Goal: Obtain resource: Obtain resource

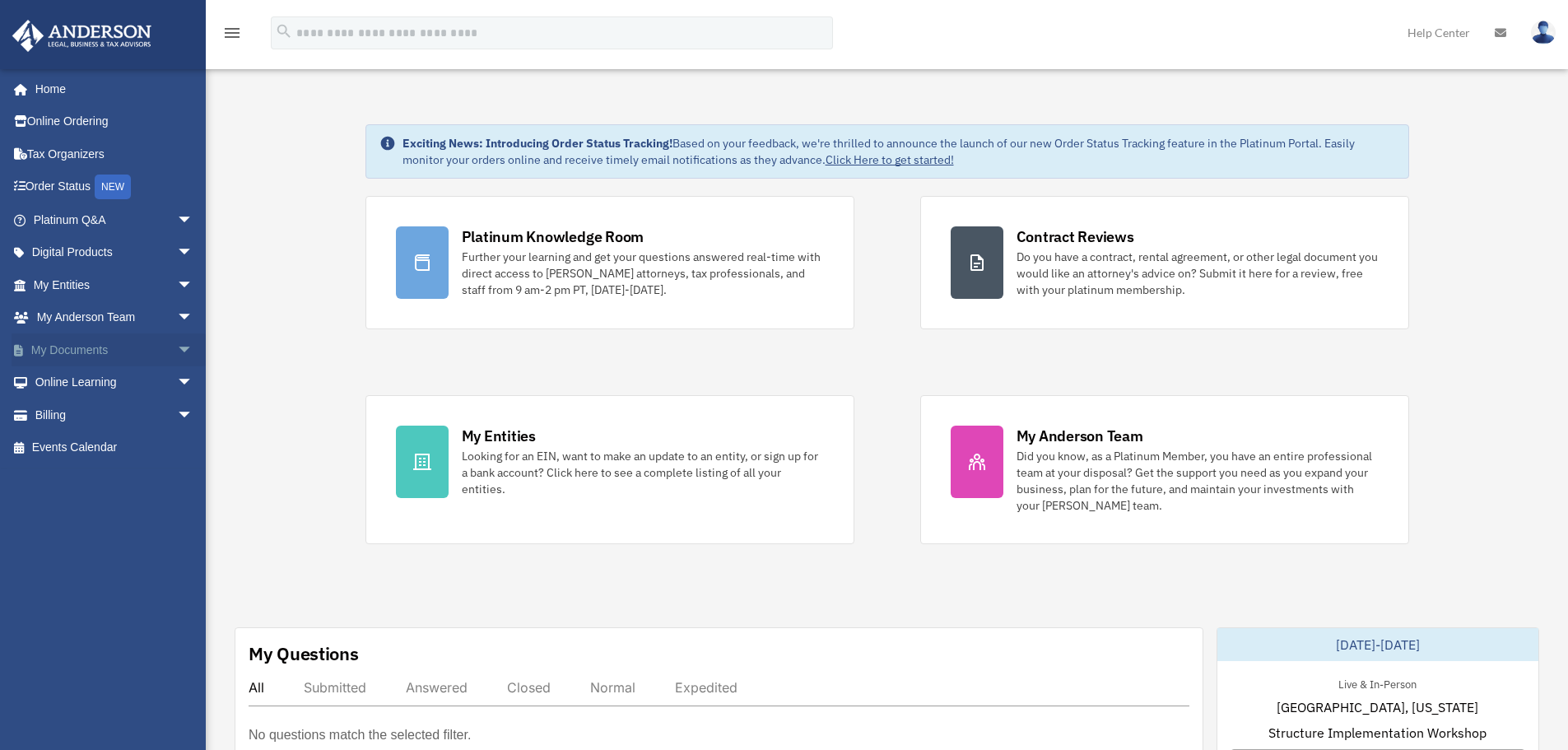
click at [45, 349] on link "My Documents arrow_drop_down" at bounding box center [114, 349] width 206 height 33
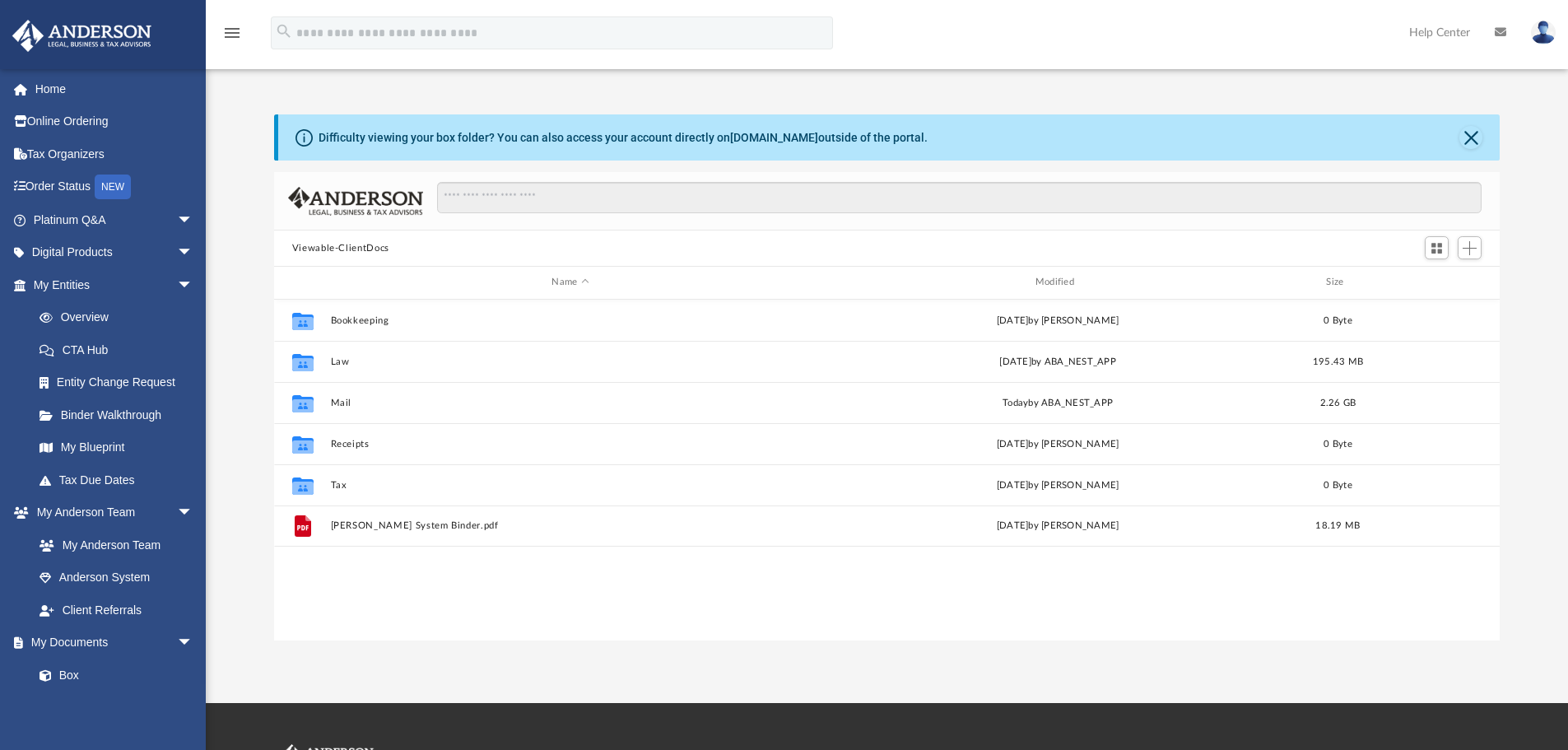
scroll to position [362, 1213]
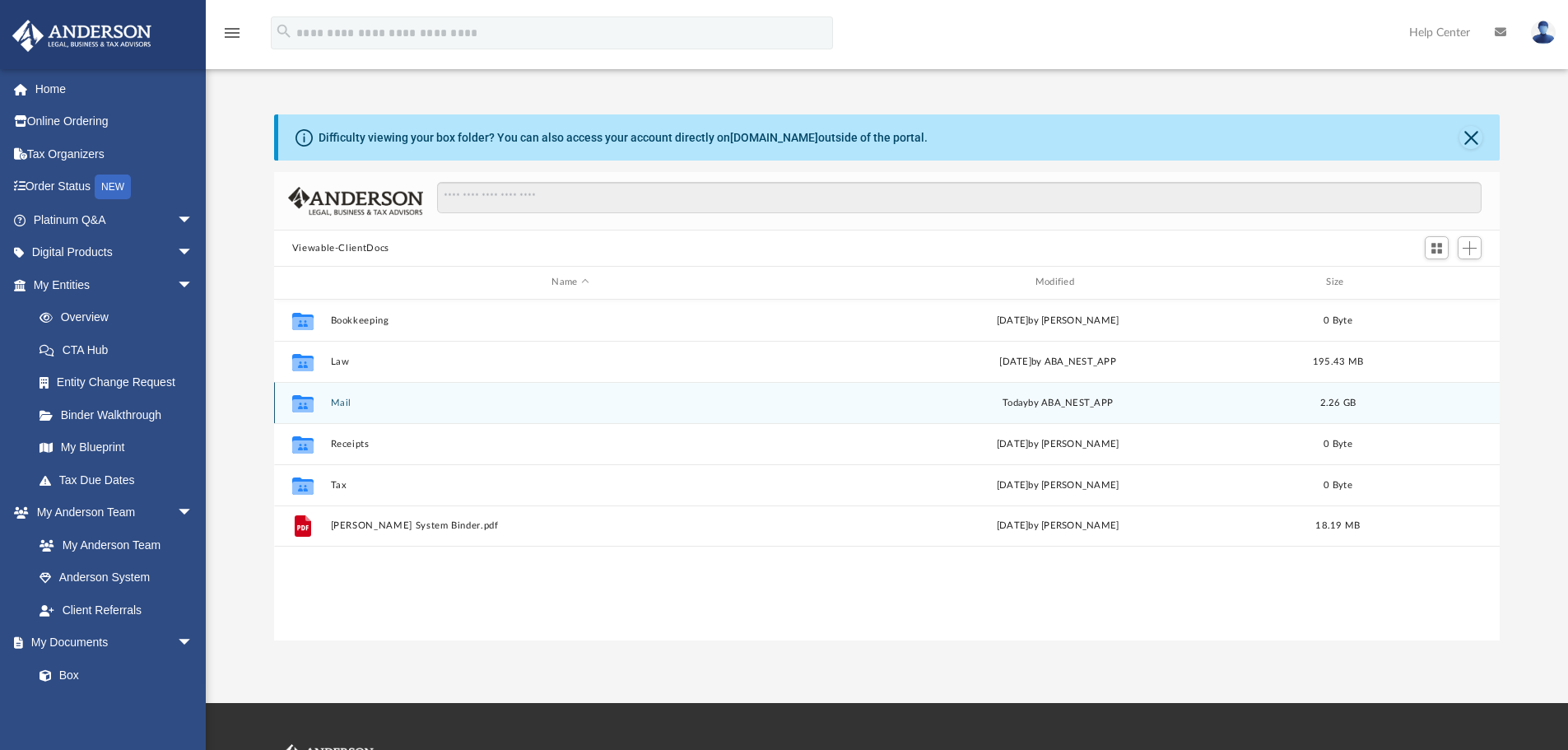
click at [349, 403] on button "Mail" at bounding box center [570, 403] width 480 height 11
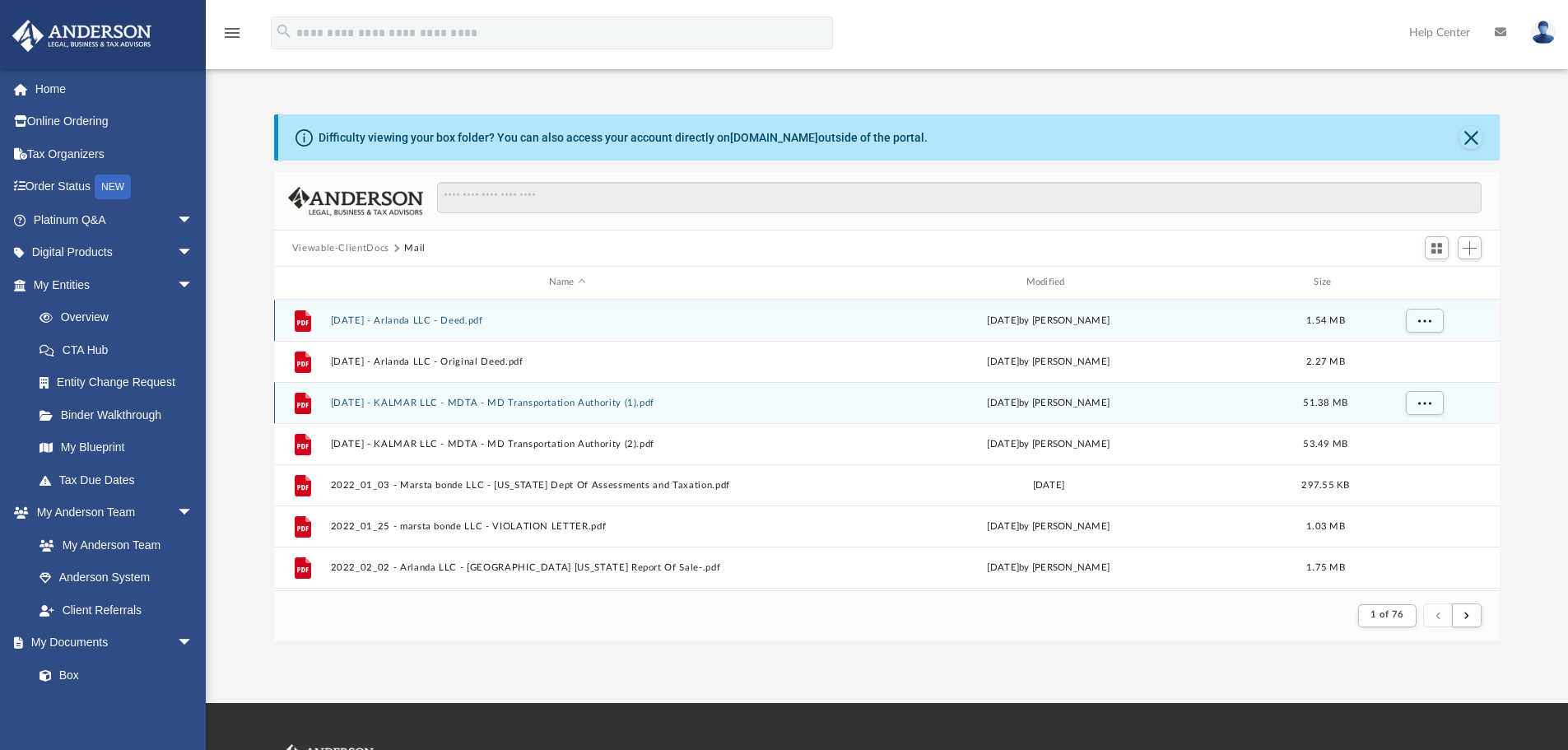
scroll to position [311, 1213]
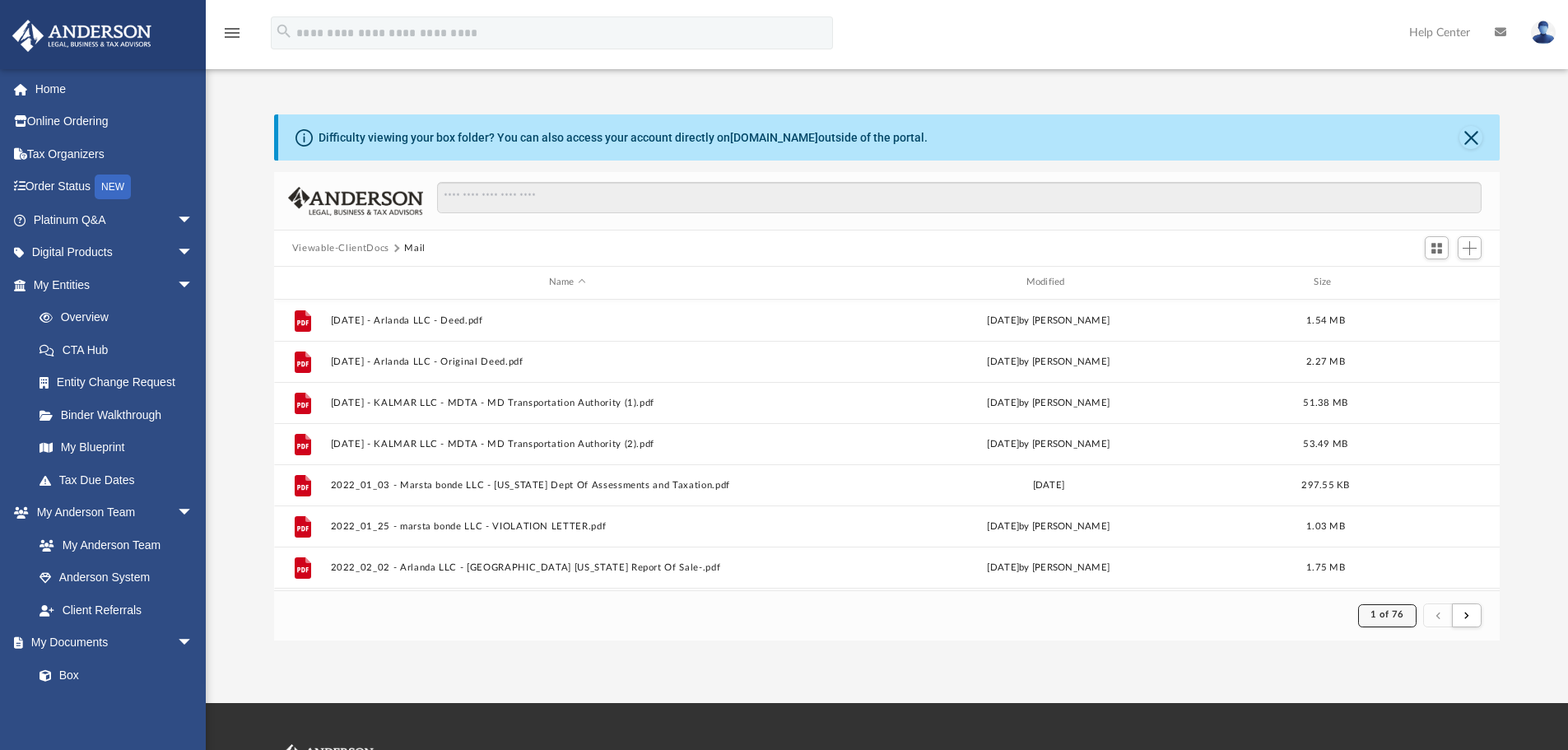
click at [1377, 612] on span "1 of 76" at bounding box center [1387, 614] width 33 height 9
click at [1395, 551] on li "75" at bounding box center [1401, 548] width 12 height 18
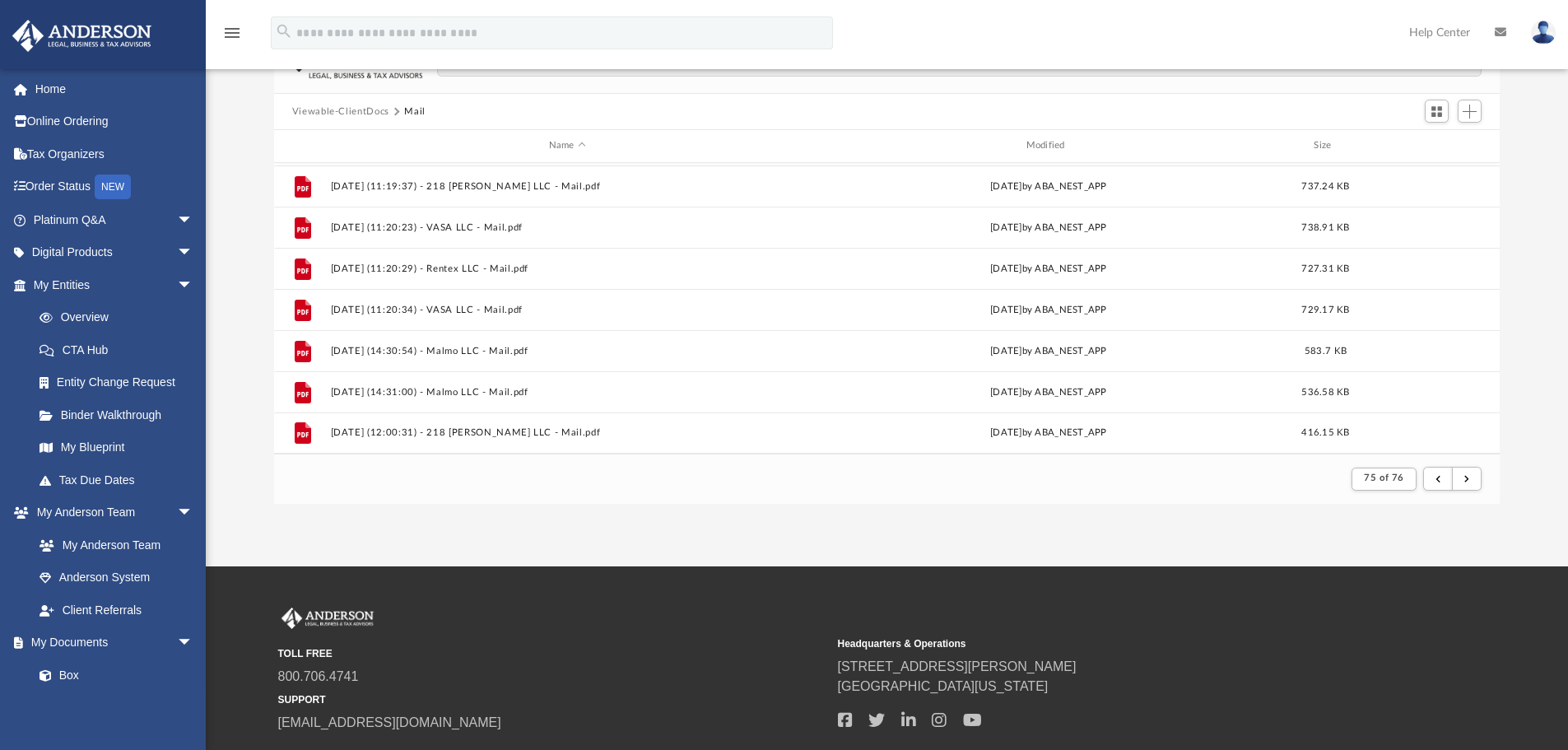
scroll to position [164, 0]
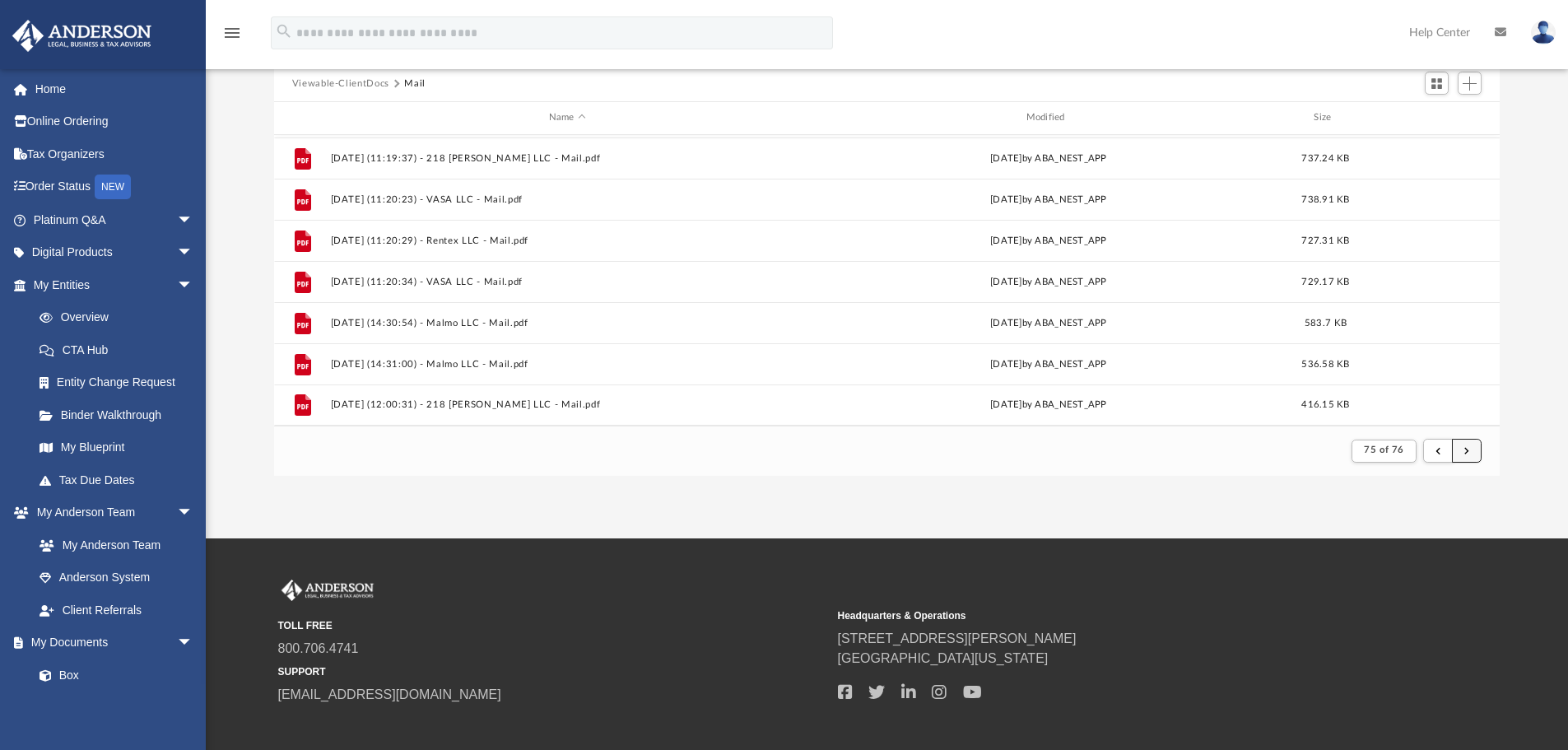
click at [1467, 454] on span "submit" at bounding box center [1466, 451] width 5 height 9
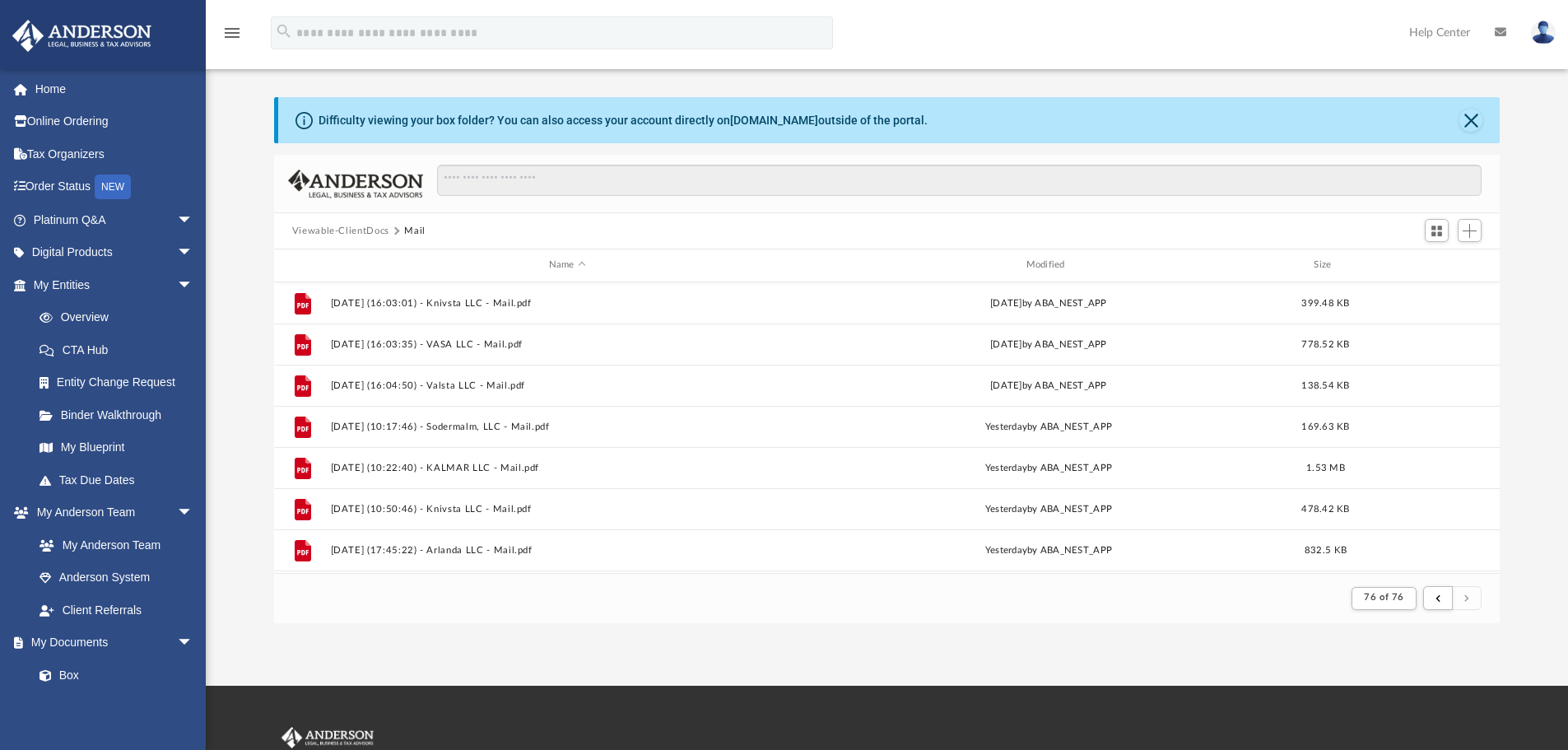
scroll to position [0, 0]
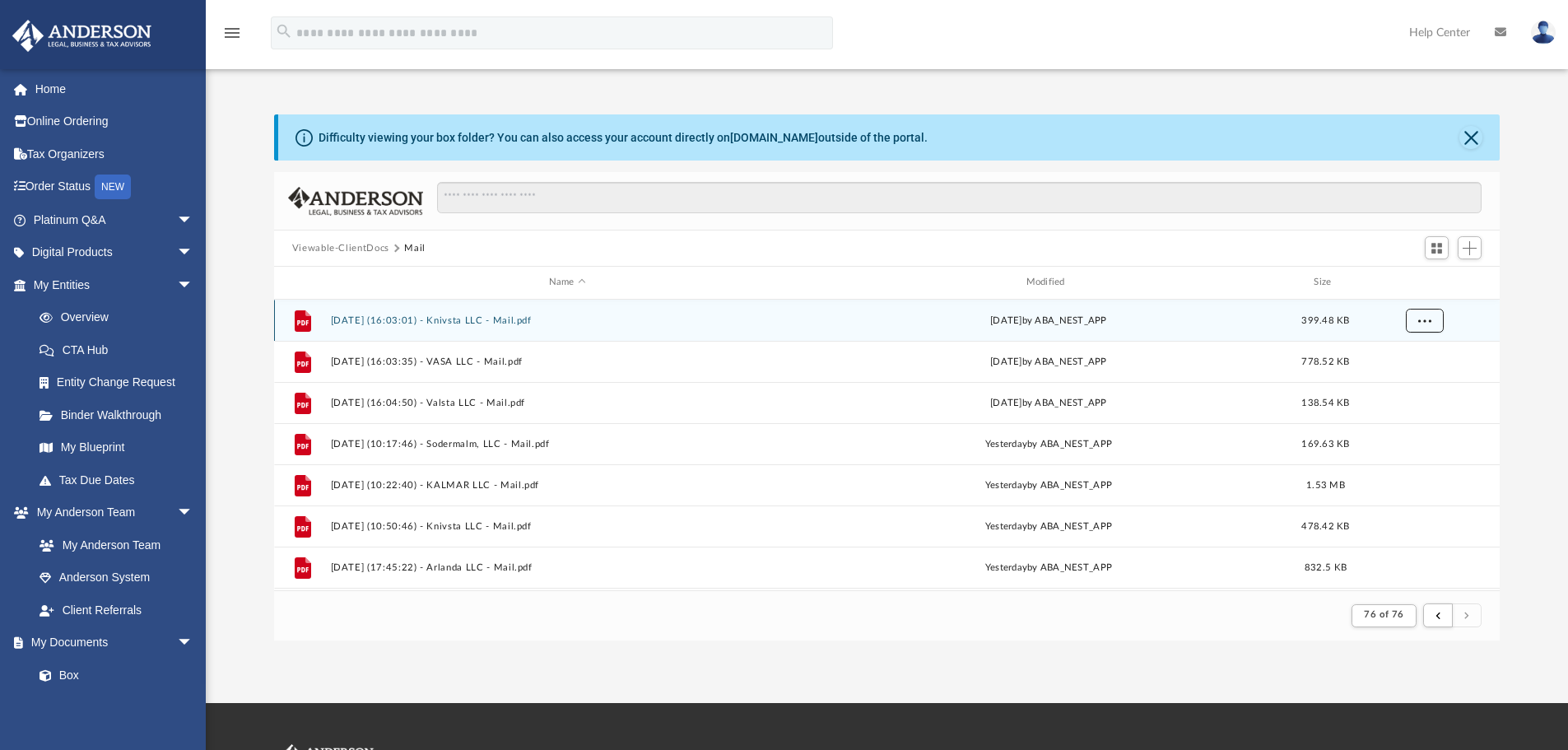
click at [1430, 321] on span "More options" at bounding box center [1424, 320] width 13 height 9
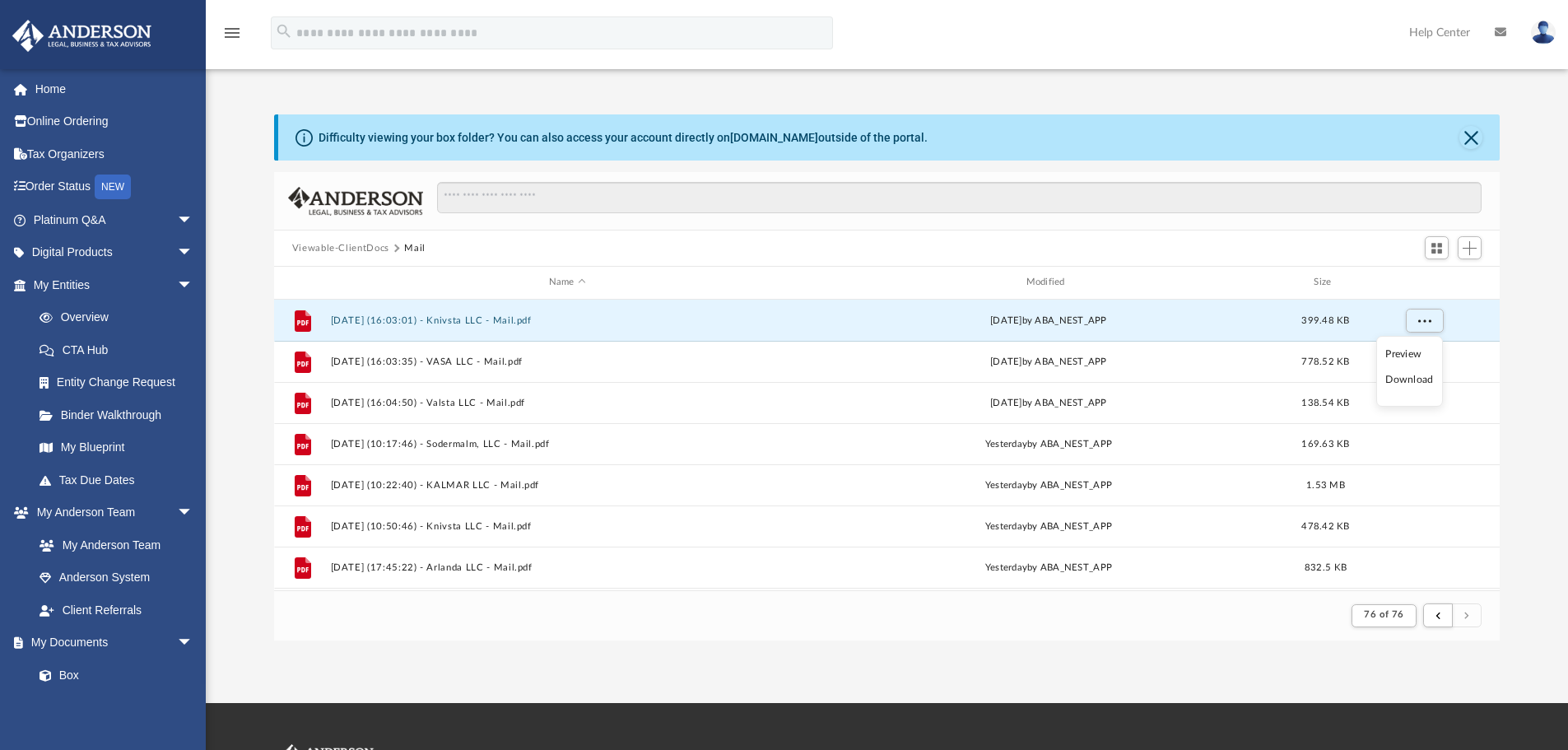
click at [1410, 355] on li "Preview" at bounding box center [1408, 354] width 47 height 18
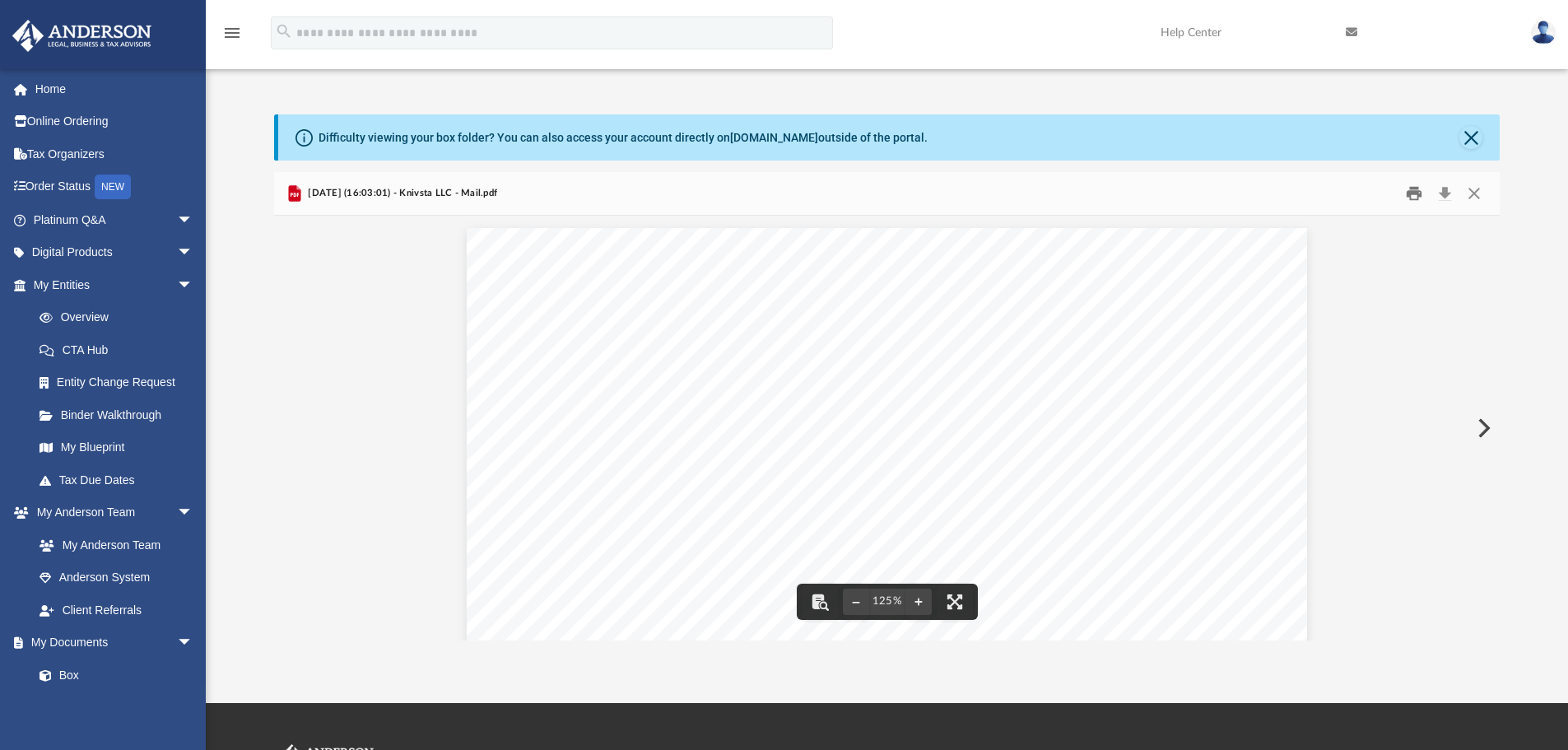
click at [1413, 191] on button "Print" at bounding box center [1413, 193] width 33 height 25
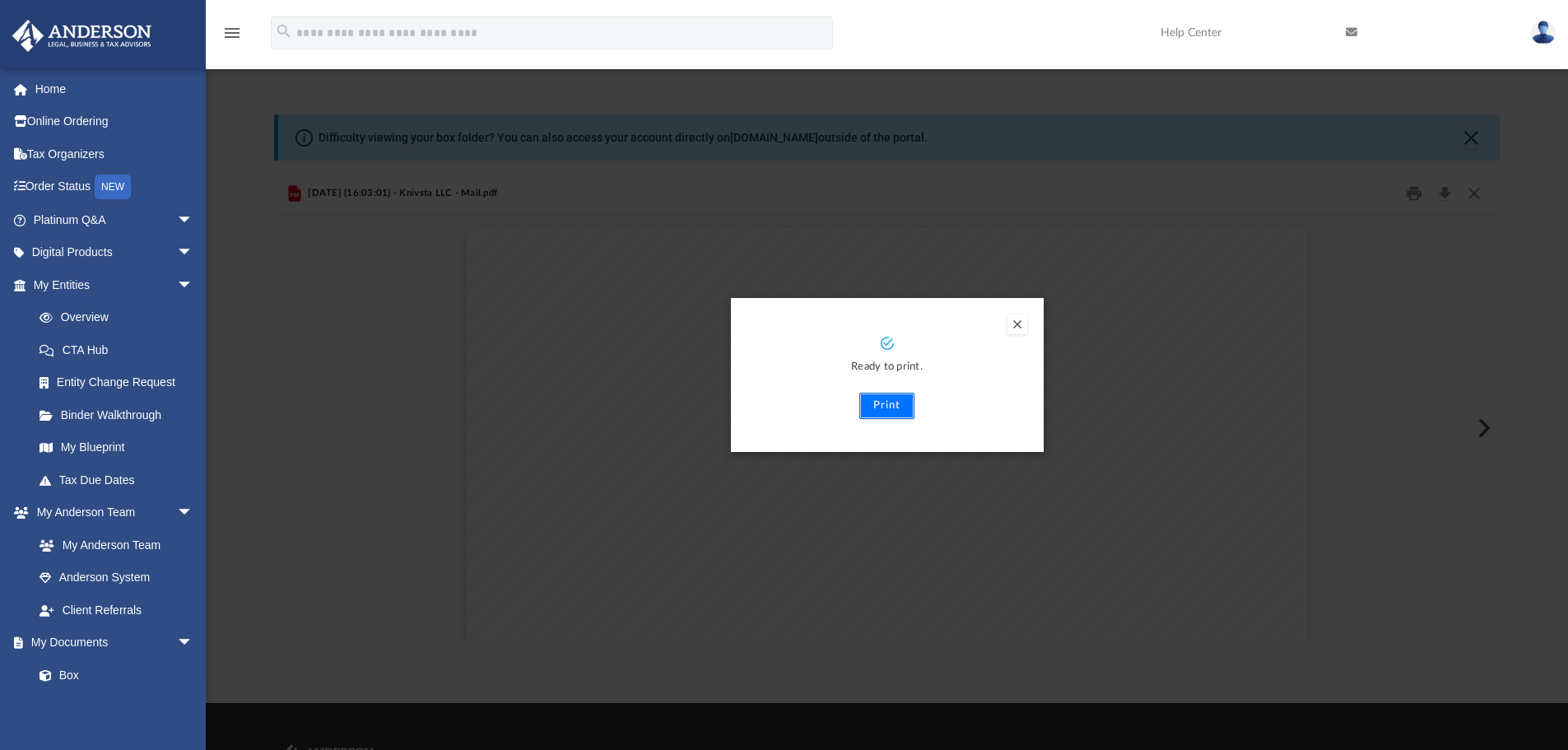
click at [886, 404] on button "Print" at bounding box center [886, 405] width 55 height 26
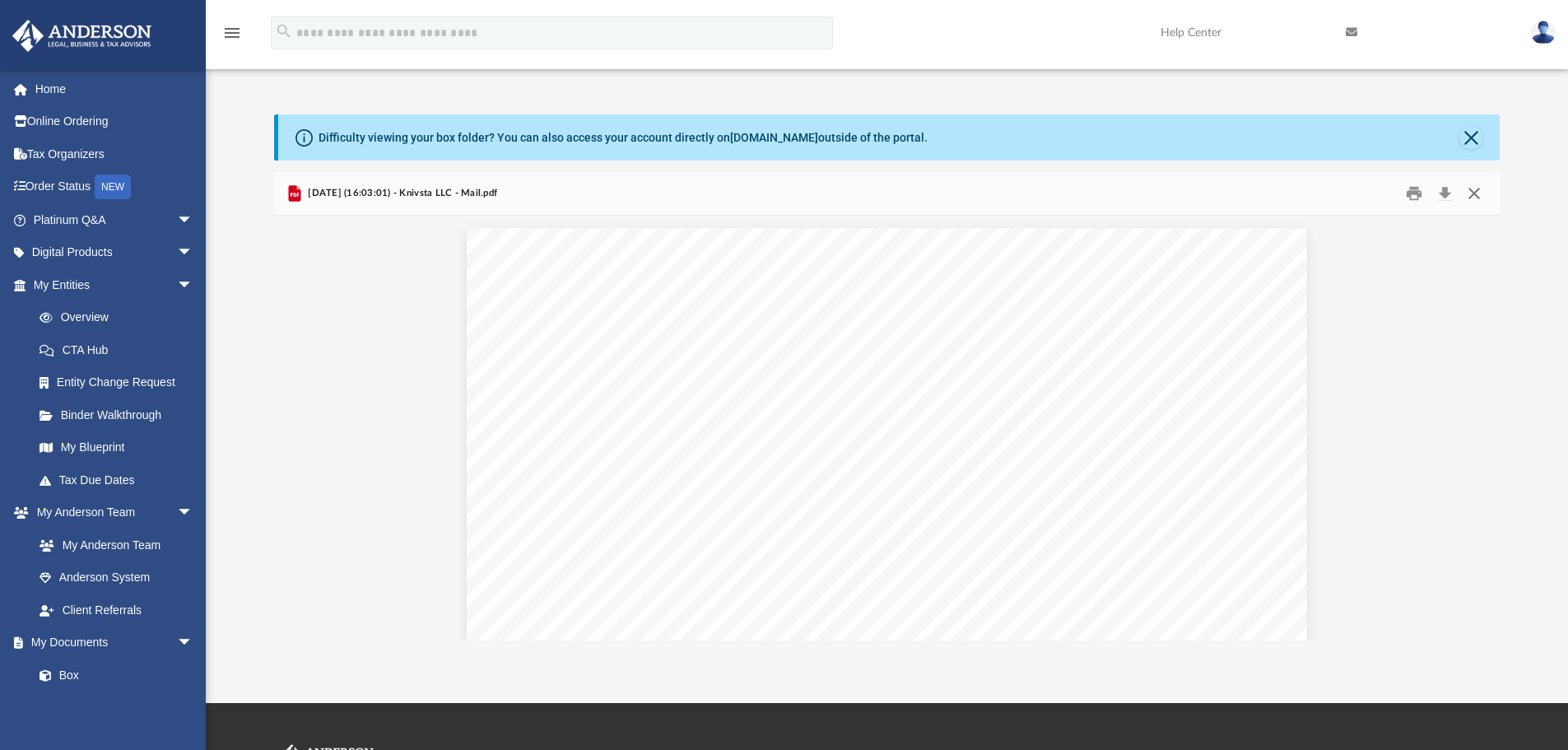
click at [1475, 191] on button "Close" at bounding box center [1474, 193] width 30 height 25
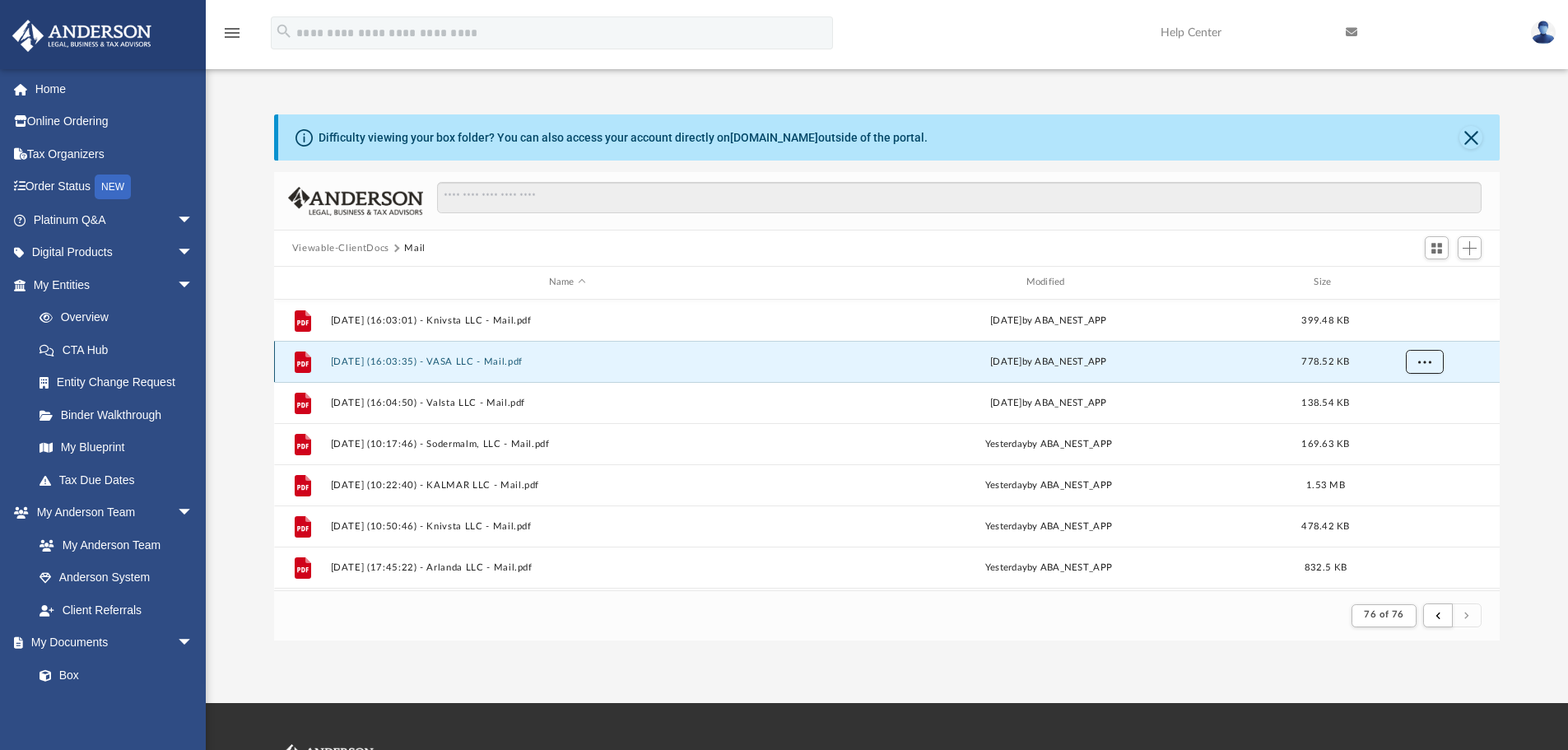
click at [1441, 362] on button "More options" at bounding box center [1423, 361] width 38 height 25
click at [407, 361] on button "2025.09.24 (16:03:35) - VASA LLC - Mail.pdf" at bounding box center [567, 362] width 474 height 11
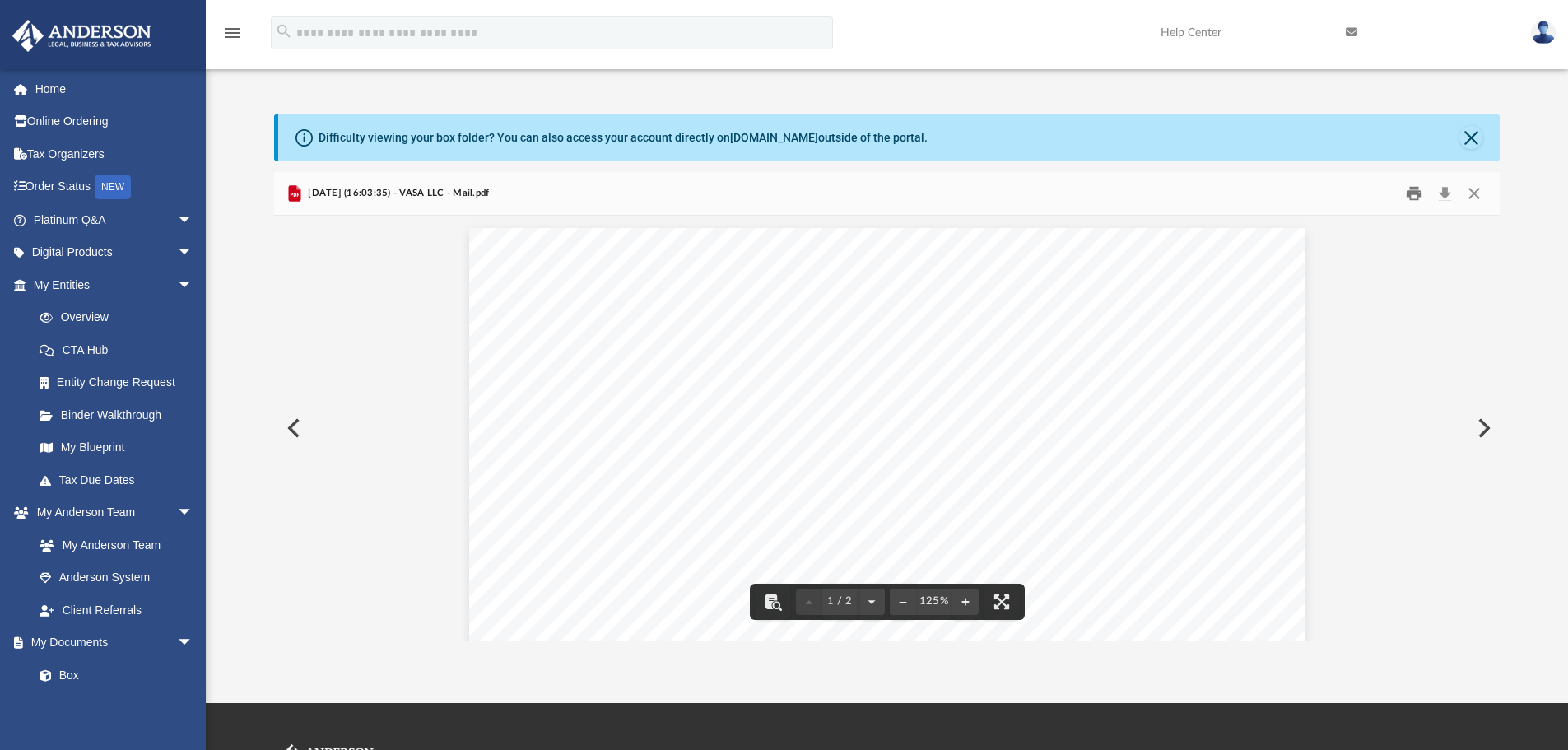
click at [1416, 198] on button "Print" at bounding box center [1413, 193] width 33 height 25
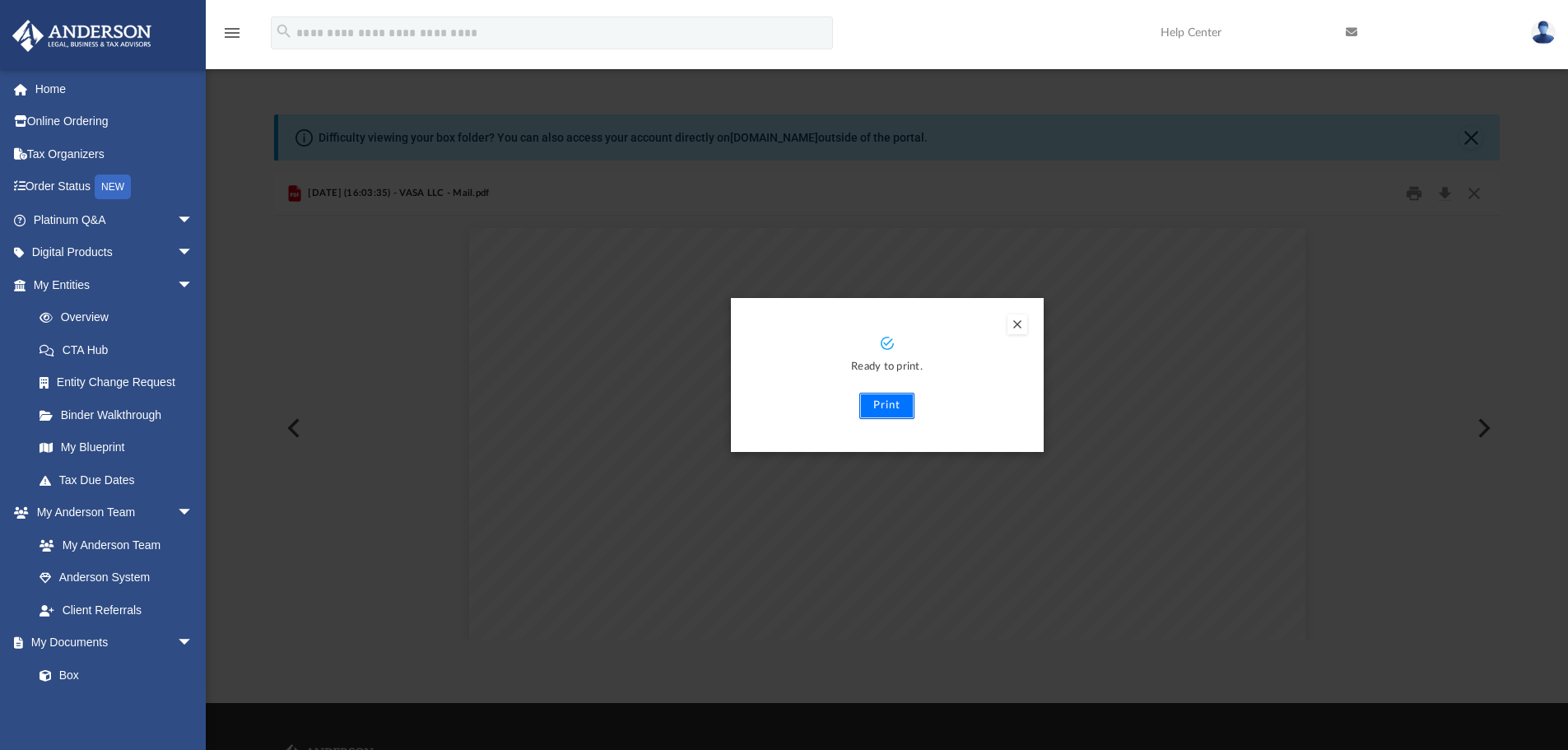
click at [887, 401] on button "Print" at bounding box center [886, 405] width 55 height 26
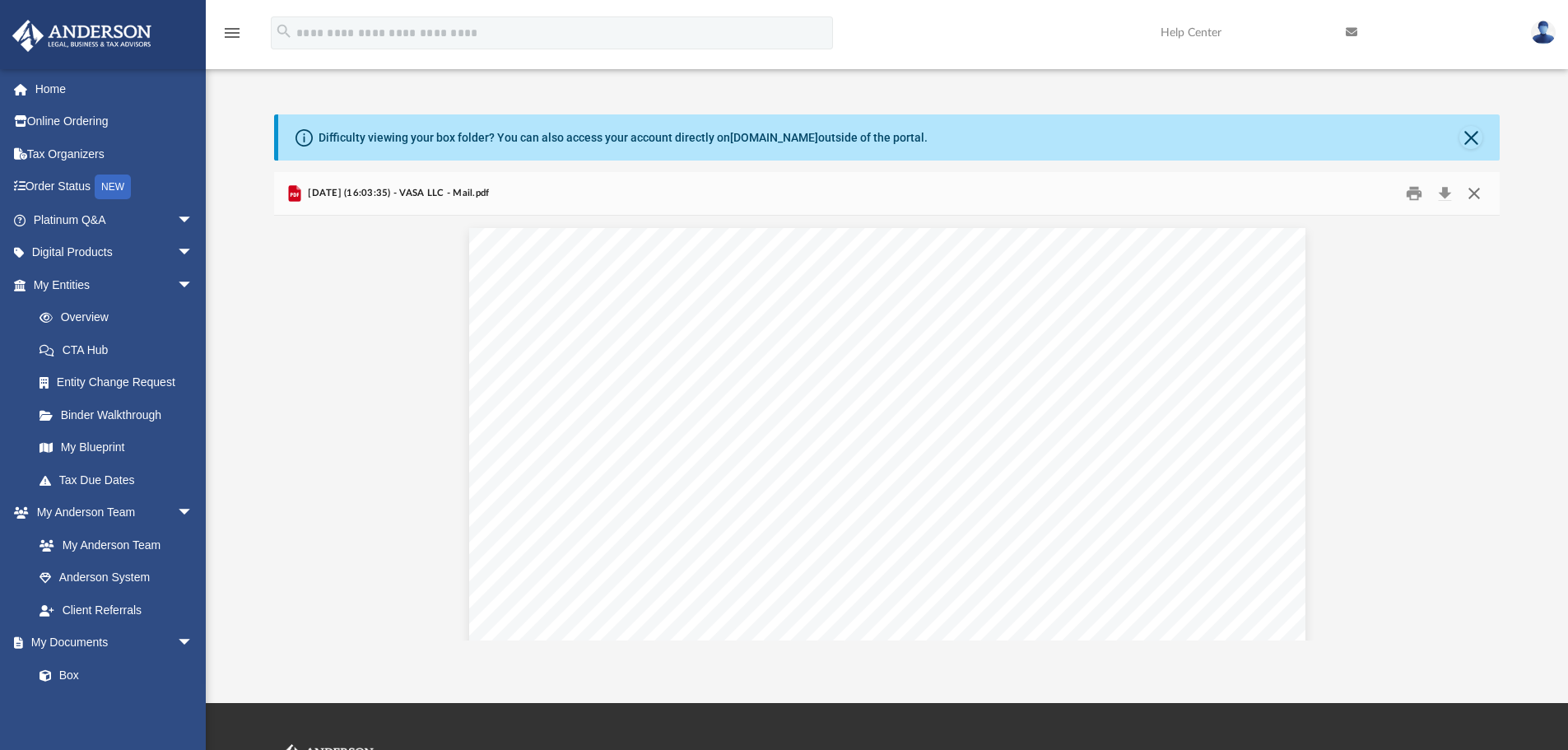
click at [1472, 195] on button "Close" at bounding box center [1474, 193] width 30 height 25
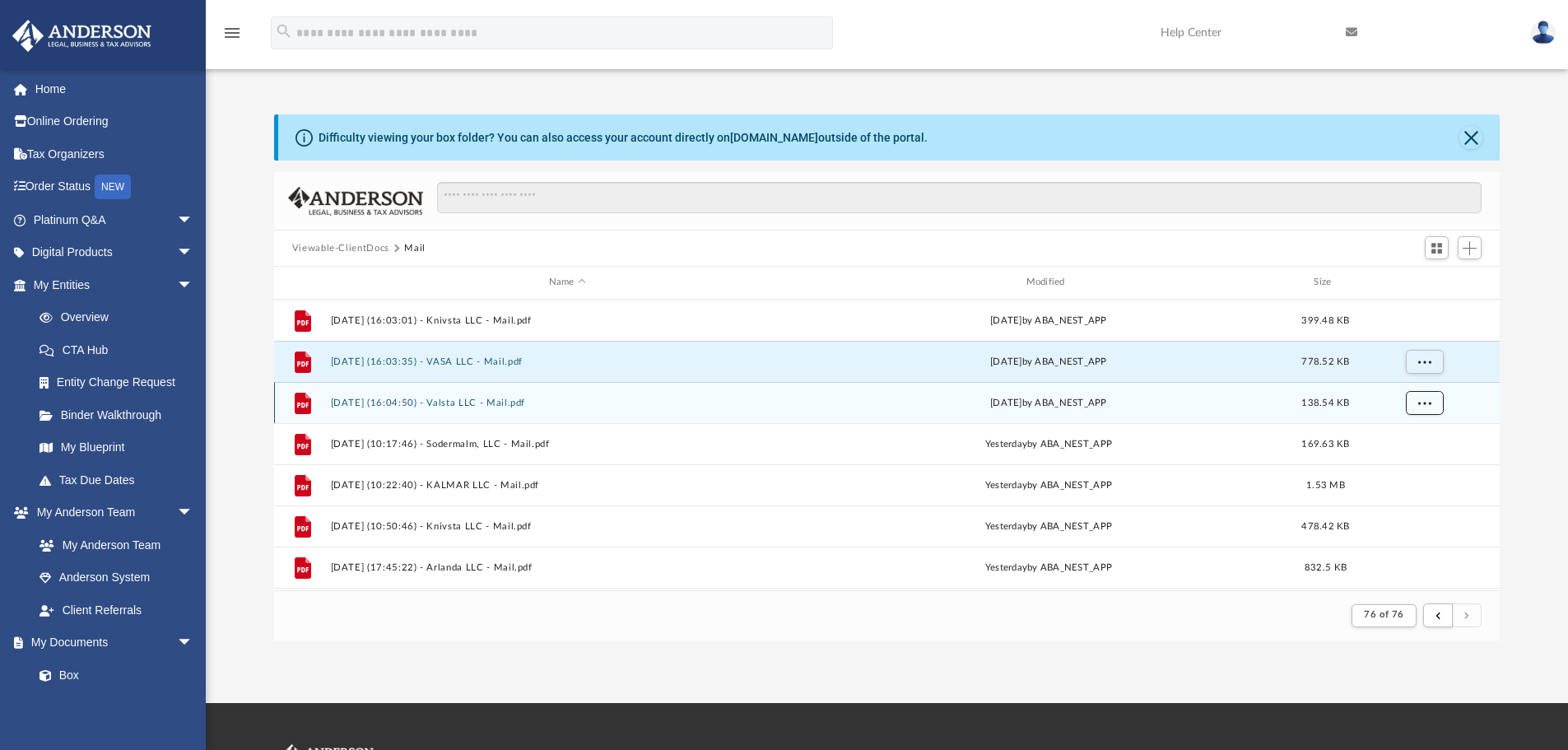
click at [1429, 399] on span "More options" at bounding box center [1424, 402] width 13 height 9
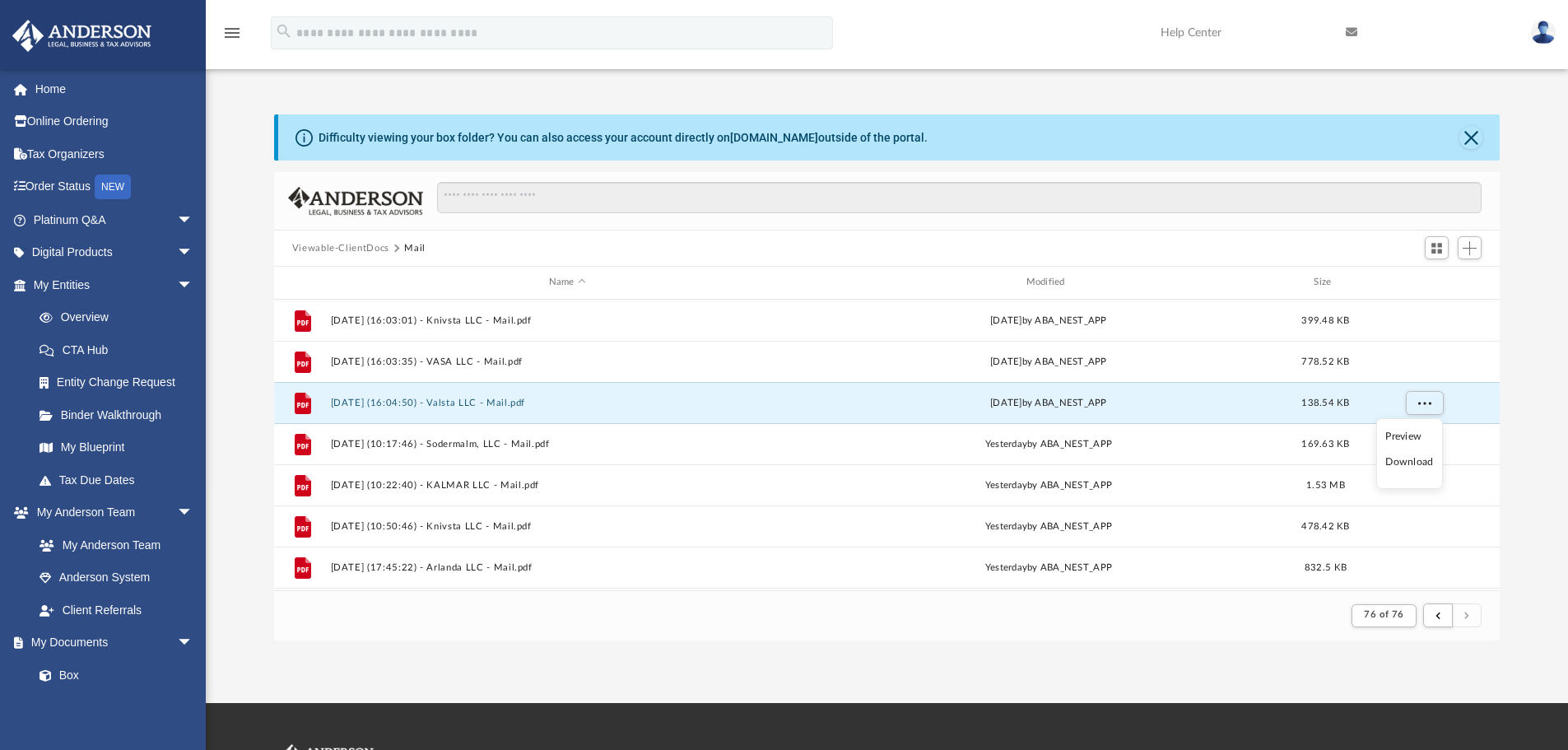
click at [1395, 438] on li "Preview" at bounding box center [1408, 436] width 47 height 18
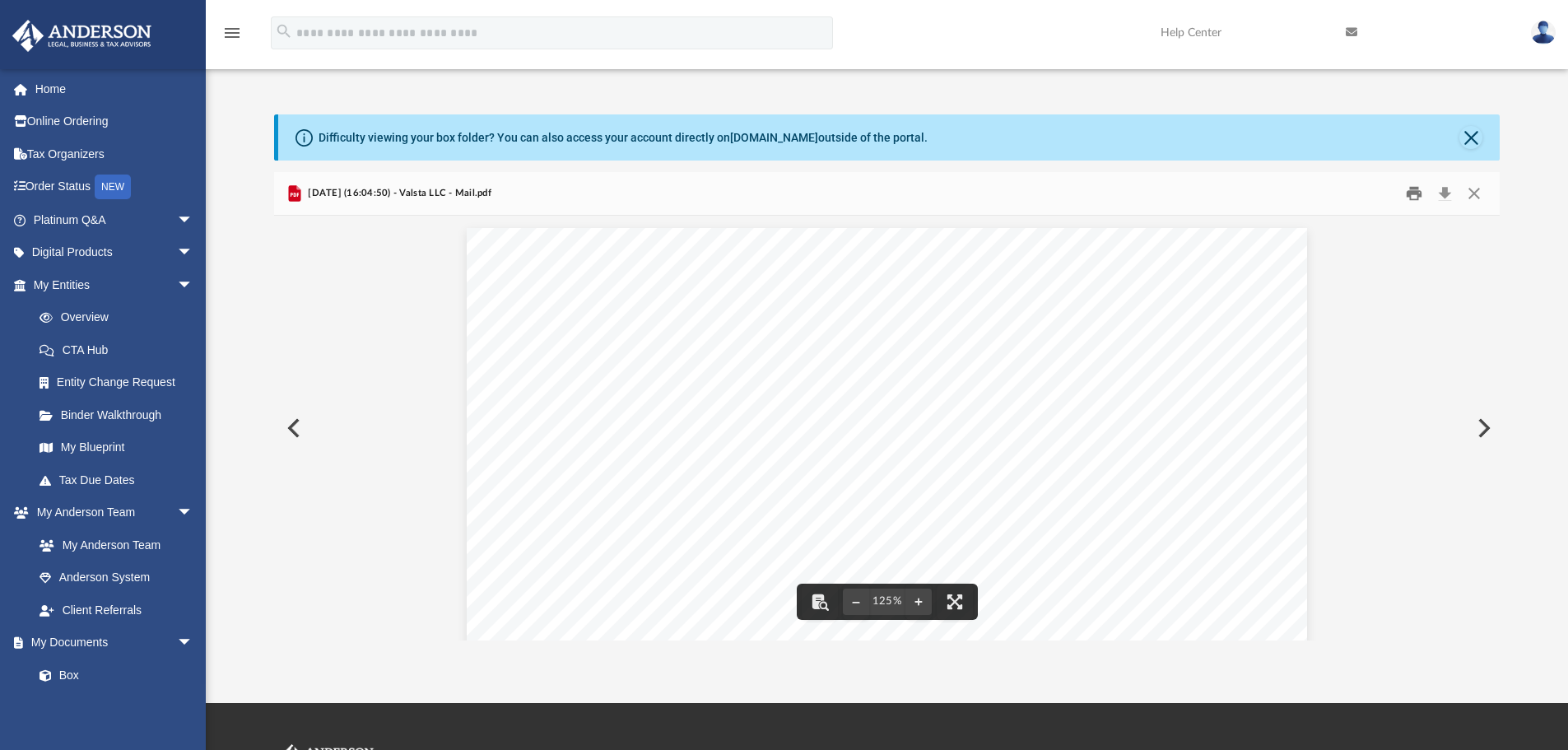
click at [1411, 203] on button "Print" at bounding box center [1413, 193] width 33 height 25
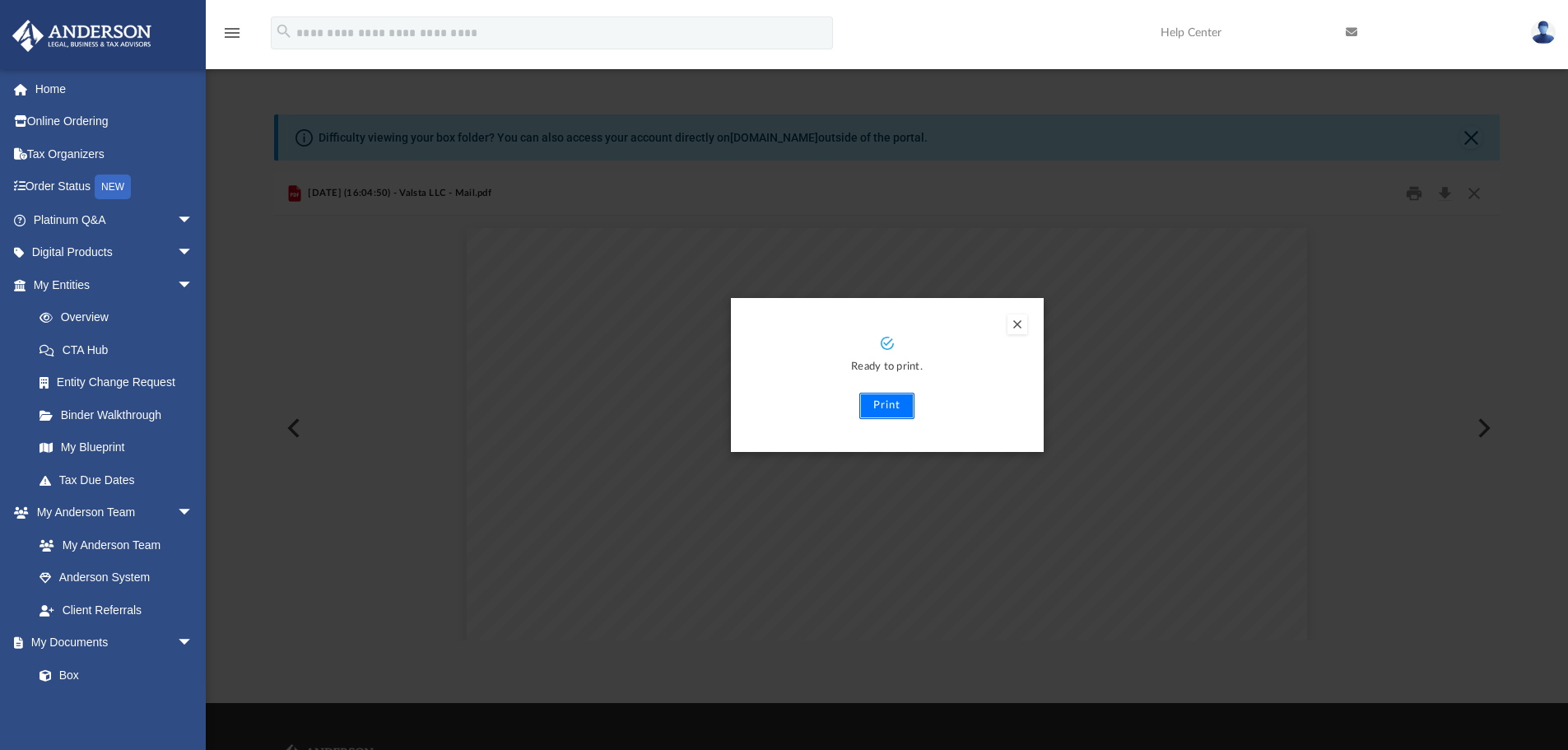
click at [891, 405] on button "Print" at bounding box center [886, 405] width 55 height 26
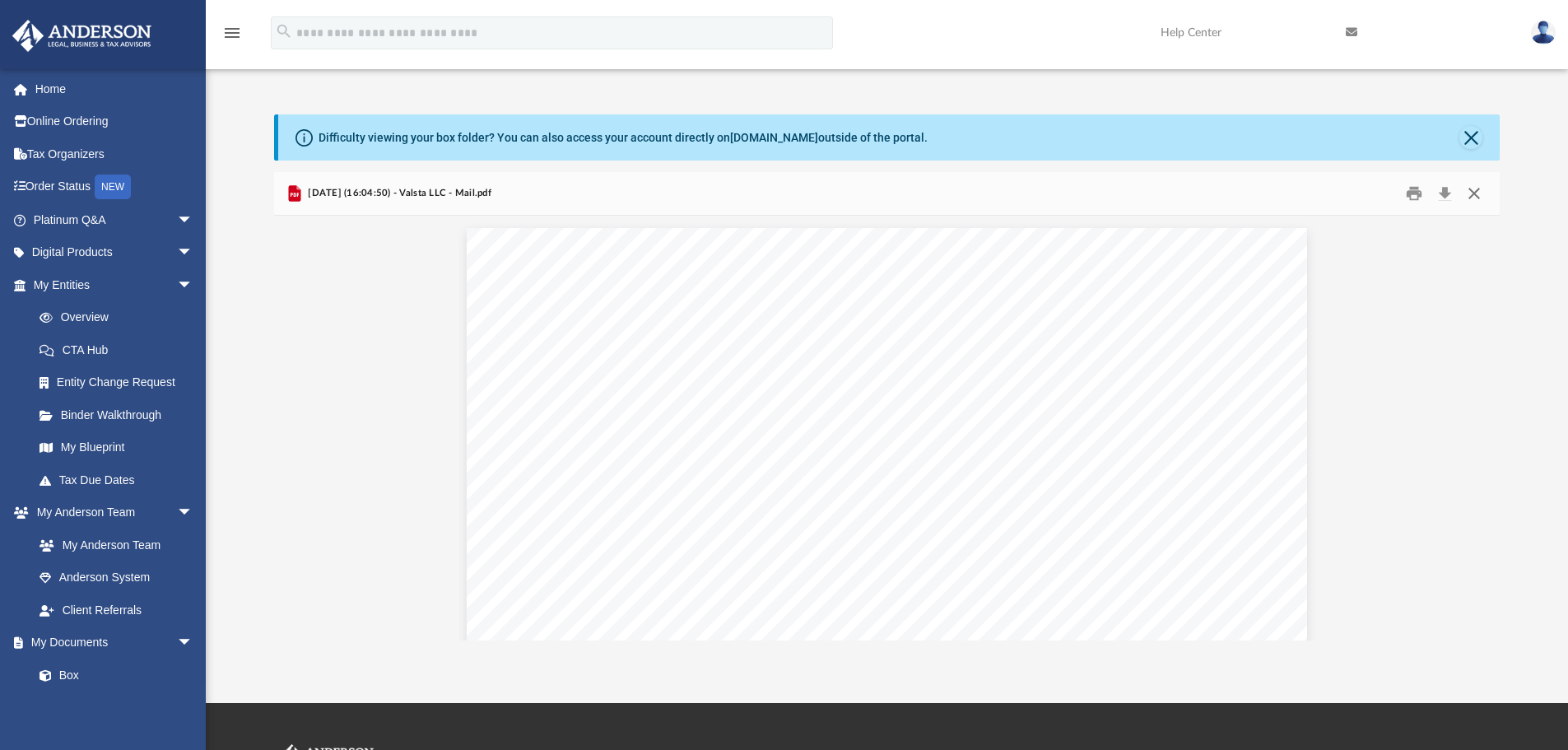
click at [1482, 200] on button "Close" at bounding box center [1474, 193] width 30 height 25
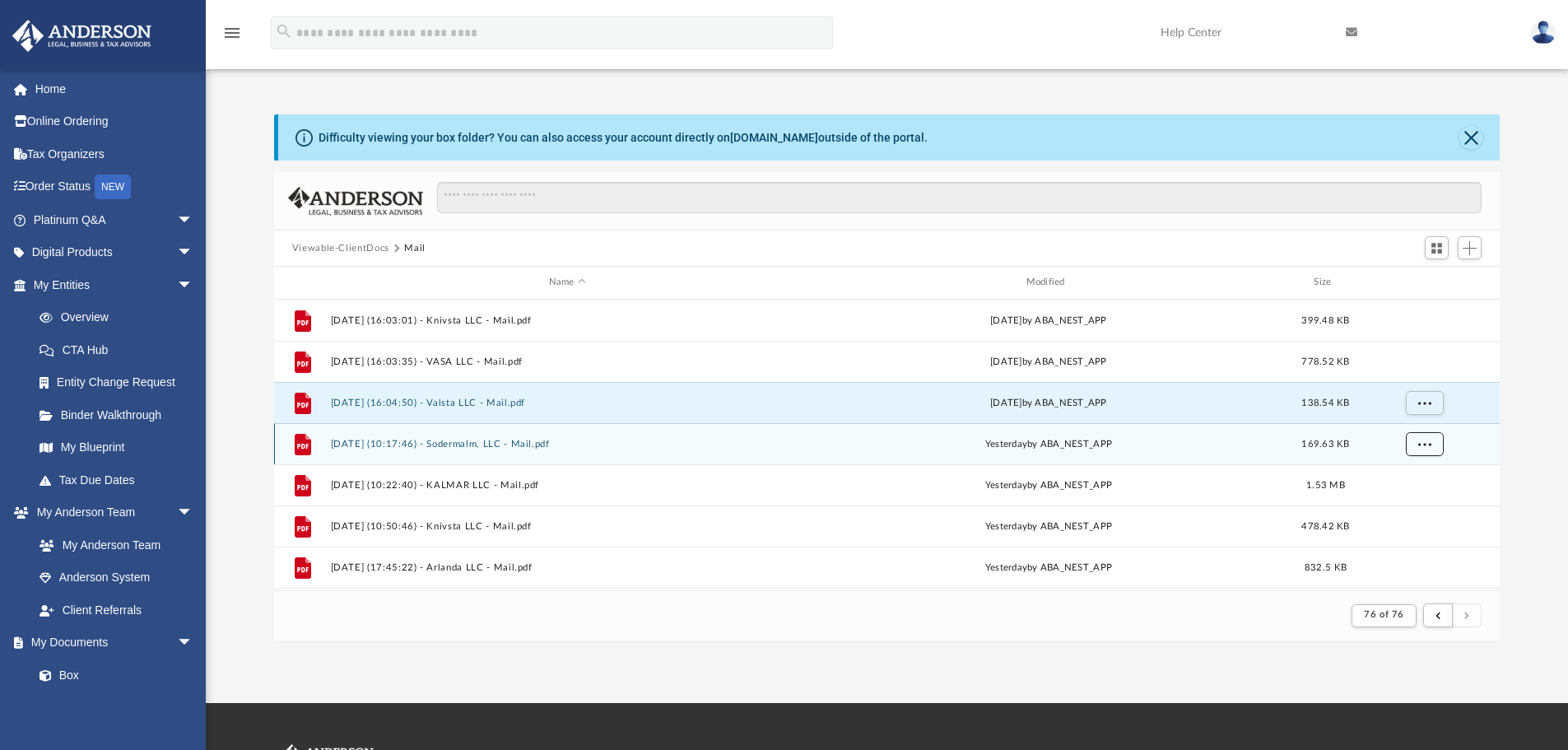
click at [1432, 436] on button "More options" at bounding box center [1423, 443] width 38 height 25
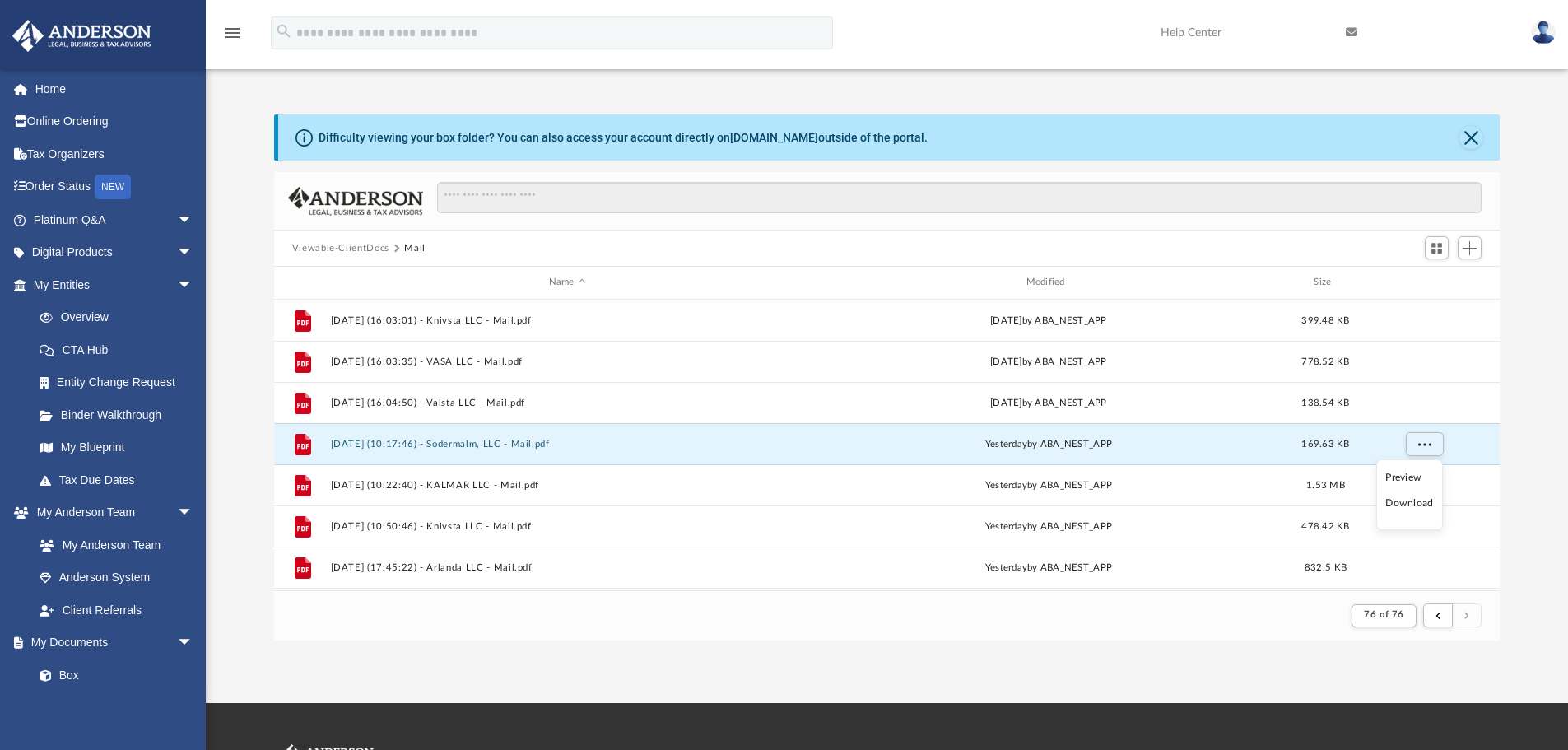
click at [1415, 481] on li "Preview" at bounding box center [1408, 478] width 47 height 18
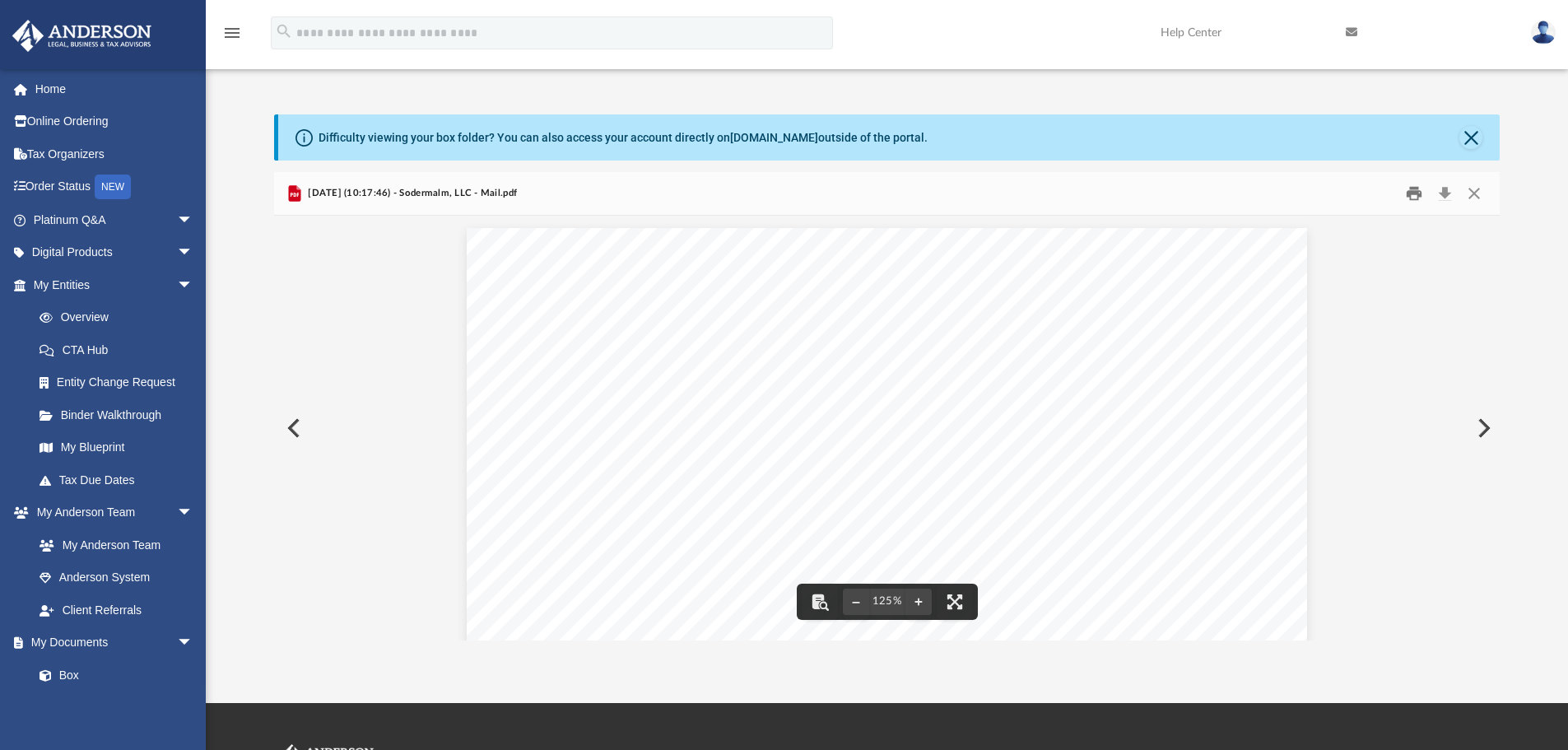
click at [1416, 195] on button "Print" at bounding box center [1413, 193] width 33 height 25
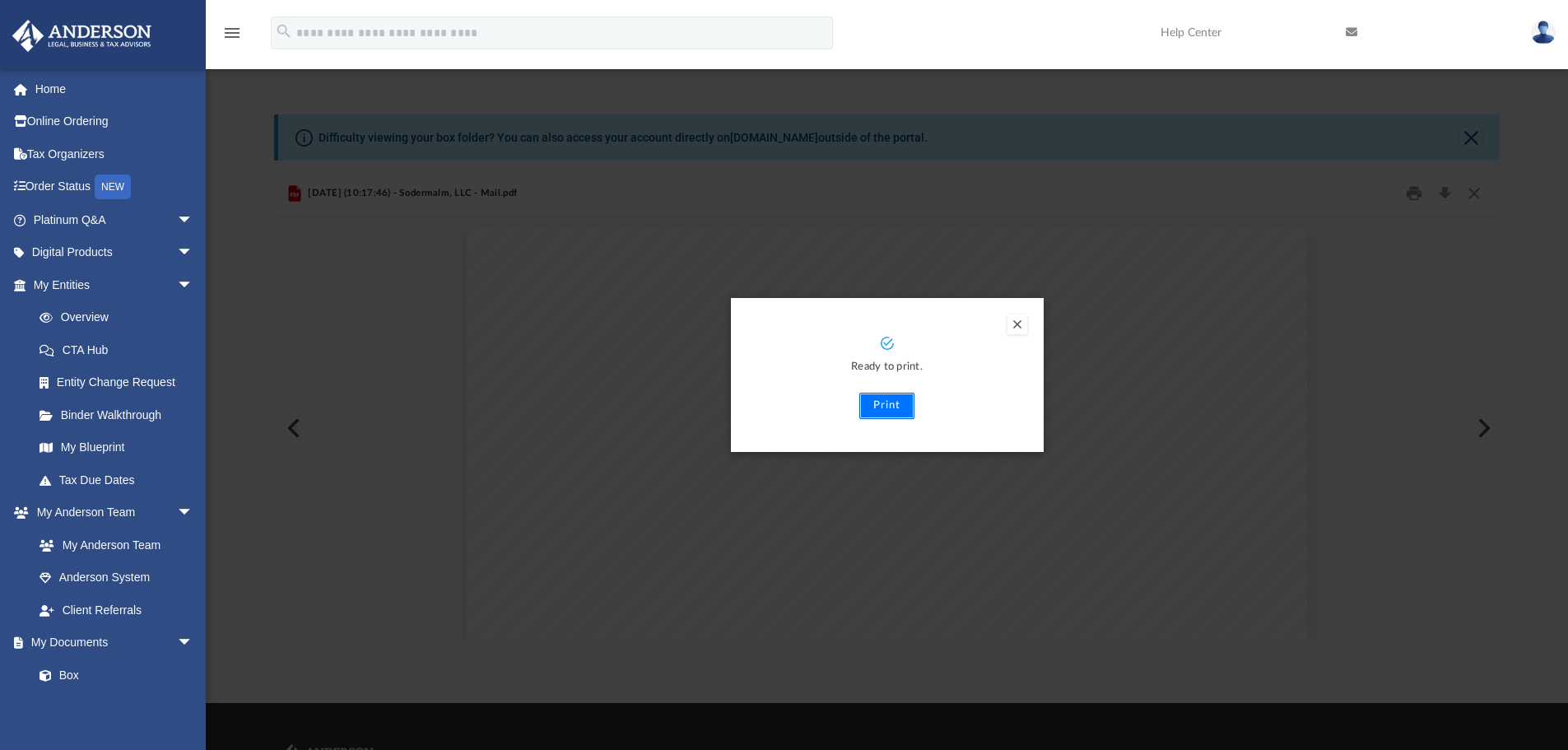
click at [890, 410] on button "Print" at bounding box center [886, 405] width 55 height 26
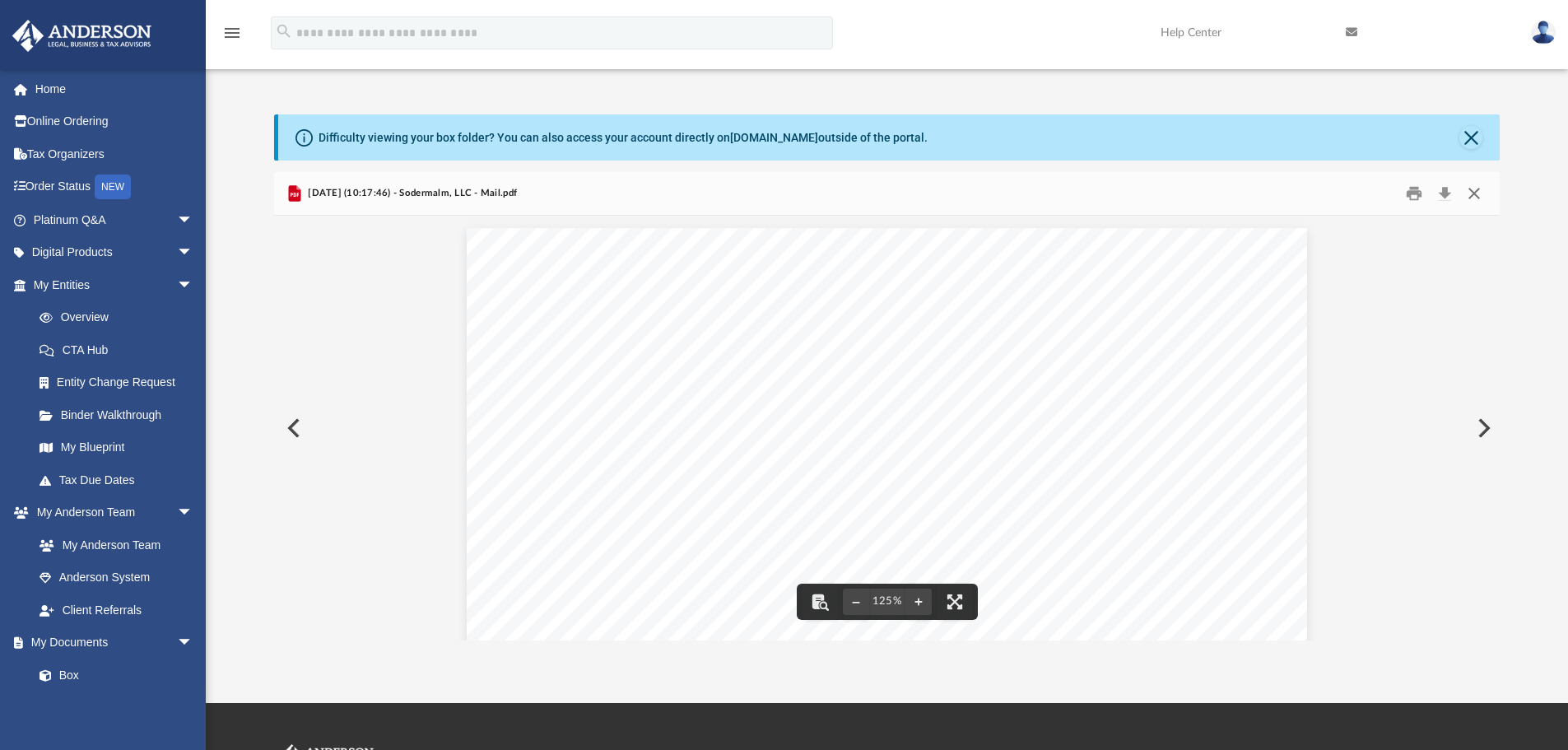
click at [1473, 199] on button "Close" at bounding box center [1474, 193] width 30 height 25
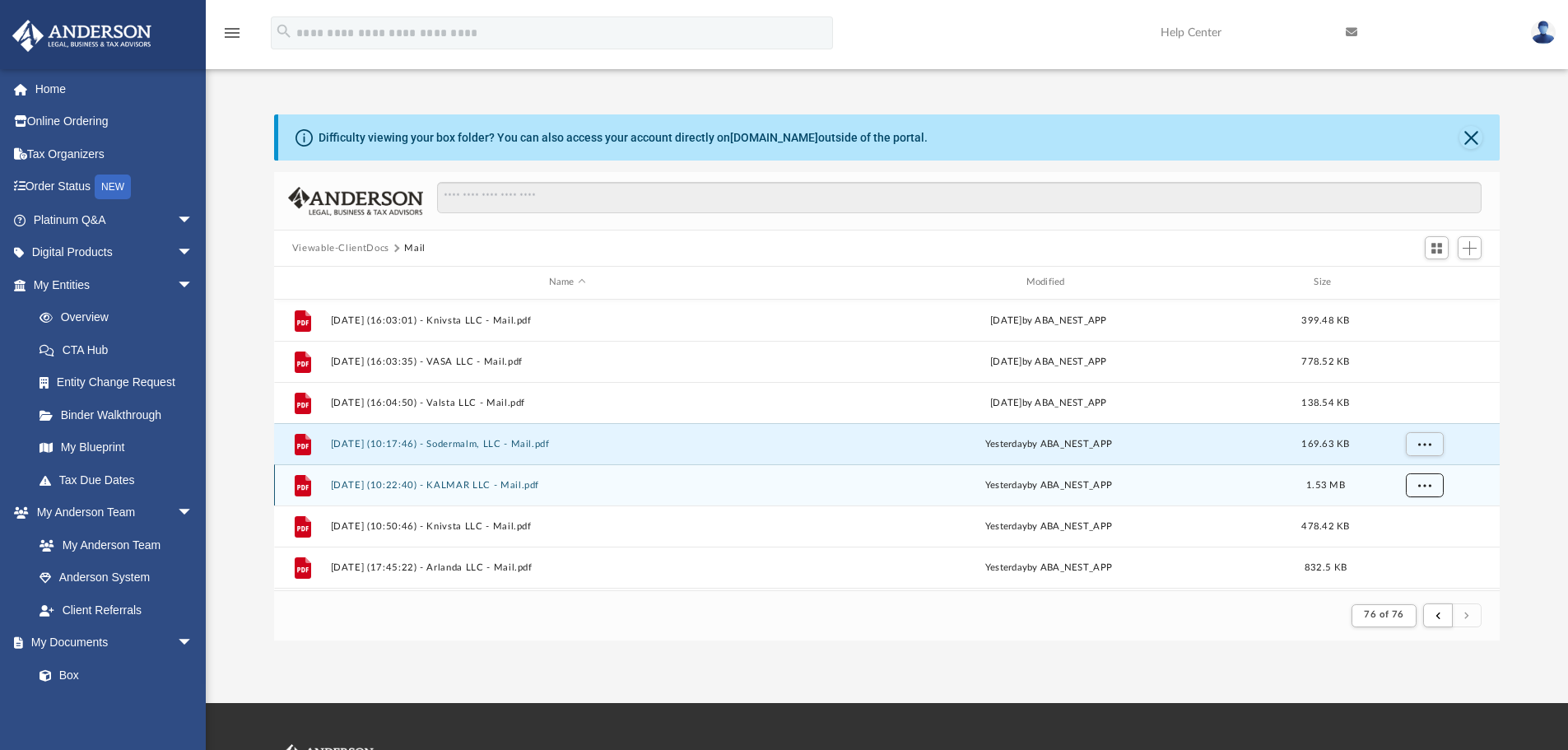
click at [1422, 484] on span "More options" at bounding box center [1424, 484] width 13 height 9
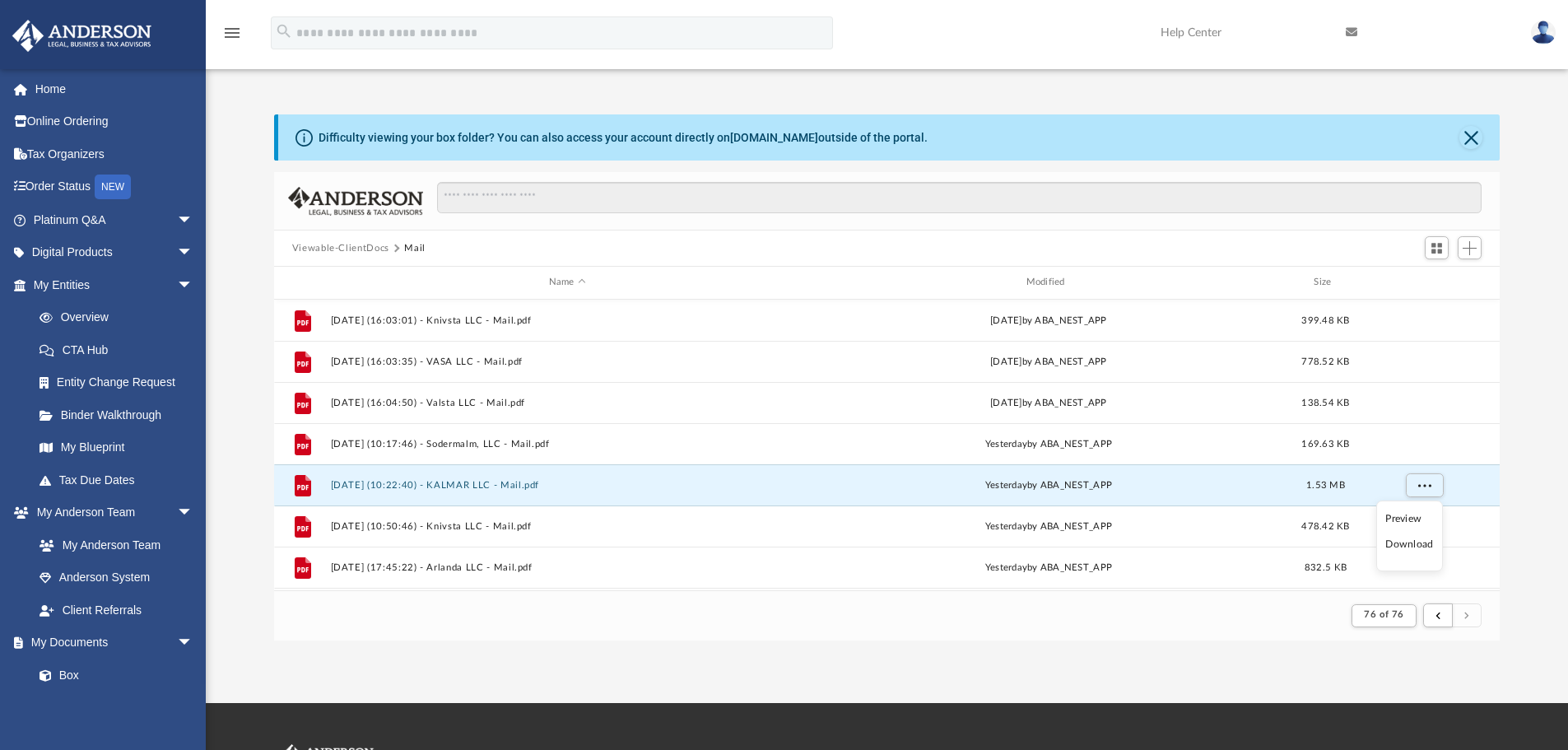
click at [1414, 518] on li "Preview" at bounding box center [1408, 519] width 47 height 18
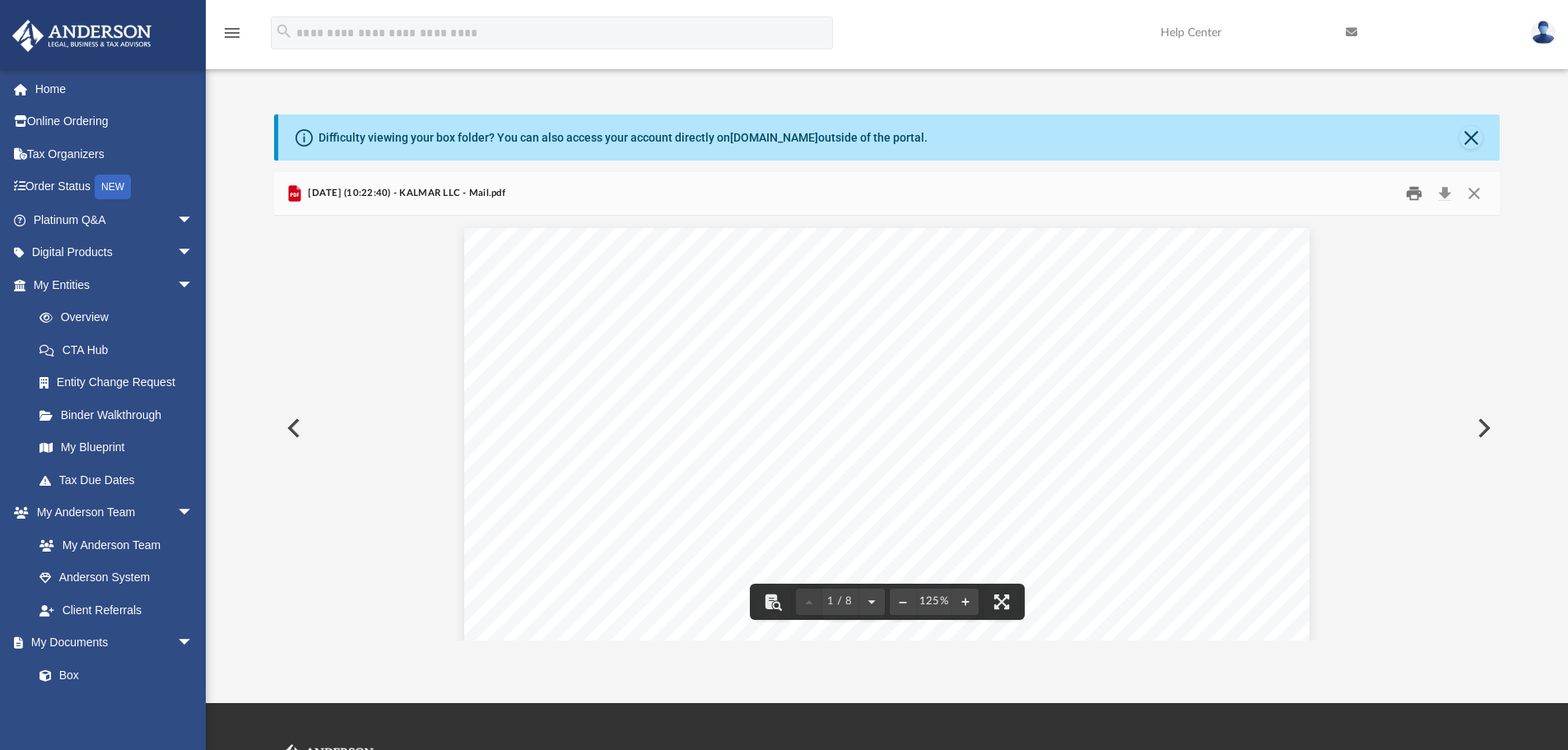
click at [1413, 195] on button "Print" at bounding box center [1413, 193] width 33 height 25
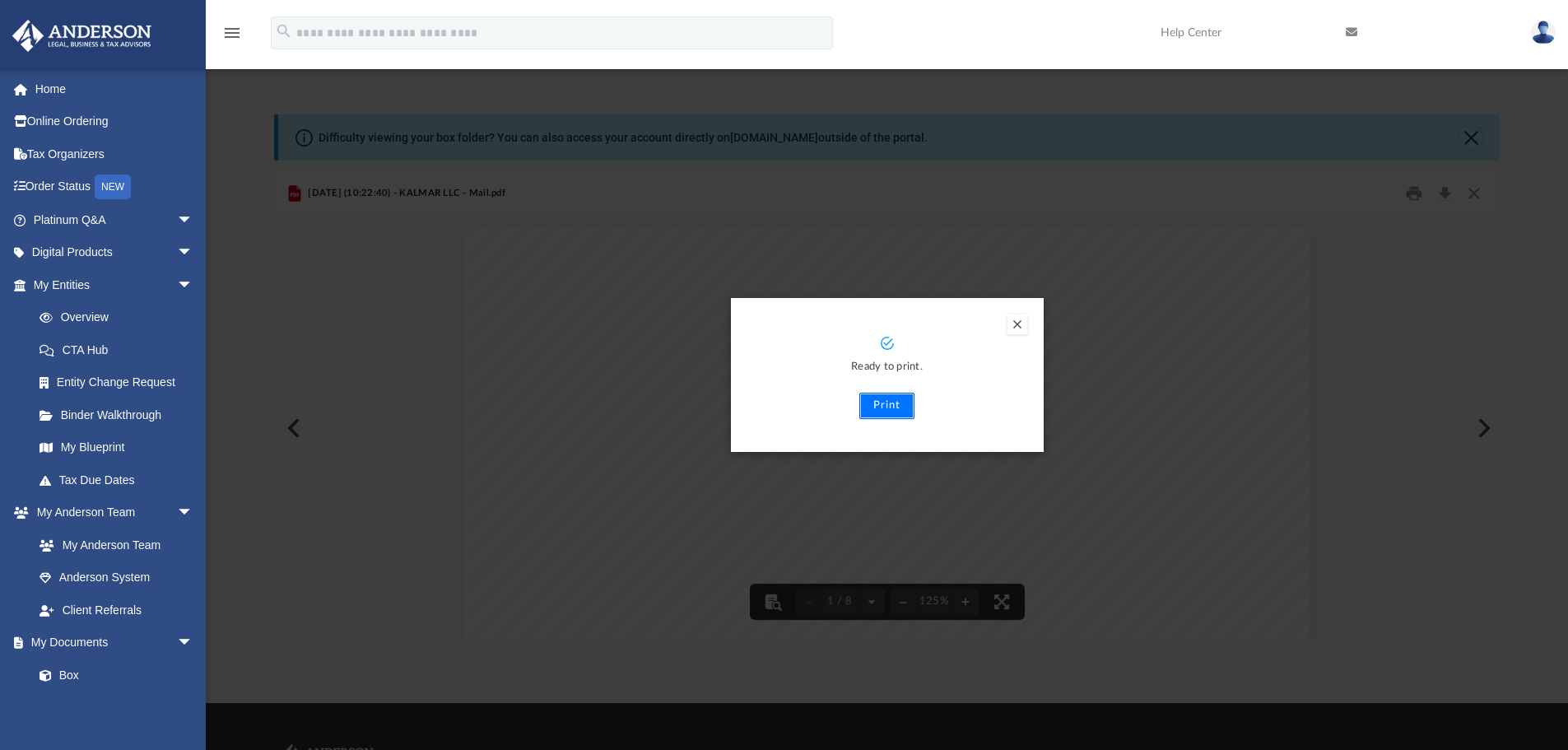
click at [894, 405] on button "Print" at bounding box center [886, 405] width 55 height 26
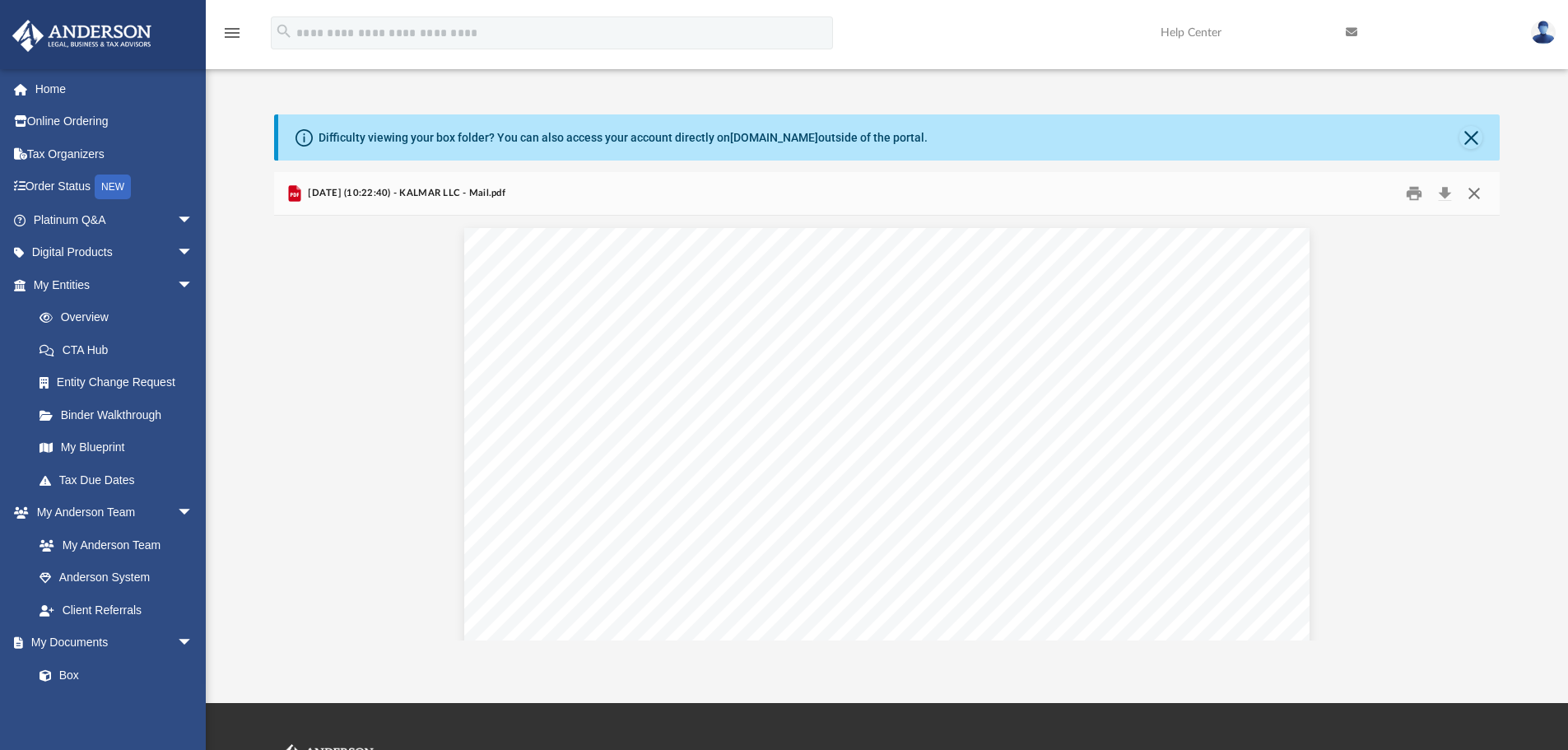
click at [1479, 191] on button "Close" at bounding box center [1474, 193] width 30 height 25
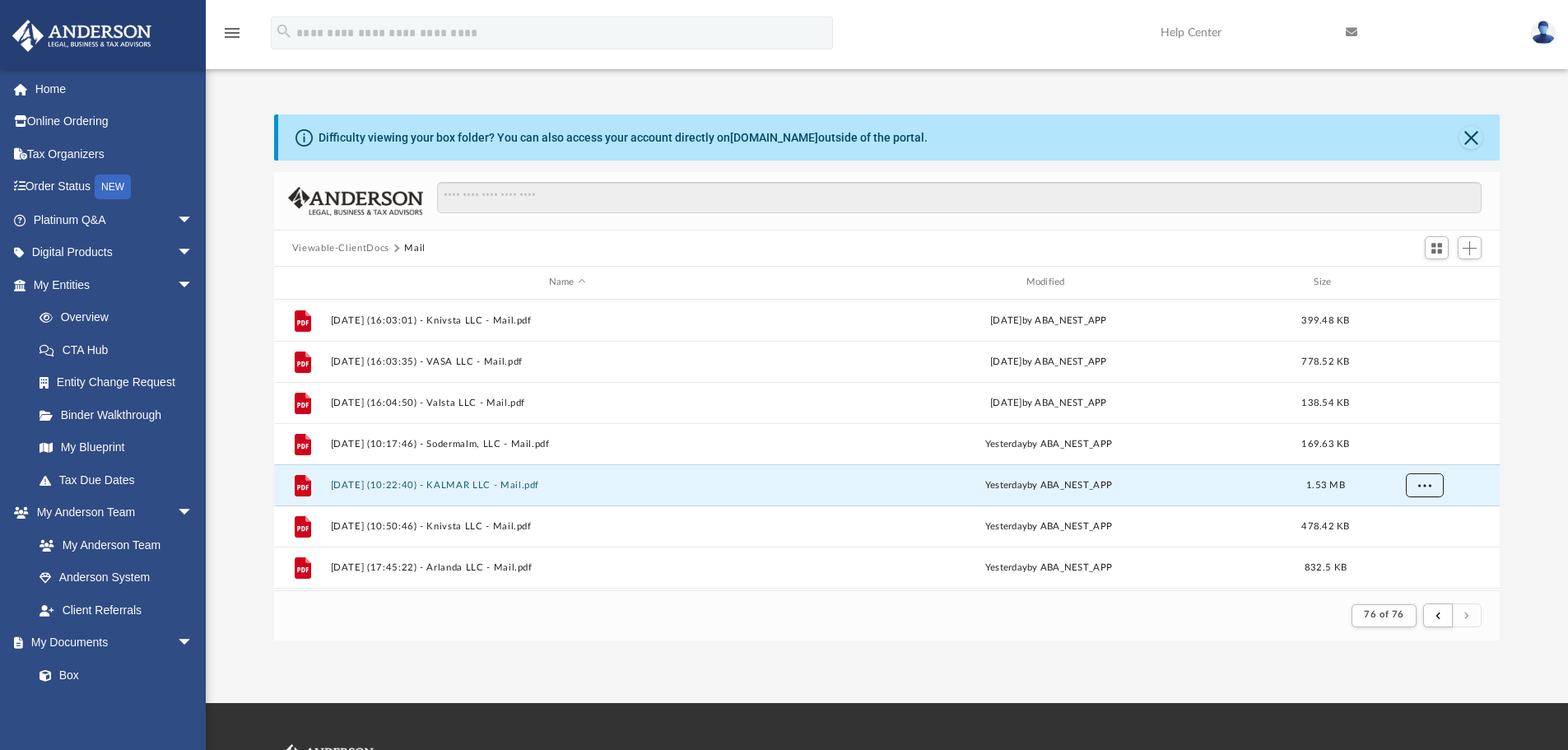
scroll to position [80, 0]
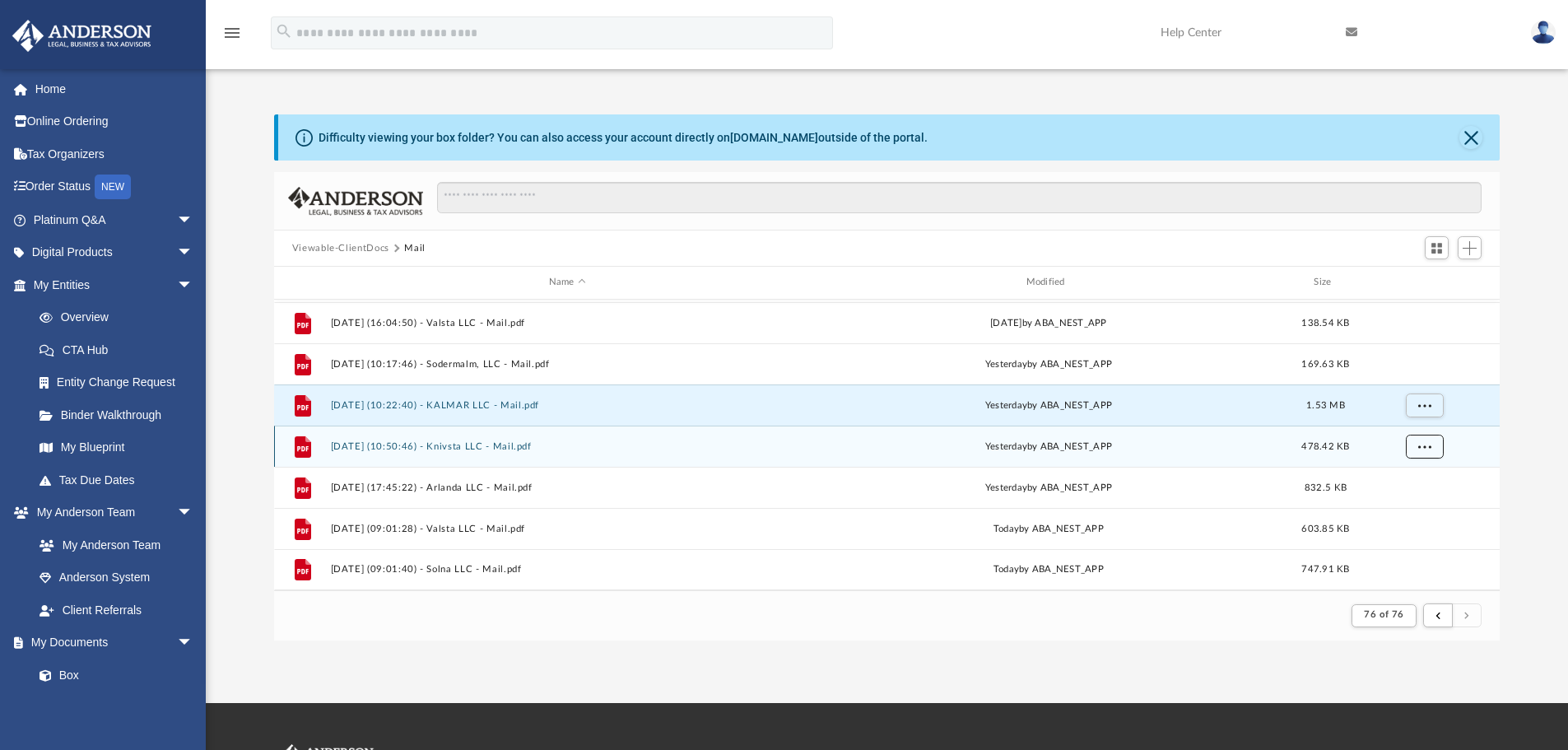
click at [1427, 441] on button "More options" at bounding box center [1423, 446] width 38 height 25
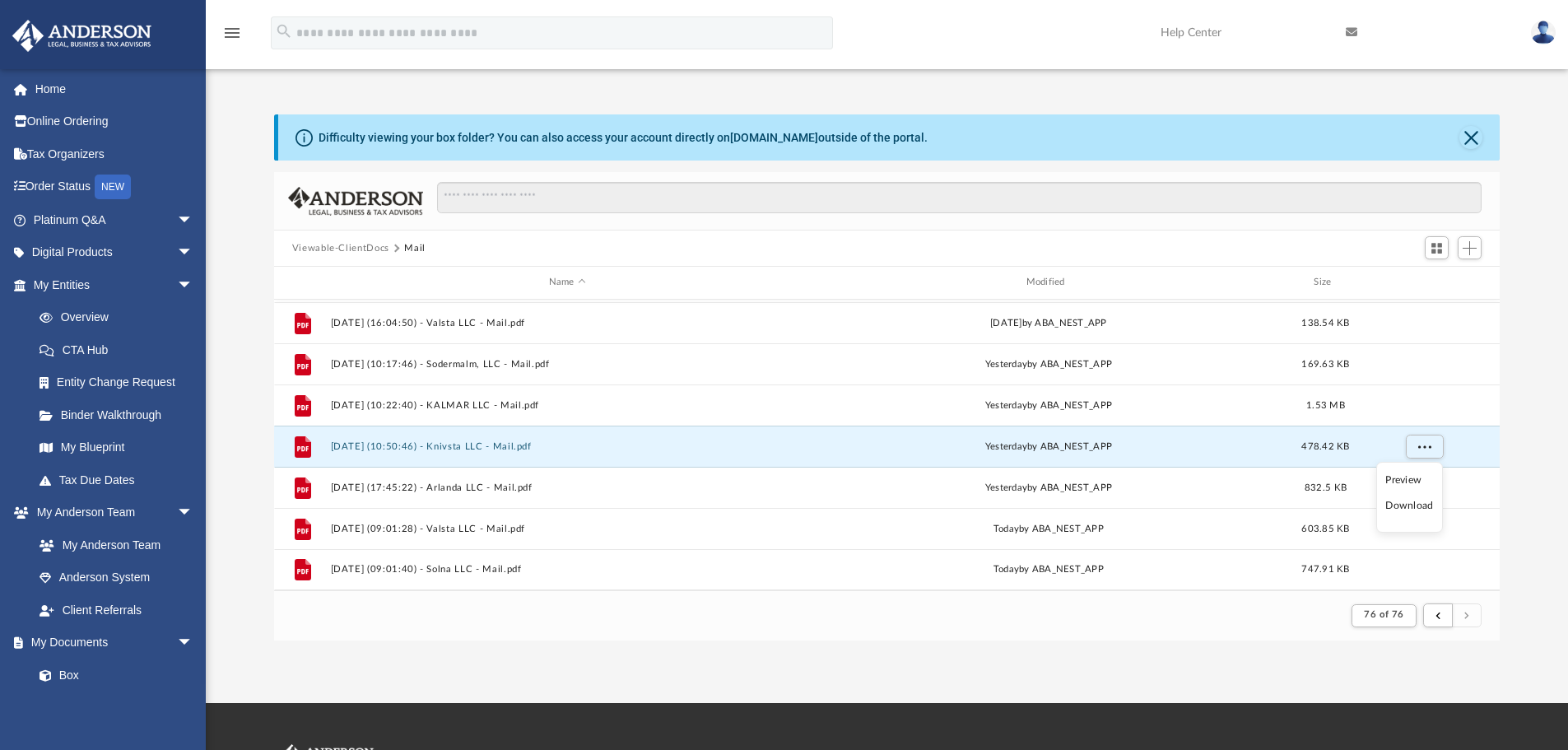
click at [1409, 484] on li "Preview" at bounding box center [1408, 480] width 47 height 18
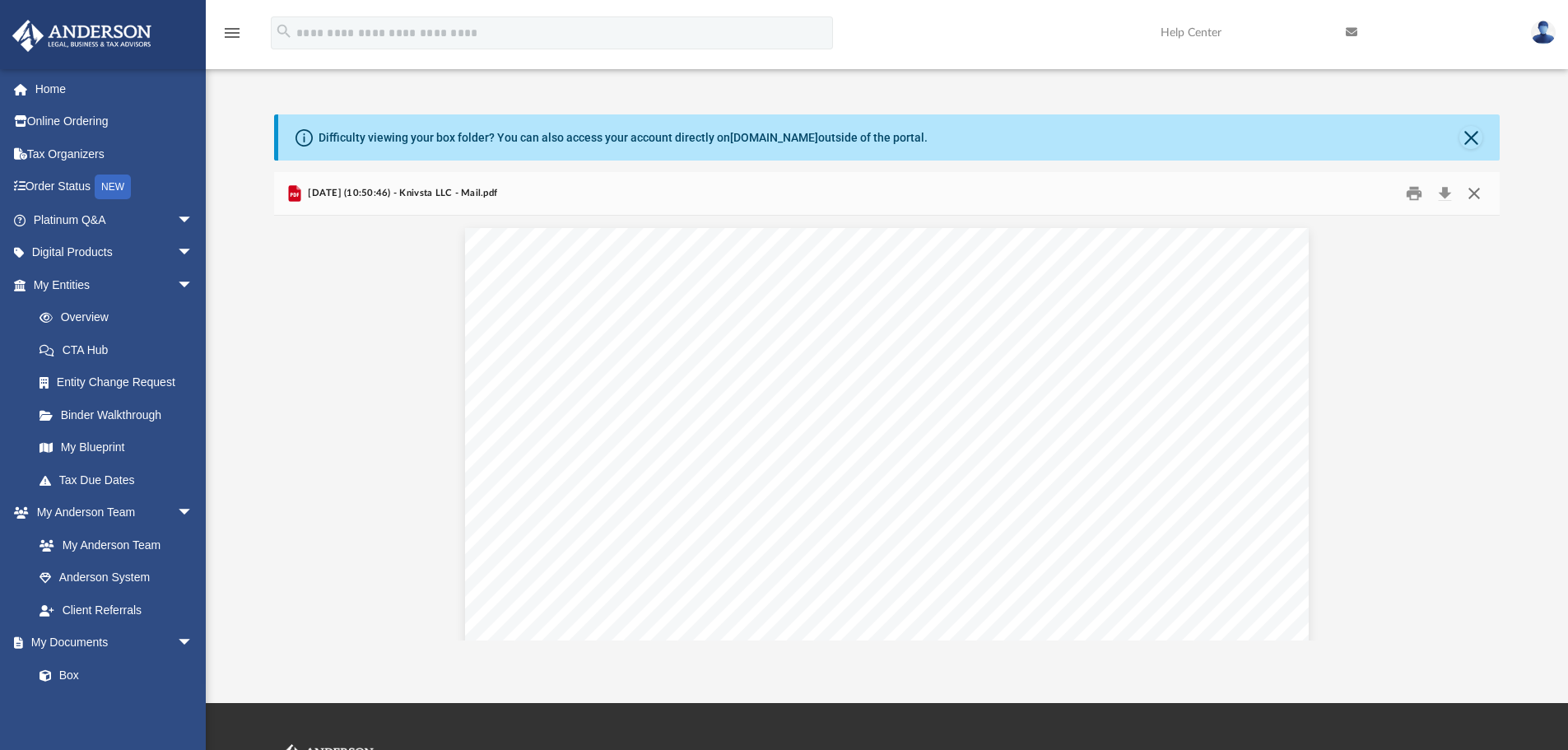
click at [1474, 191] on button "Close" at bounding box center [1474, 193] width 30 height 25
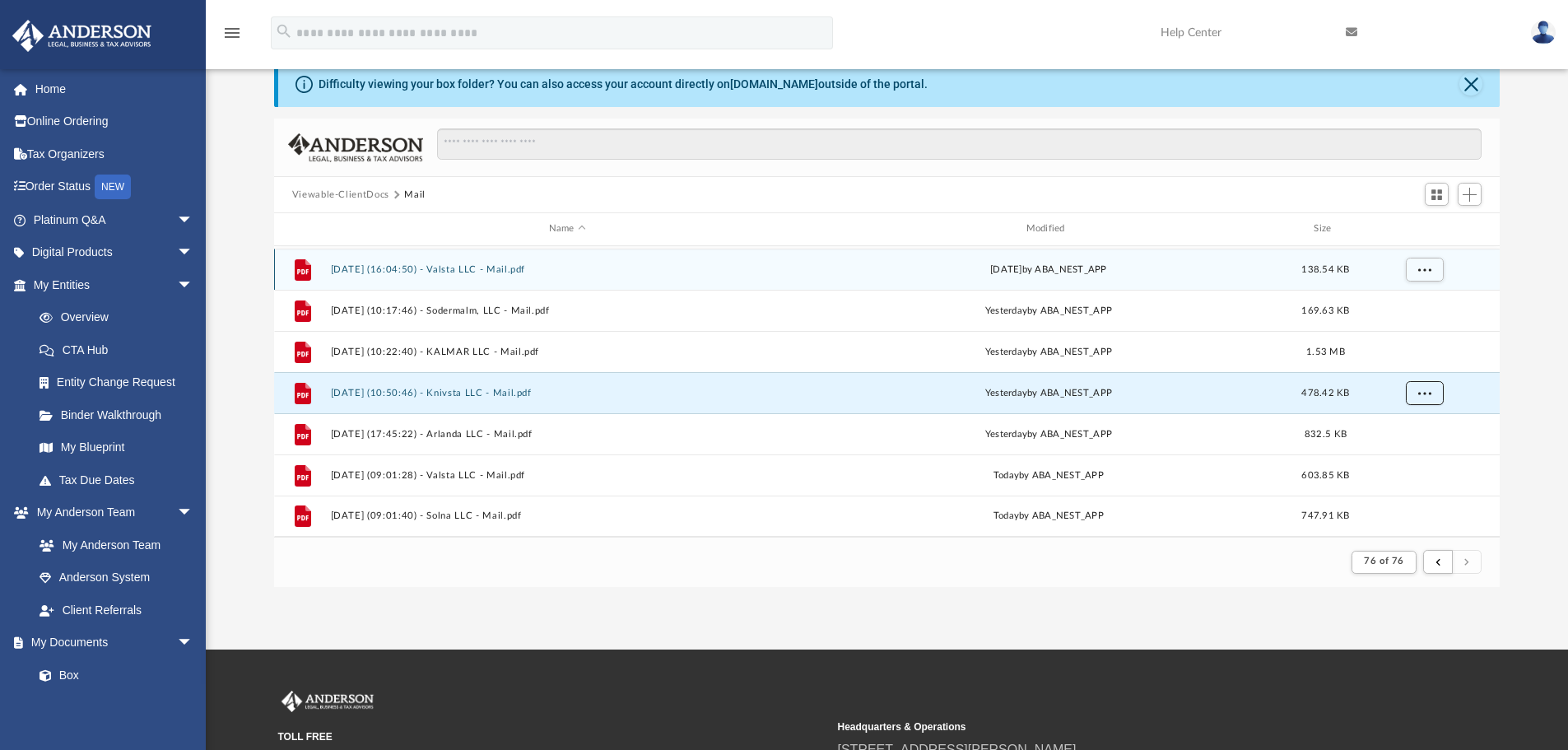
scroll to position [83, 0]
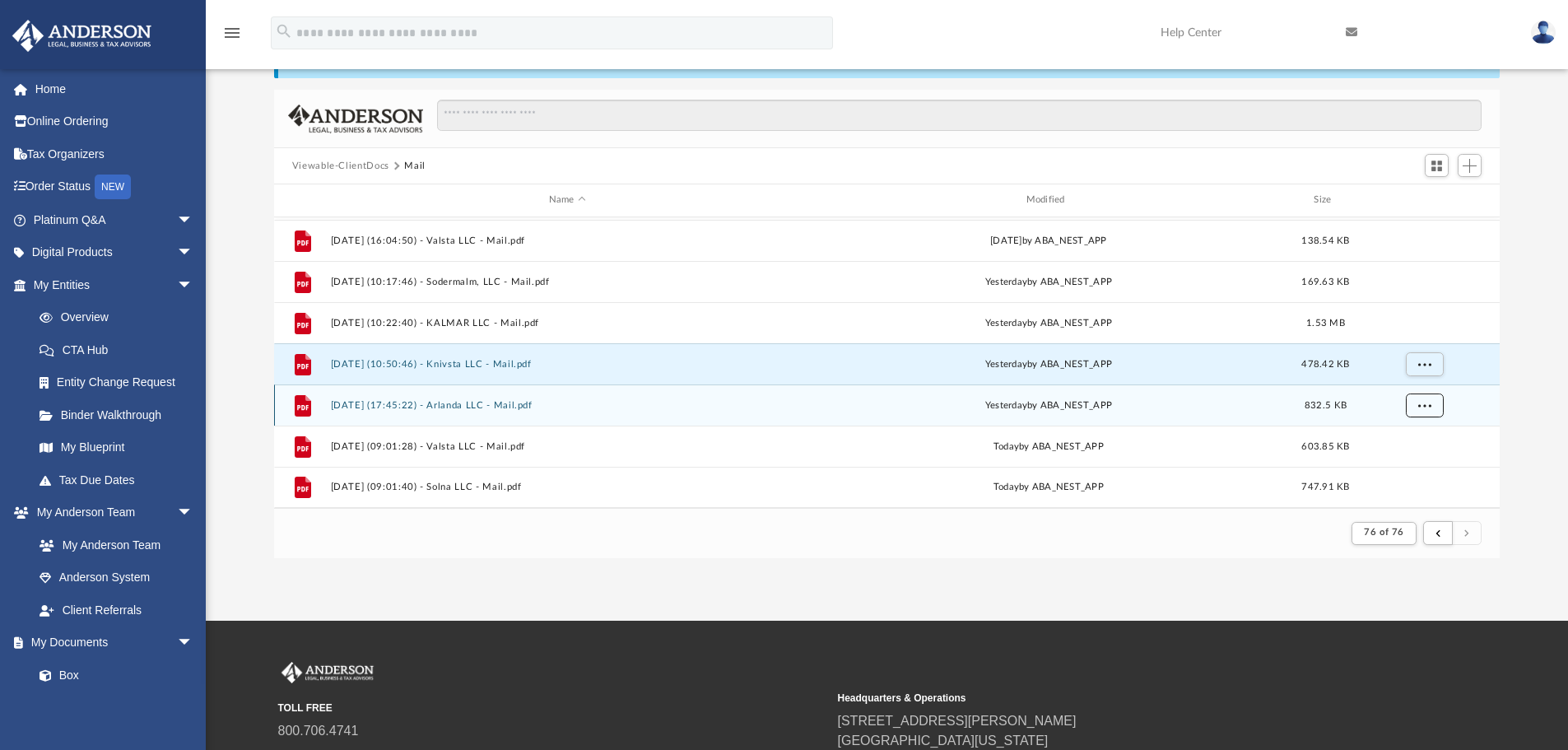
click at [1419, 404] on span "More options" at bounding box center [1424, 404] width 13 height 9
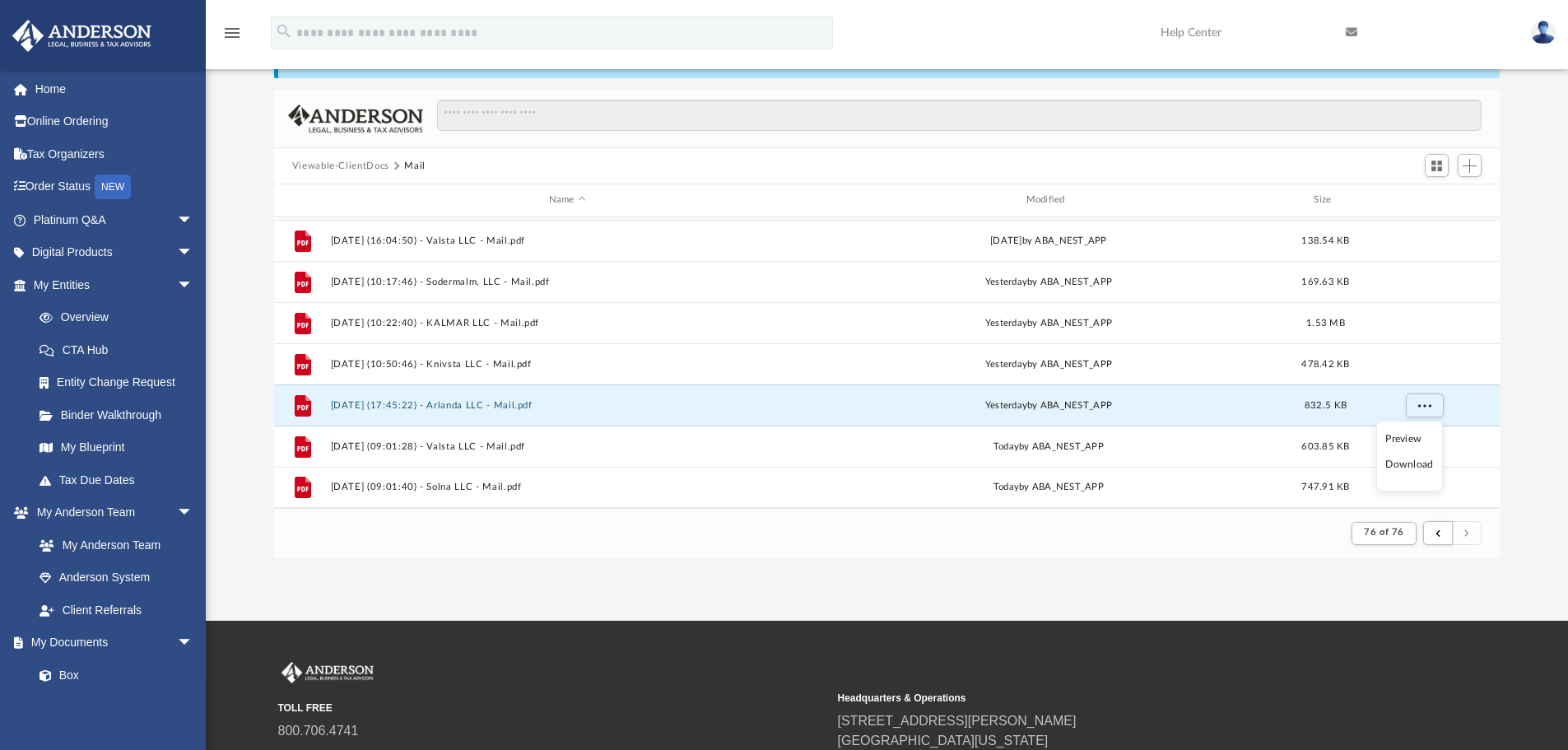
click at [1405, 433] on li "Preview" at bounding box center [1408, 439] width 47 height 18
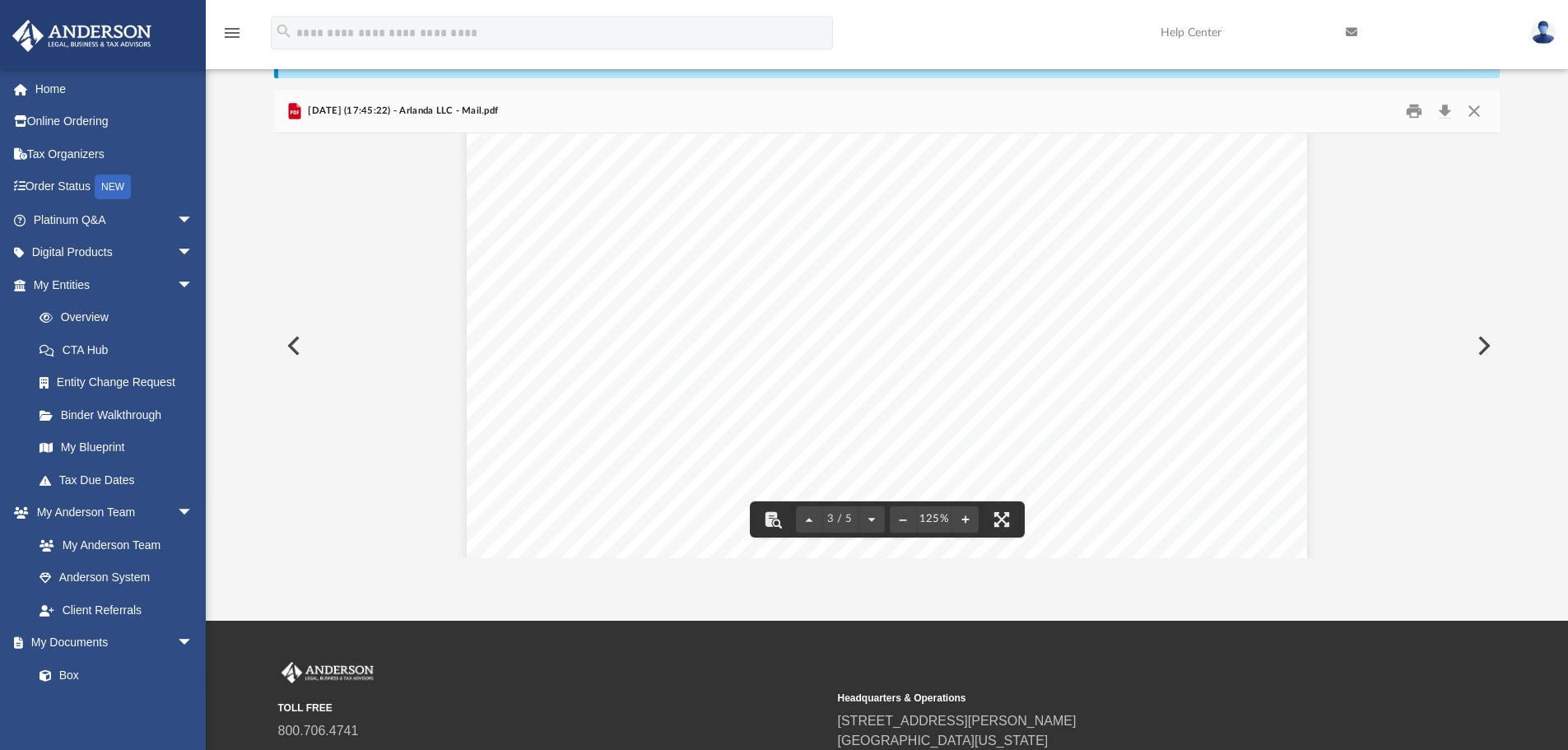
scroll to position [2633, 0]
click at [1414, 107] on button "Print" at bounding box center [1413, 111] width 33 height 25
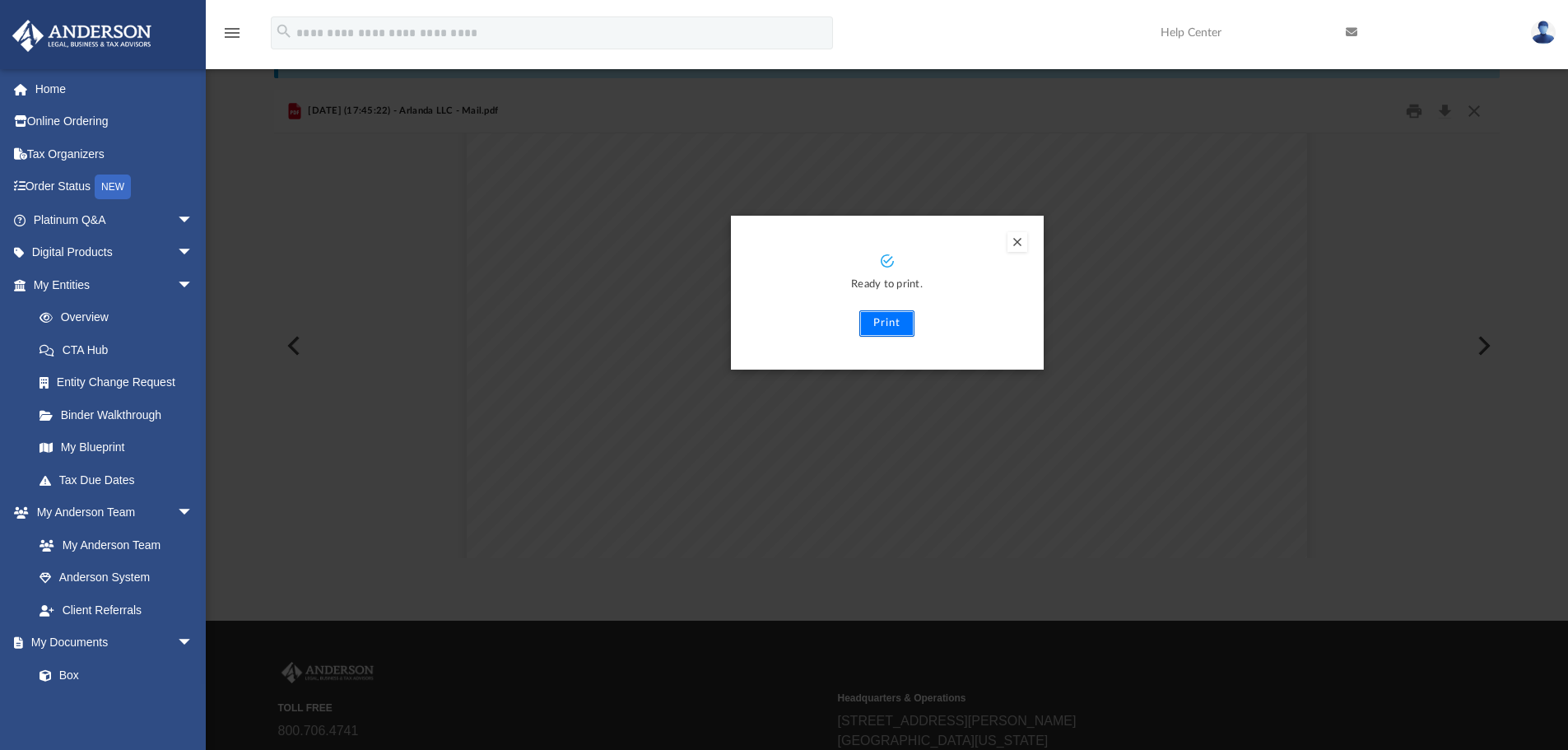
click at [877, 319] on button "Print" at bounding box center [886, 323] width 55 height 26
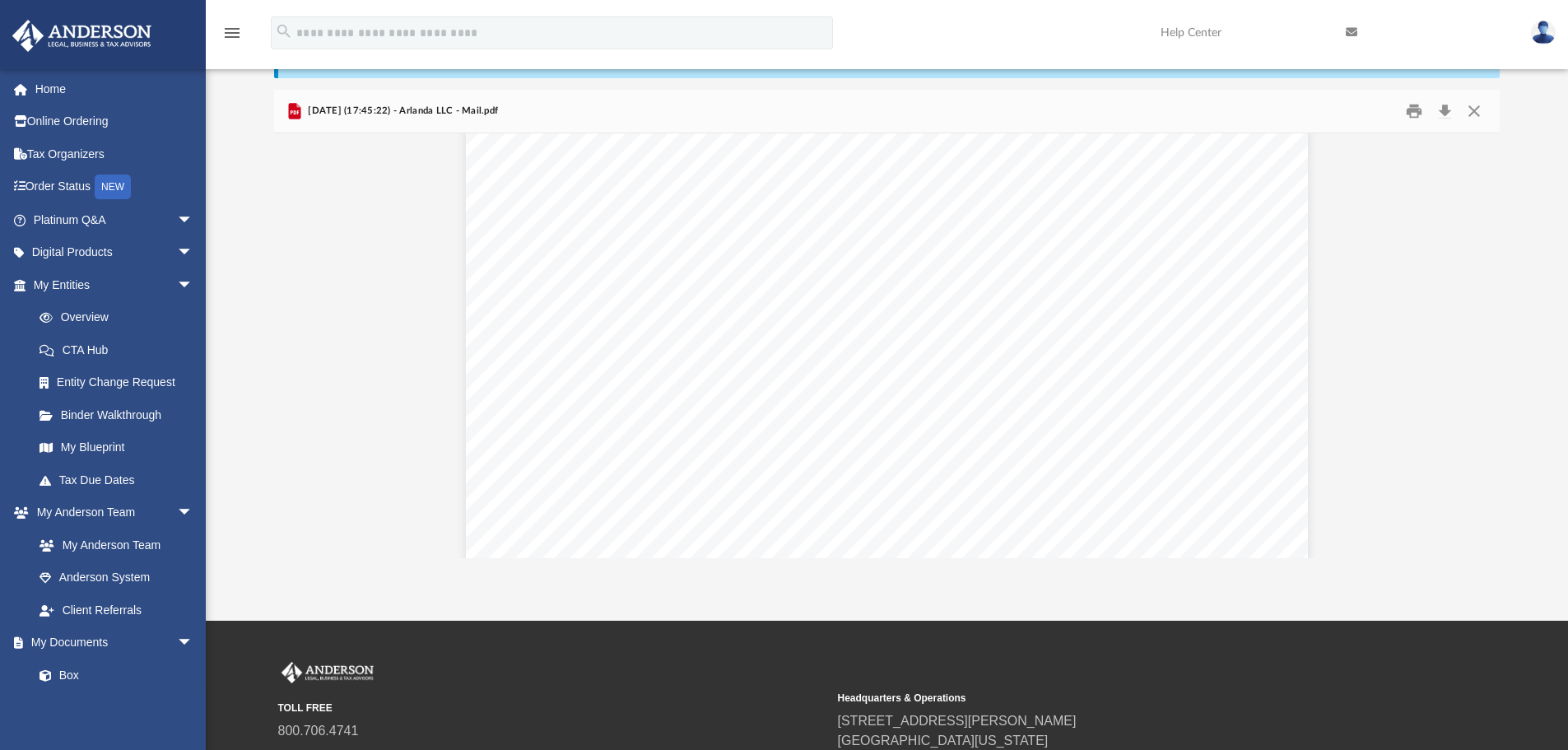
scroll to position [493, 0]
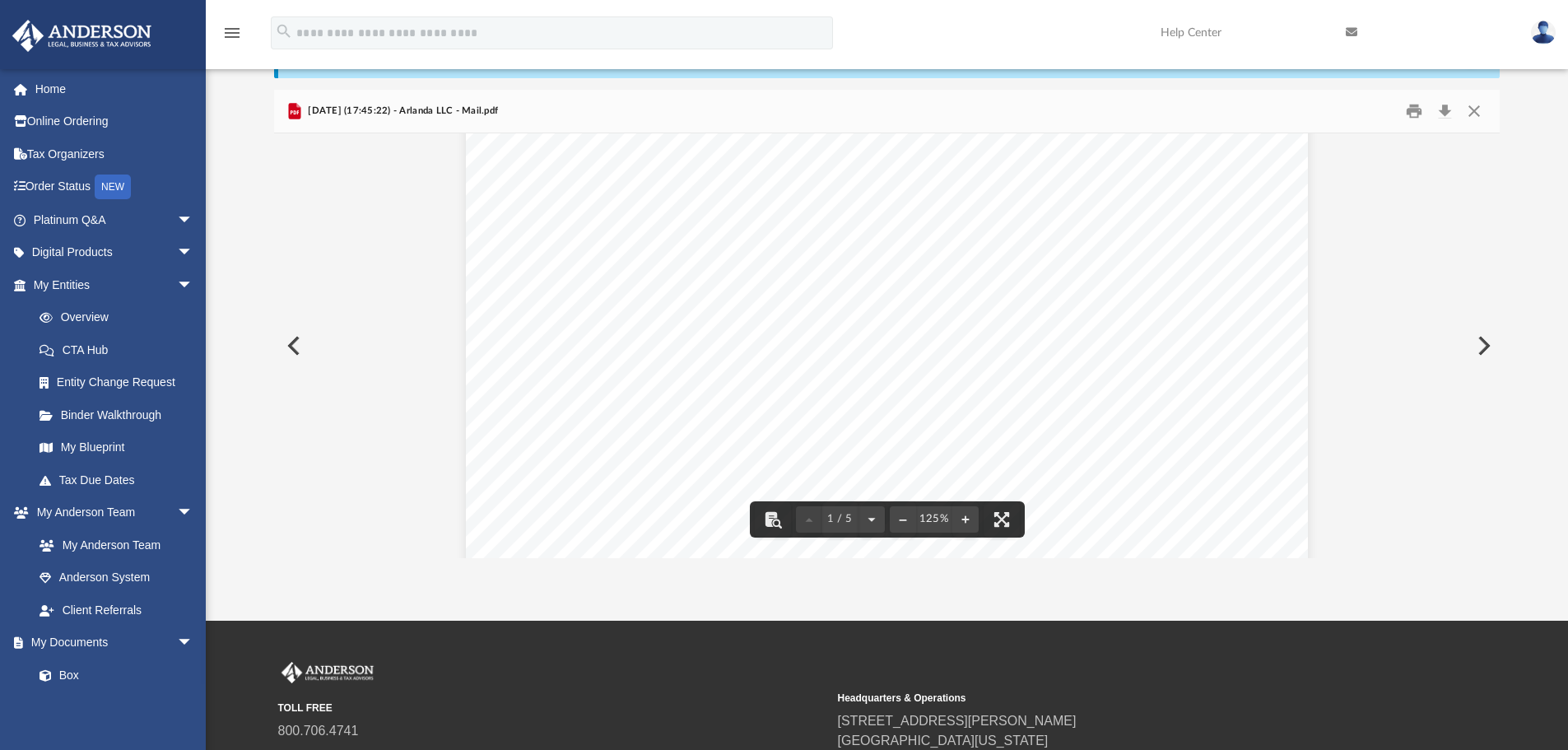
drag, startPoint x: 1068, startPoint y: 455, endPoint x: 971, endPoint y: 434, distance: 99.2
click at [971, 434] on div "Page 1" at bounding box center [887, 192] width 842 height 1082
click at [1063, 442] on div "Page 1" at bounding box center [887, 192] width 842 height 1082
drag, startPoint x: 1060, startPoint y: 447, endPoint x: 911, endPoint y: 349, distance: 178.3
click at [911, 349] on div "Page 1" at bounding box center [887, 192] width 842 height 1082
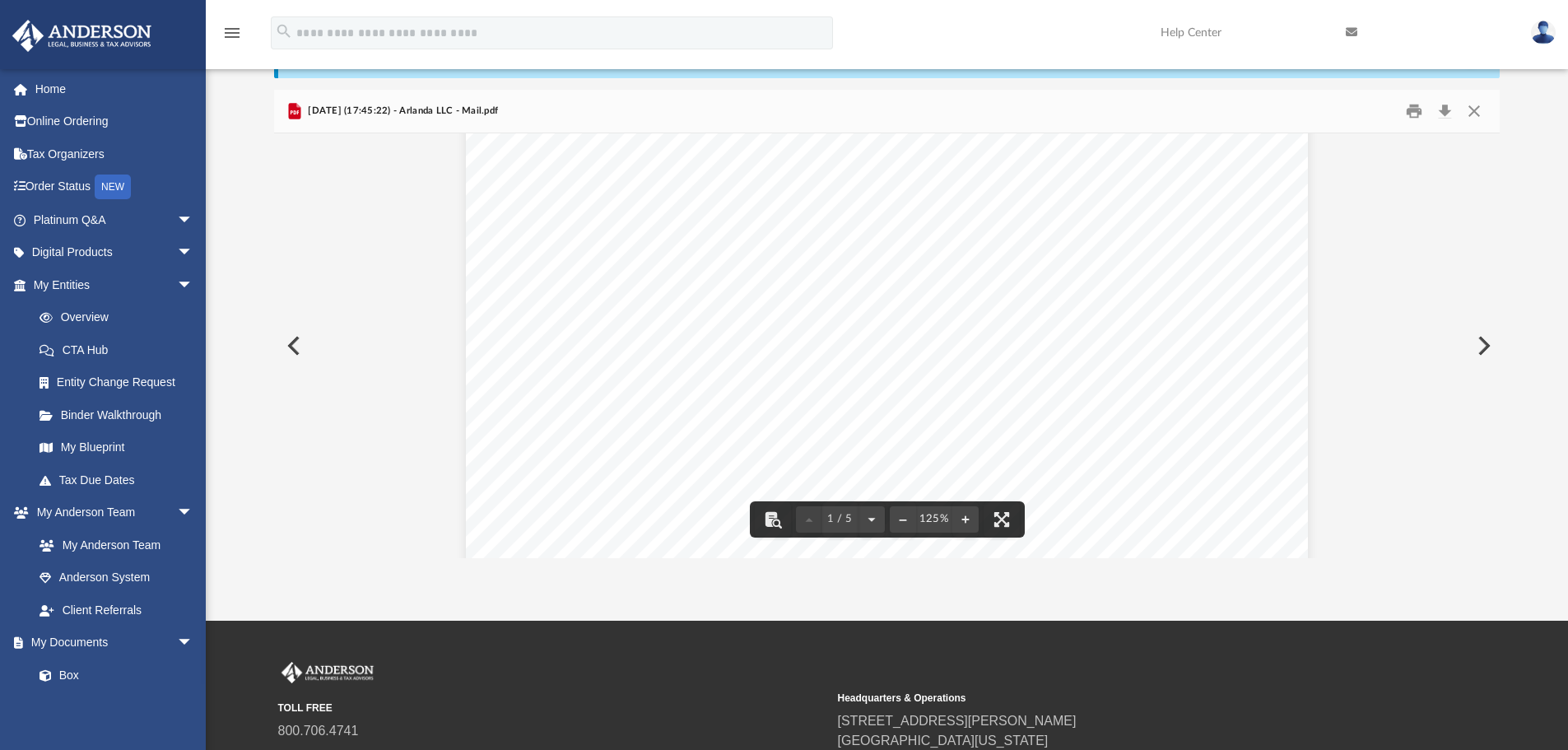
drag, startPoint x: 549, startPoint y: 253, endPoint x: 707, endPoint y: 310, distance: 168.0
click at [707, 310] on div "Page 1" at bounding box center [887, 192] width 842 height 1082
drag, startPoint x: 552, startPoint y: 258, endPoint x: 729, endPoint y: 283, distance: 178.8
click at [699, 303] on div "Page 1" at bounding box center [887, 192] width 842 height 1082
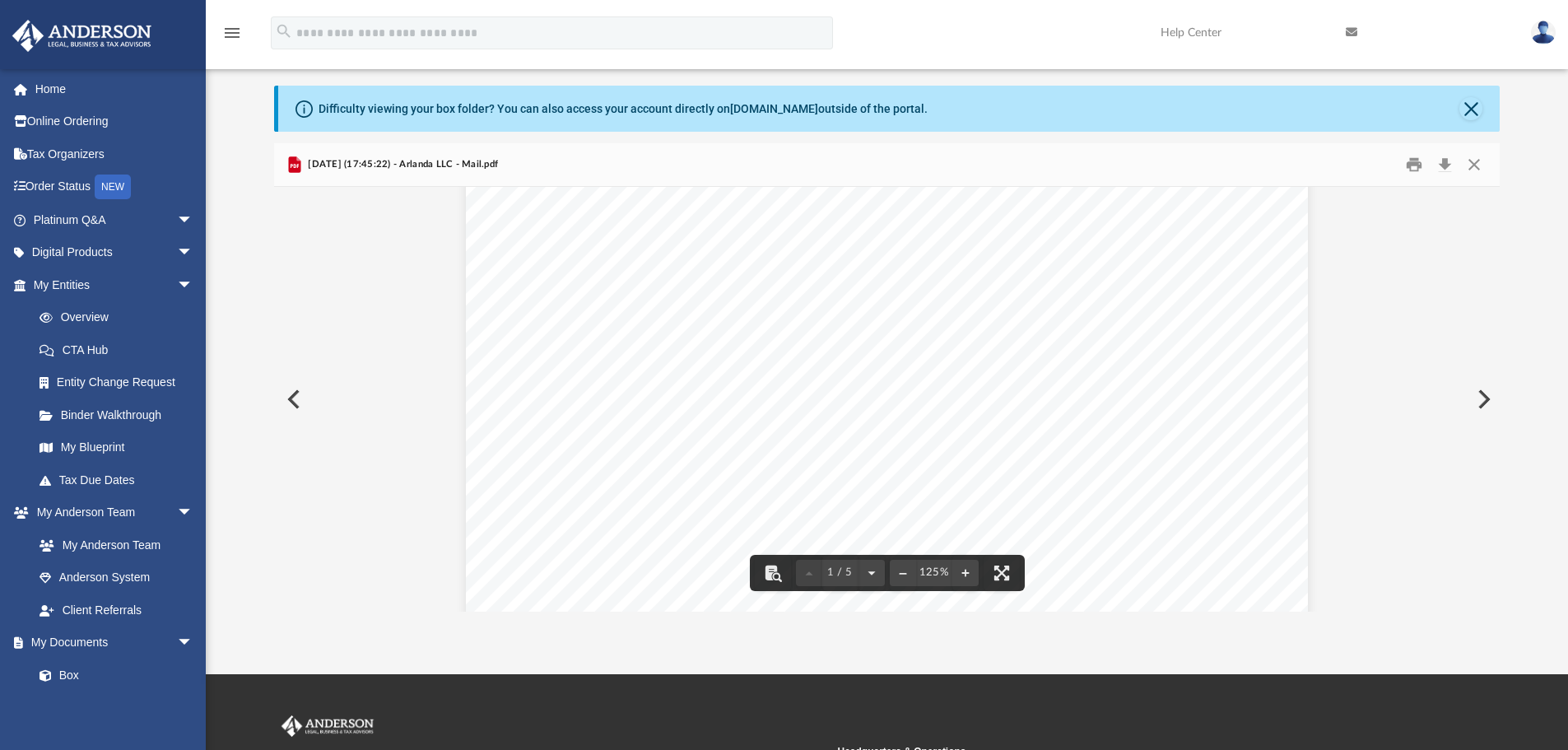
scroll to position [0, 0]
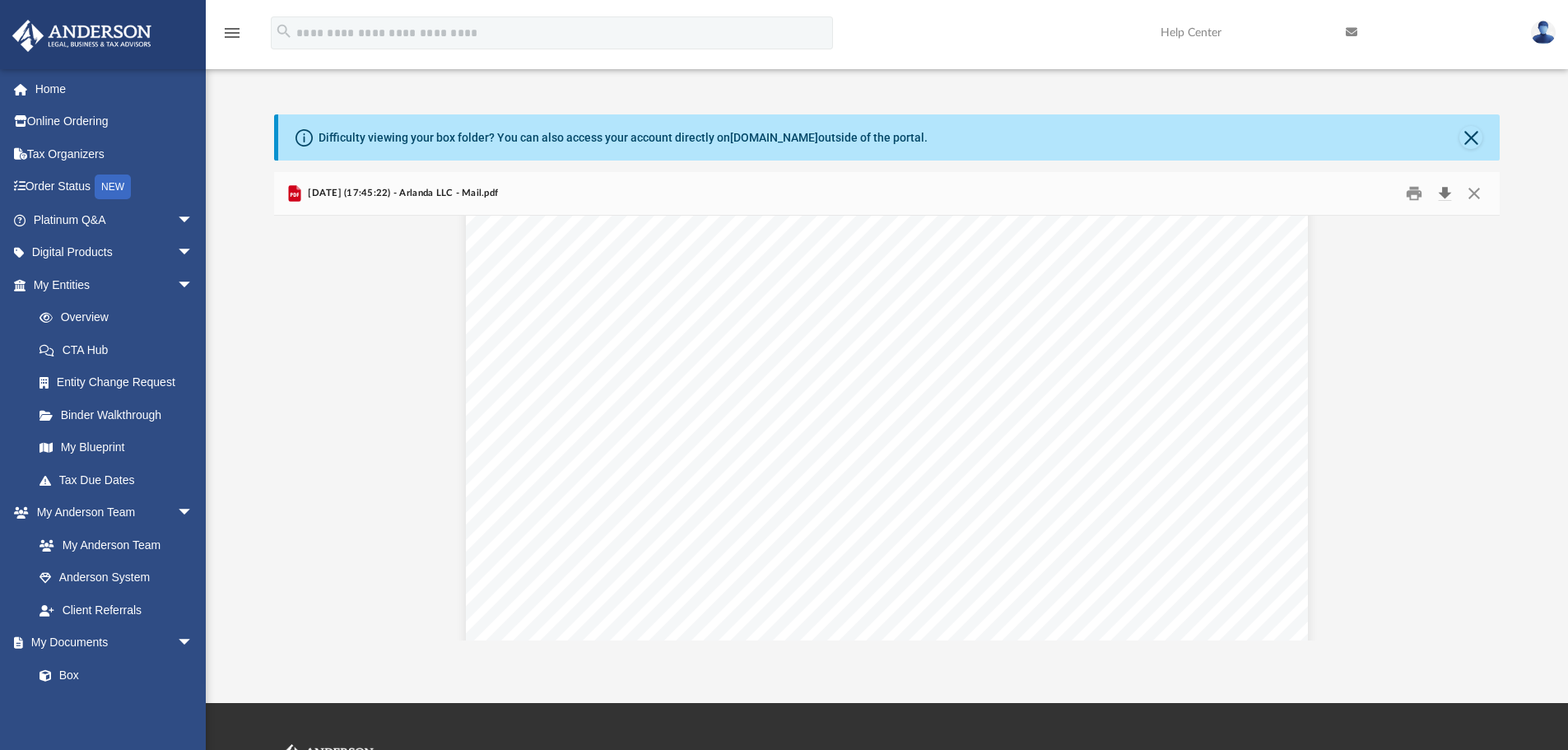
click at [1441, 194] on button "Download" at bounding box center [1444, 193] width 30 height 25
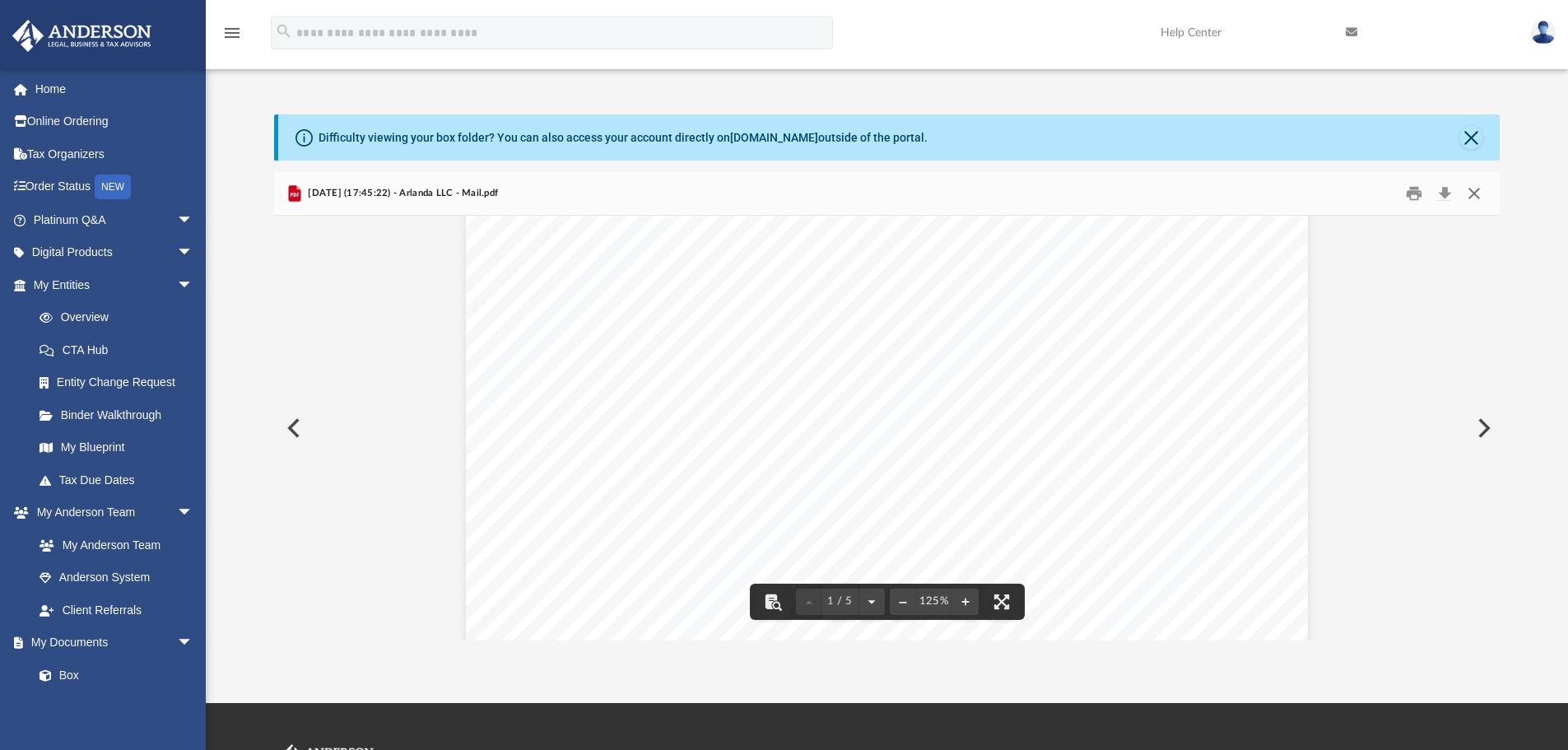
click at [1473, 195] on button "Close" at bounding box center [1474, 193] width 30 height 25
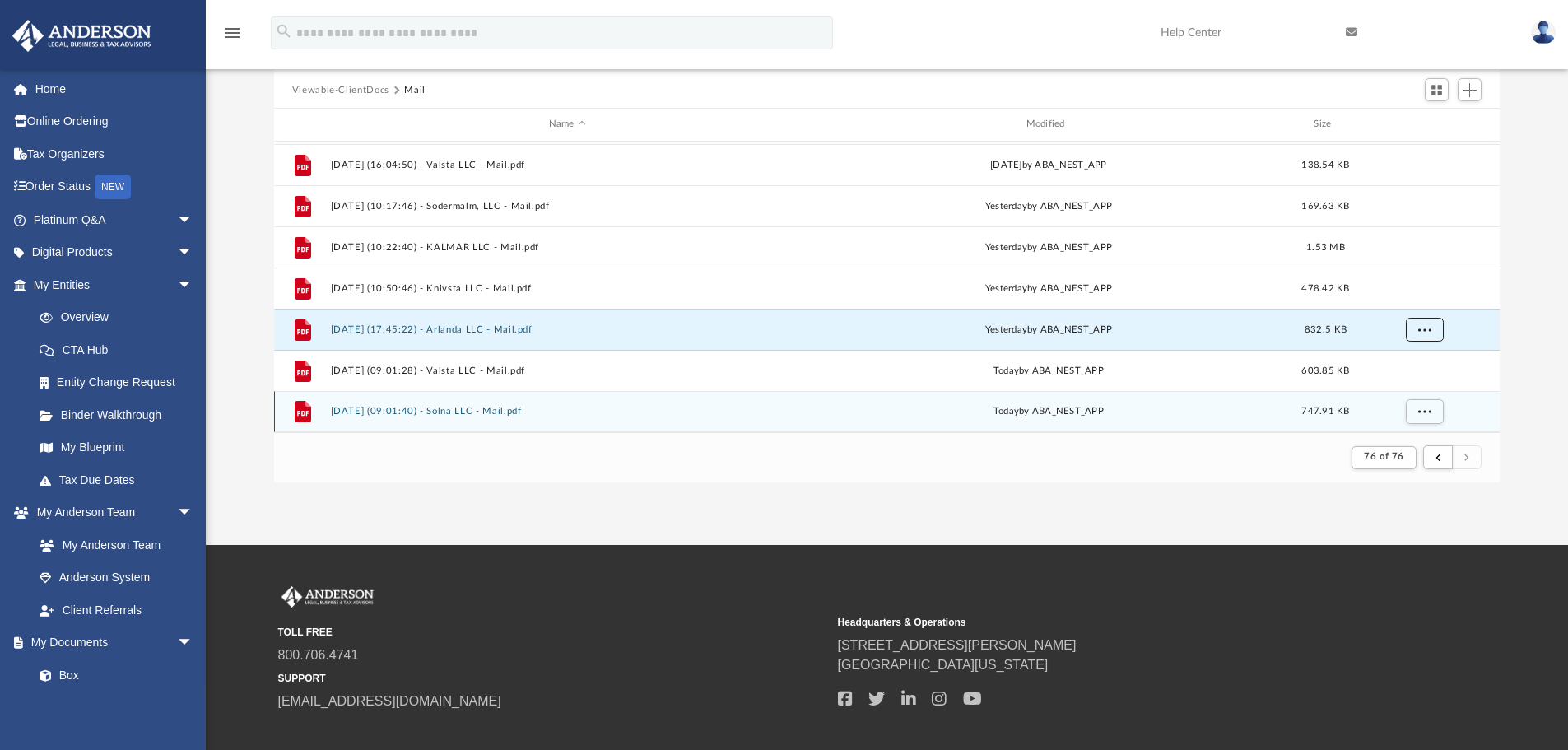
scroll to position [164, 0]
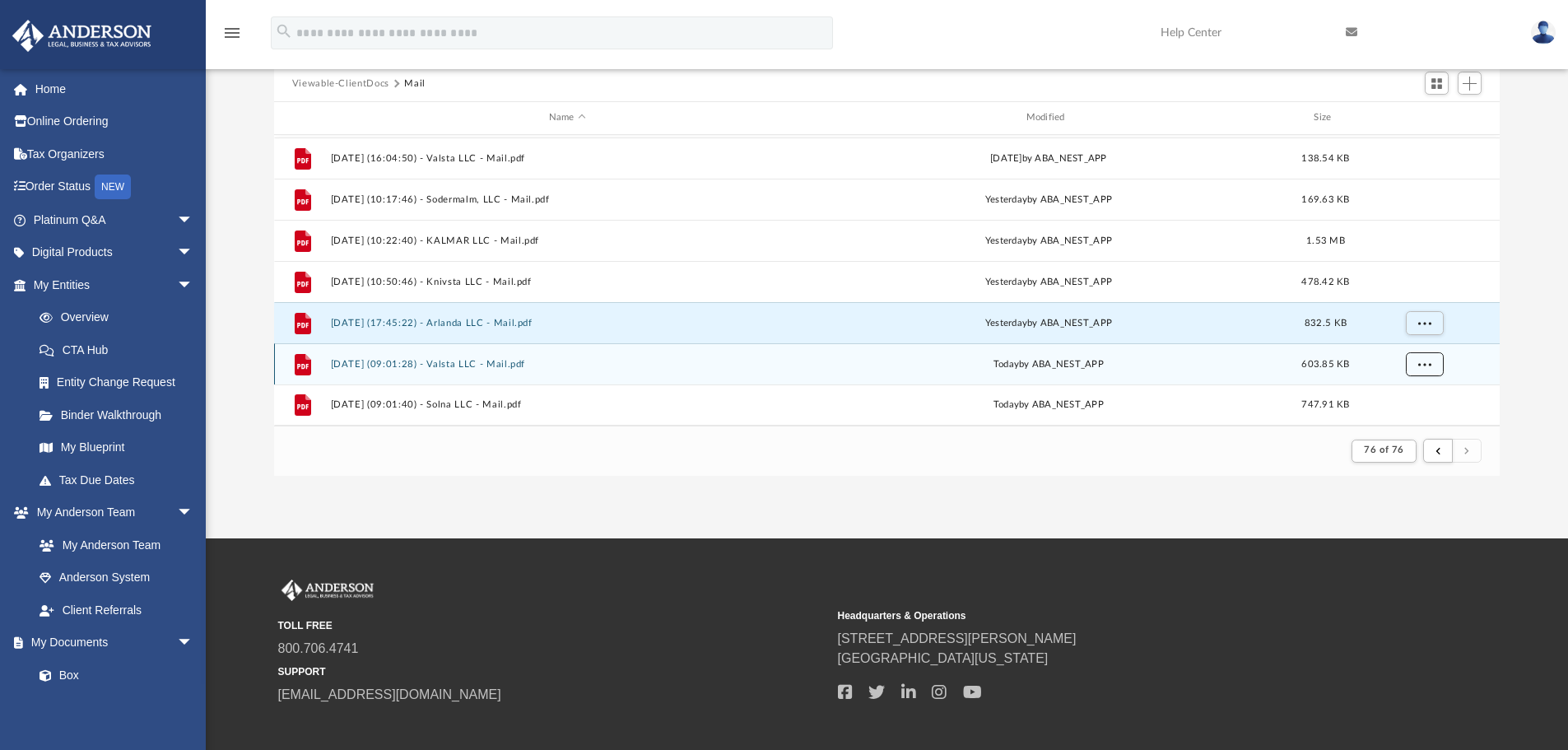
click at [1417, 371] on button "More options" at bounding box center [1423, 363] width 38 height 25
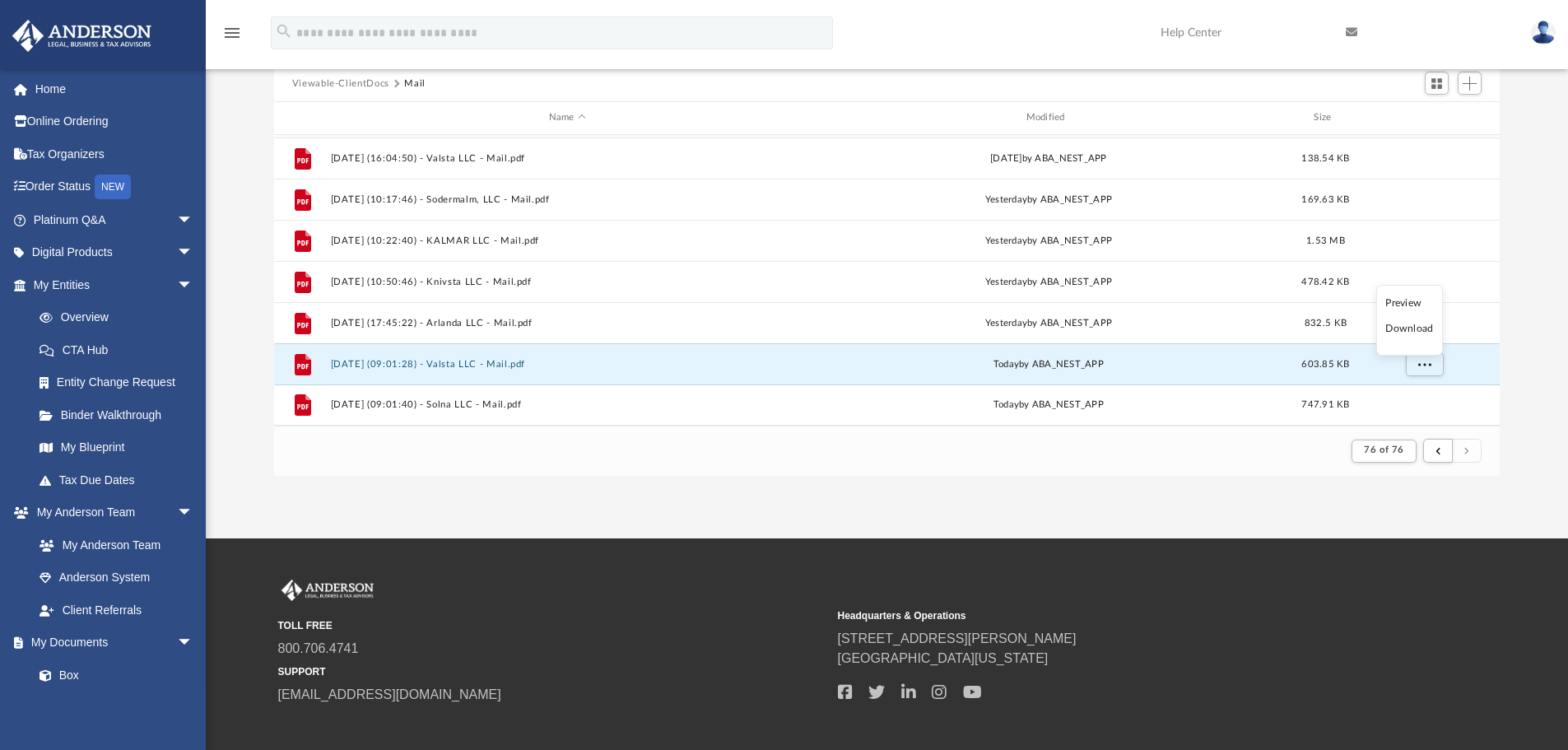
click at [1410, 301] on li "Preview" at bounding box center [1408, 303] width 47 height 18
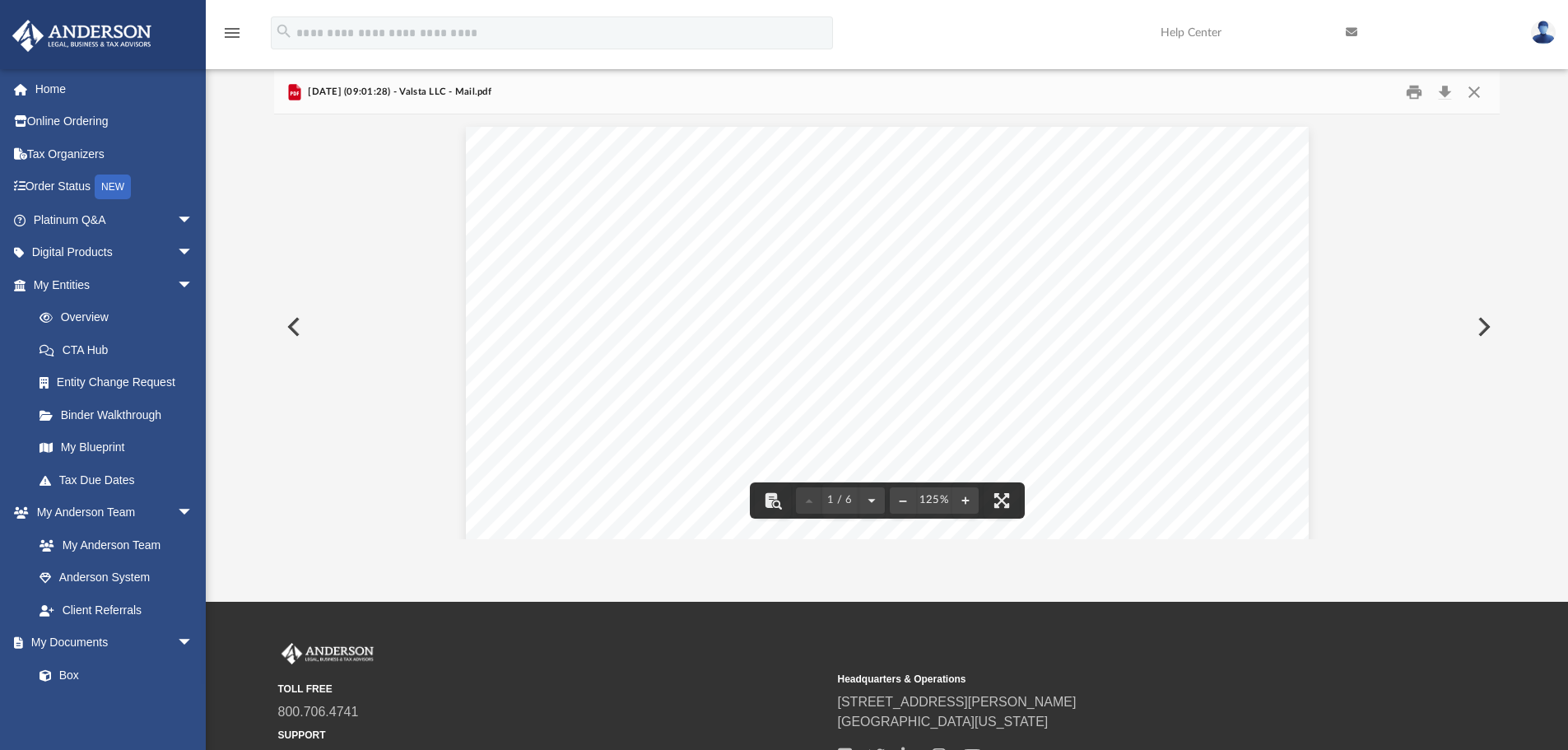
scroll to position [0, 0]
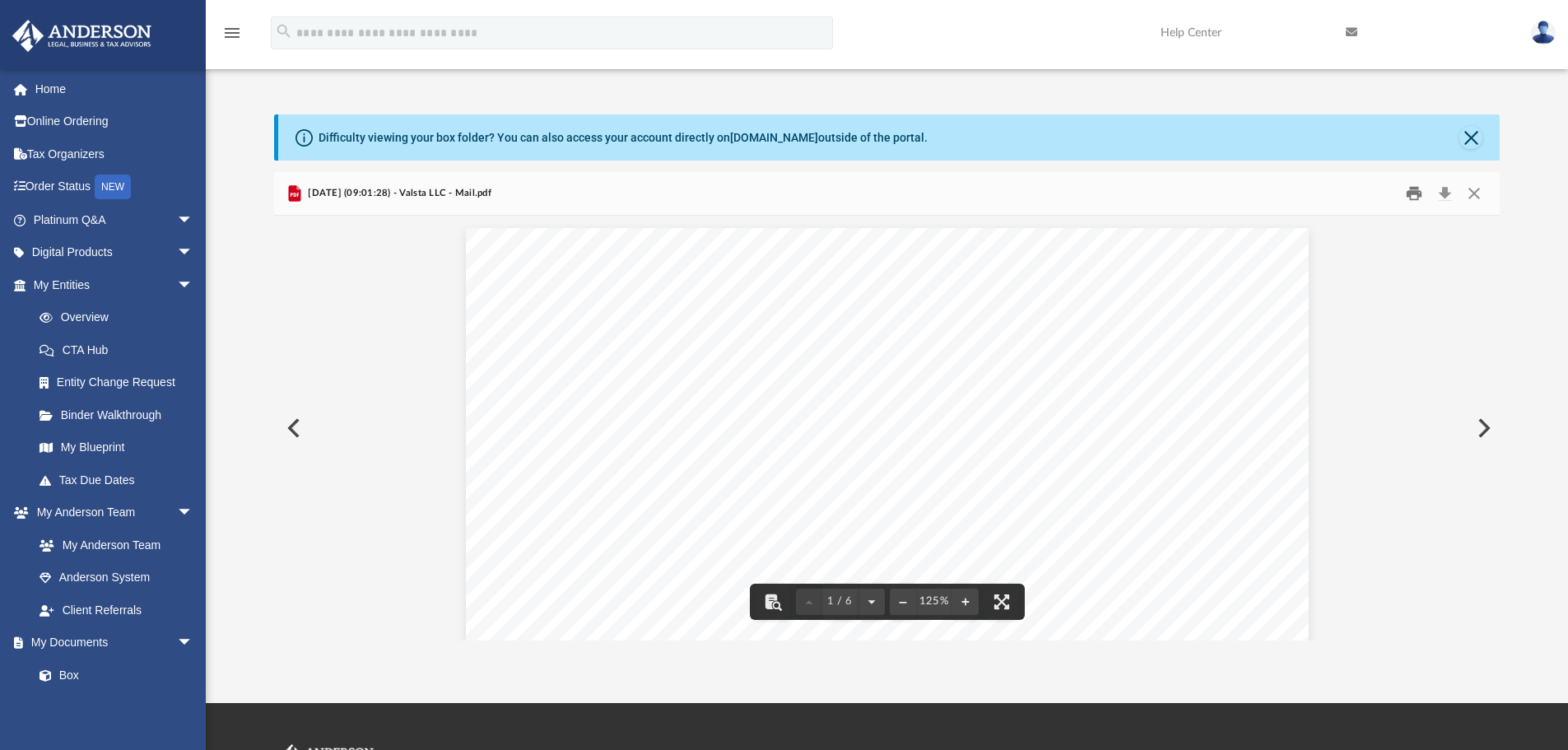
click at [1412, 200] on button "Print" at bounding box center [1413, 193] width 33 height 25
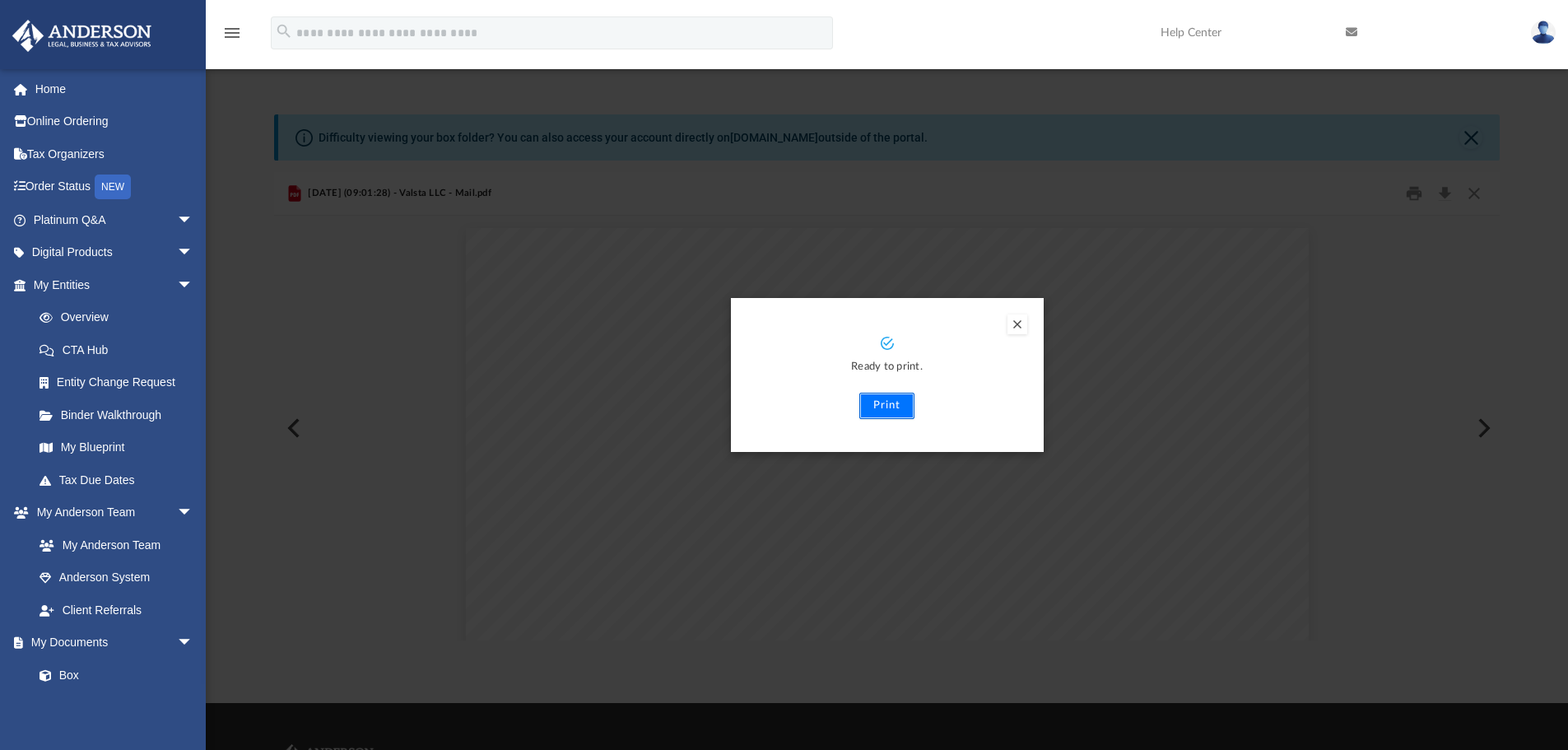
click at [887, 402] on button "Print" at bounding box center [886, 405] width 55 height 26
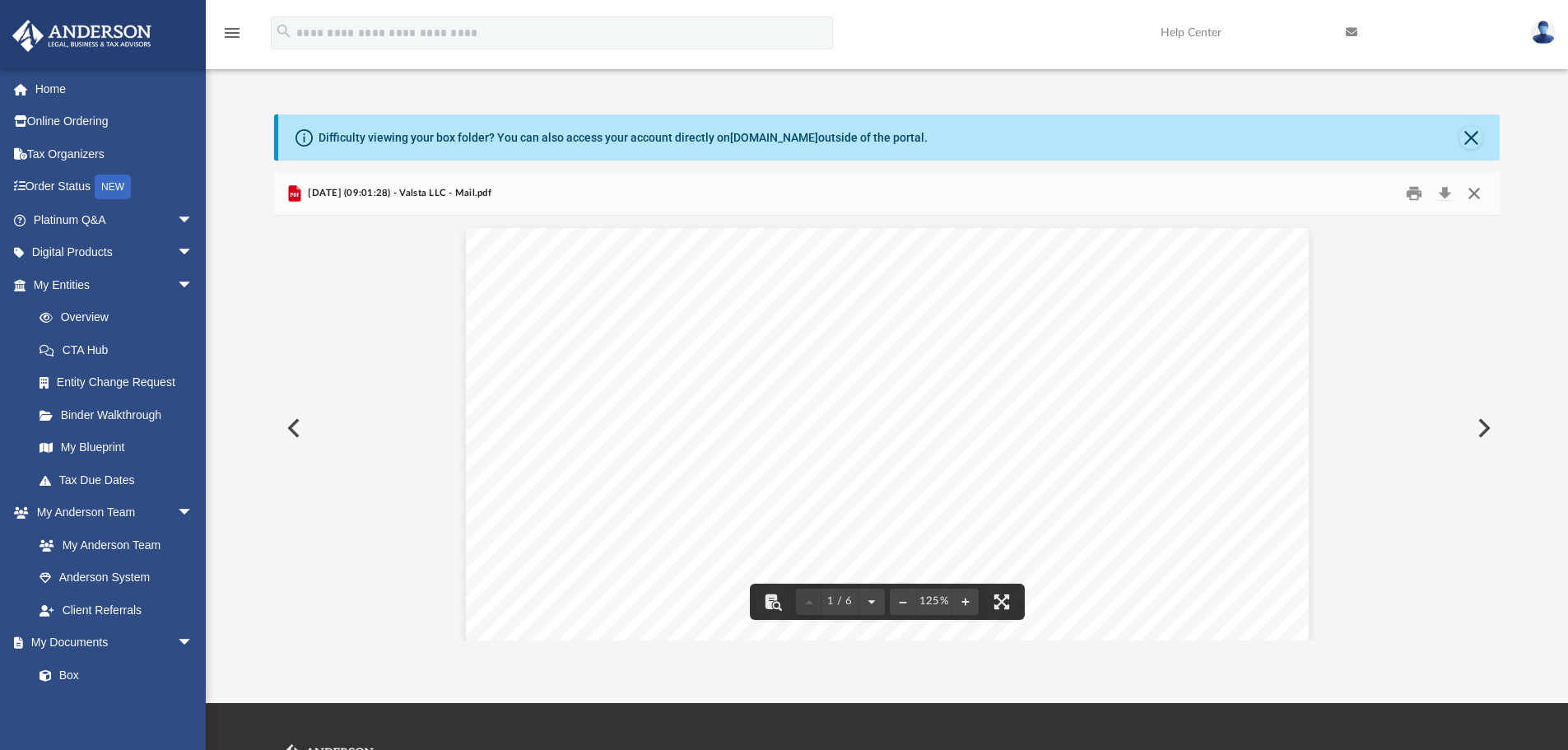
click at [1476, 190] on button "Close" at bounding box center [1474, 193] width 30 height 25
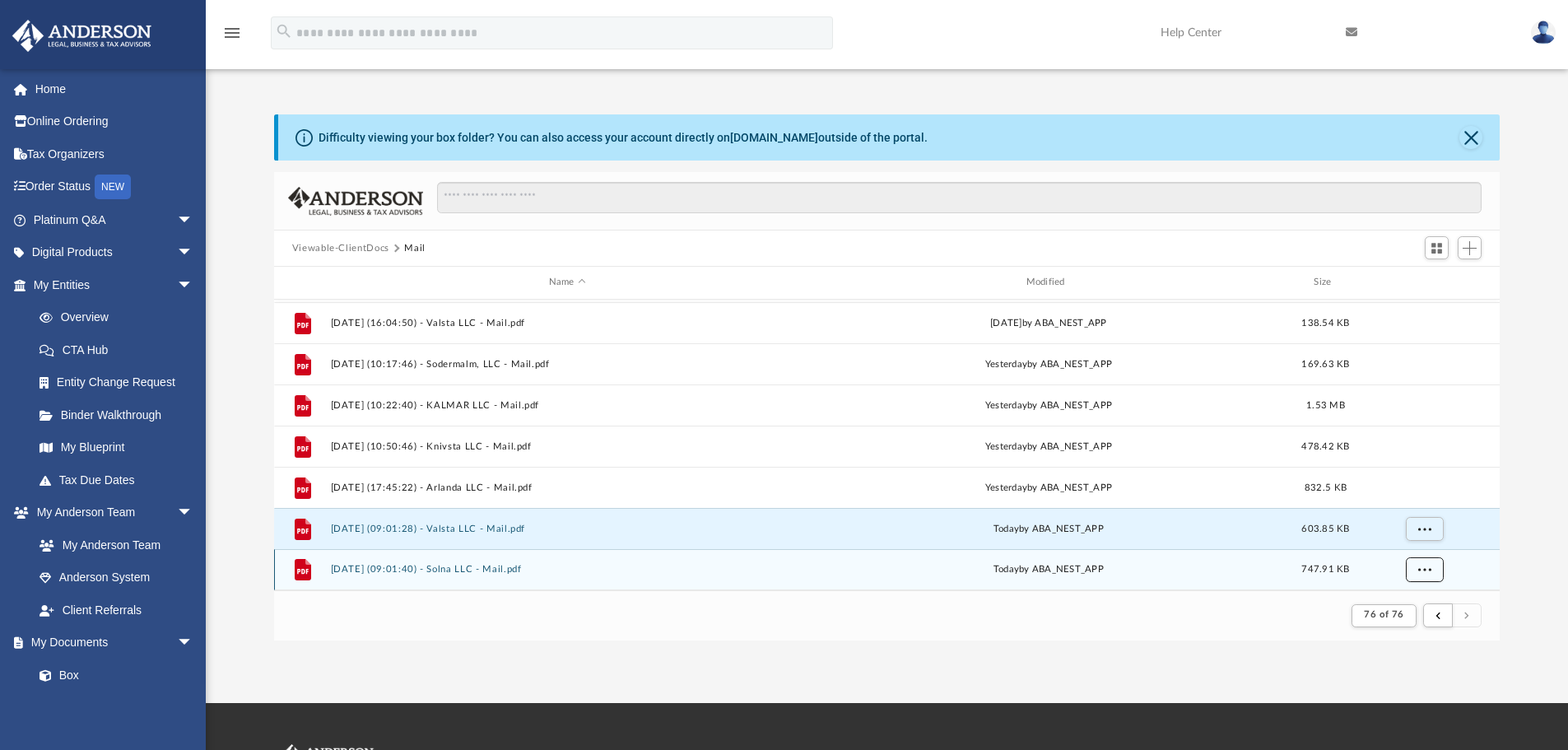
click at [1427, 565] on span "More options" at bounding box center [1424, 569] width 13 height 9
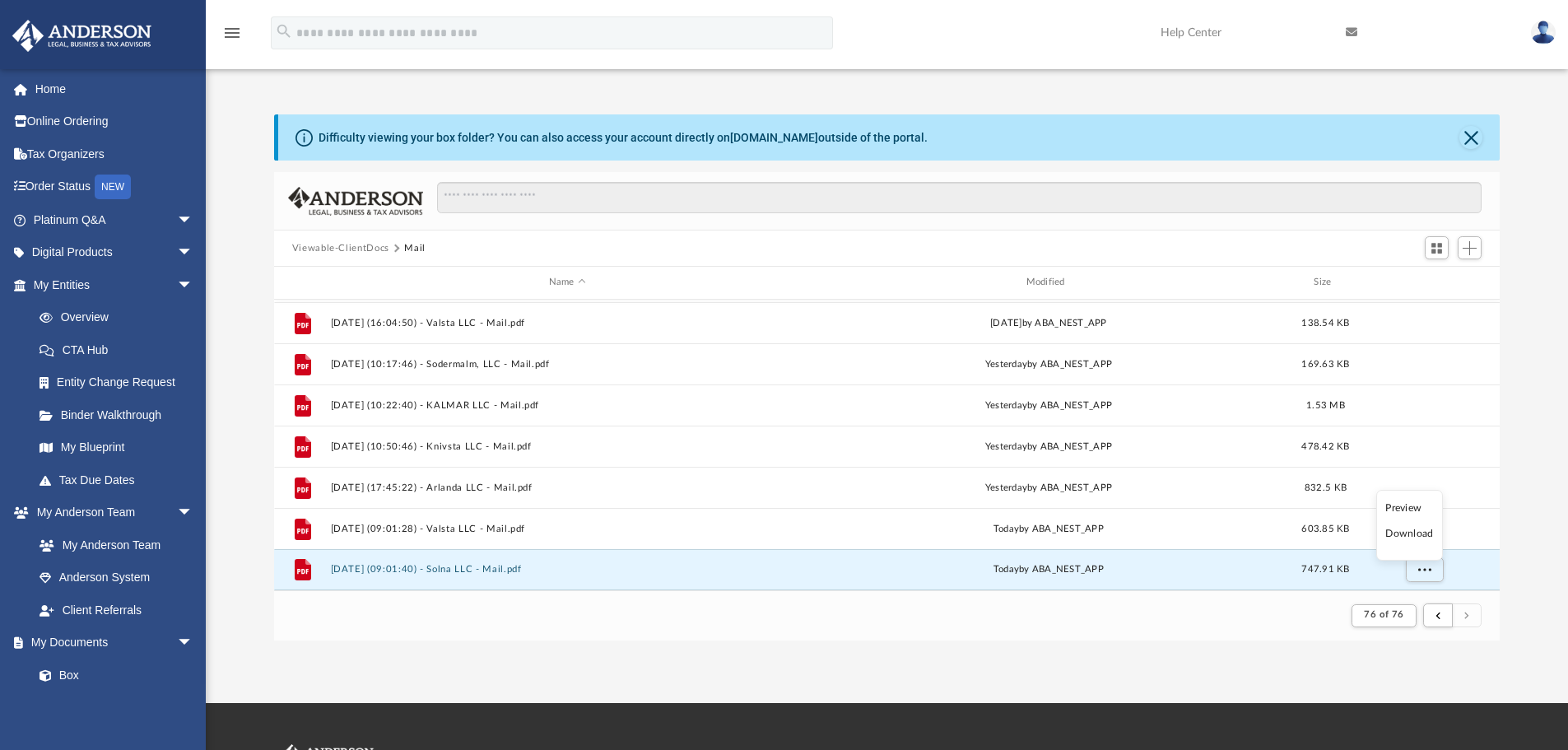
click at [1396, 508] on li "Preview" at bounding box center [1408, 507] width 47 height 18
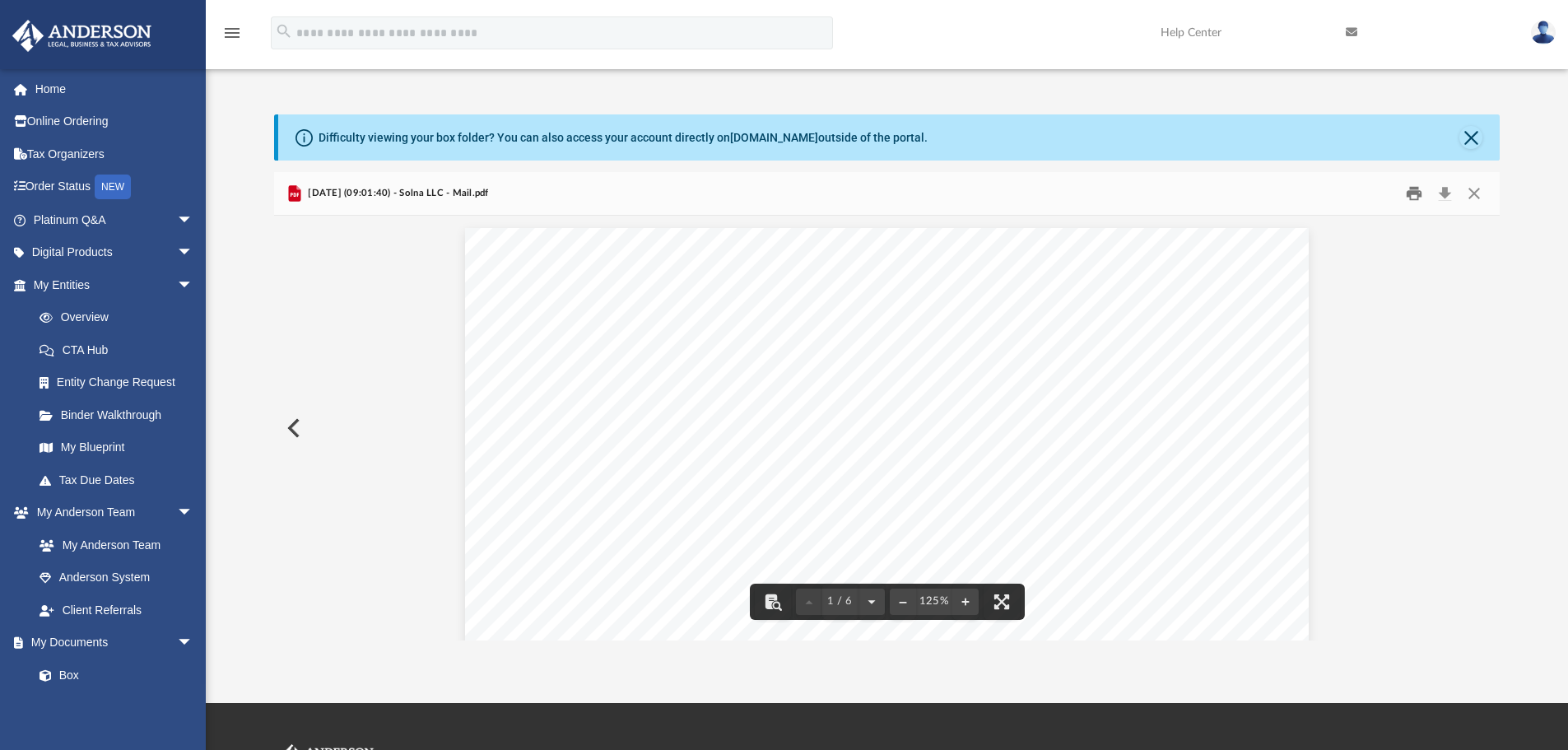
click at [1409, 185] on button "Print" at bounding box center [1413, 193] width 33 height 25
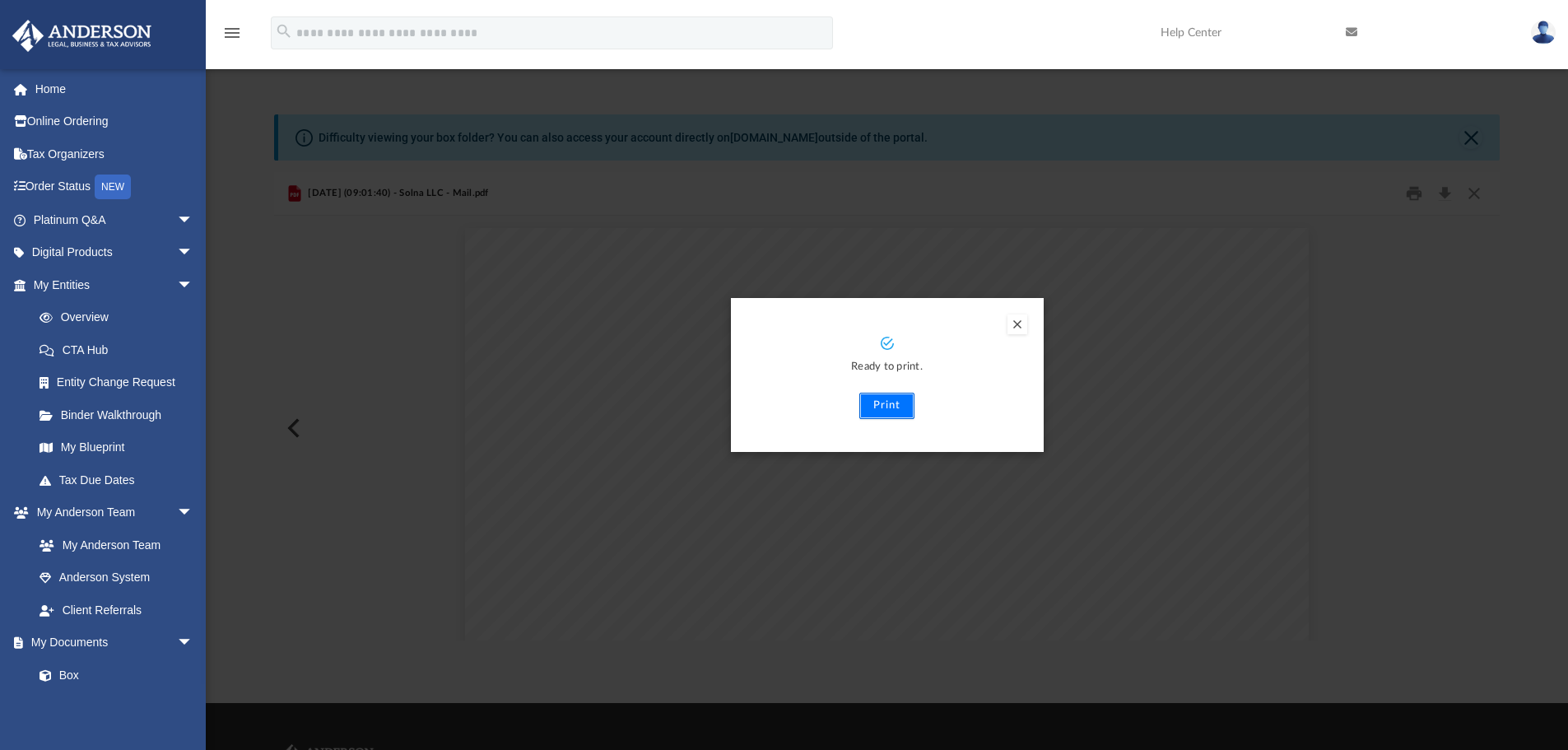
click at [897, 419] on button "Print" at bounding box center [886, 405] width 55 height 26
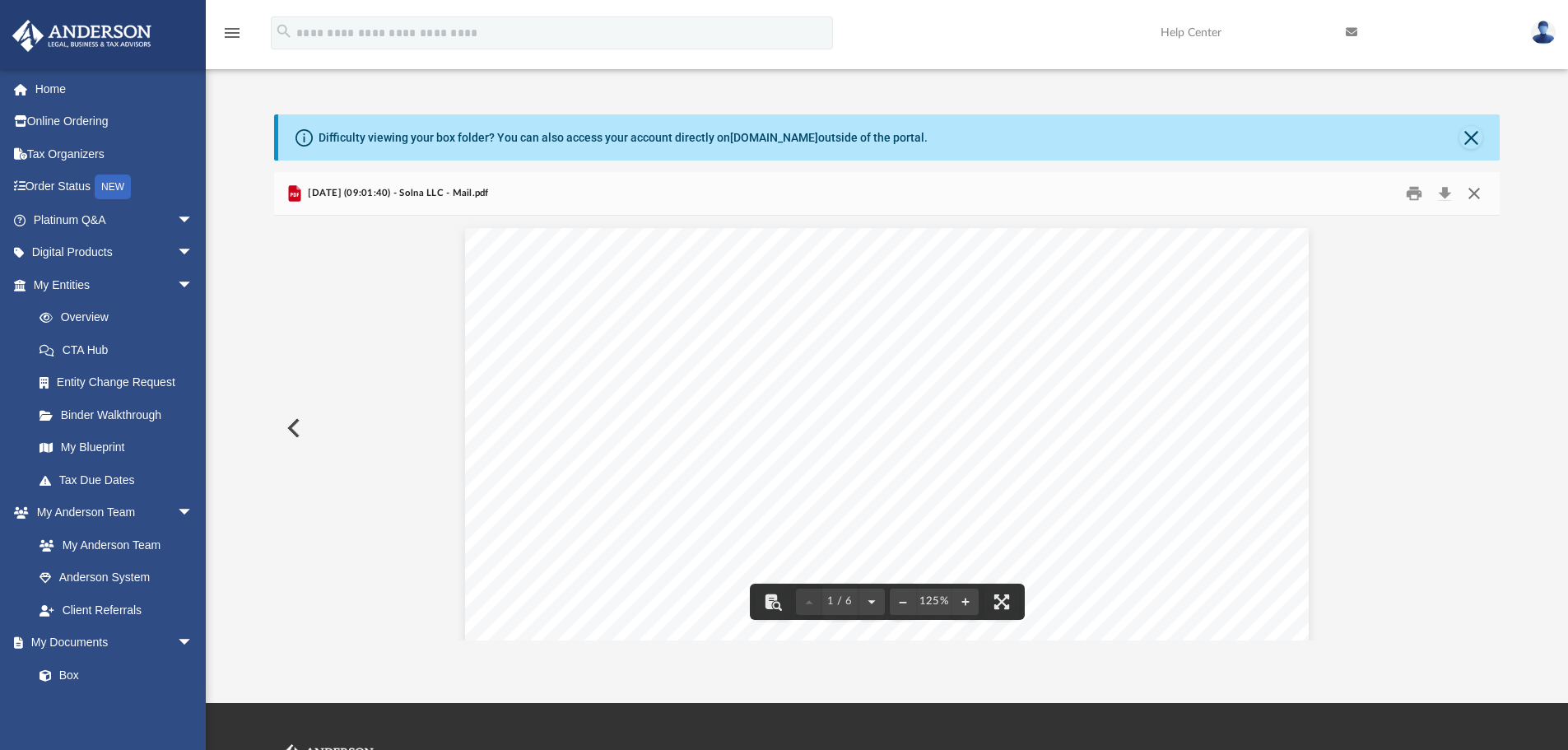
click at [1475, 196] on button "Close" at bounding box center [1474, 193] width 30 height 25
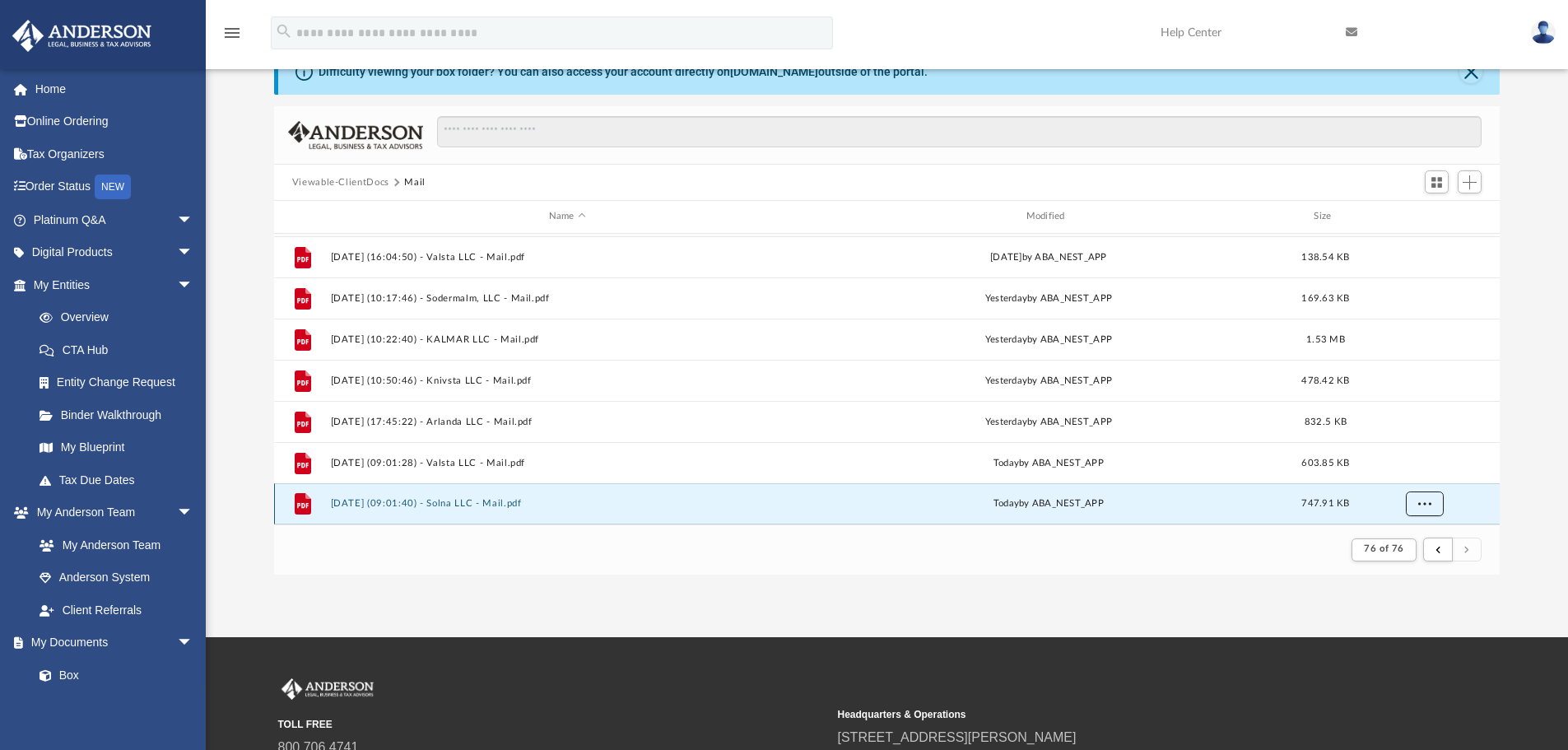
scroll to position [164, 0]
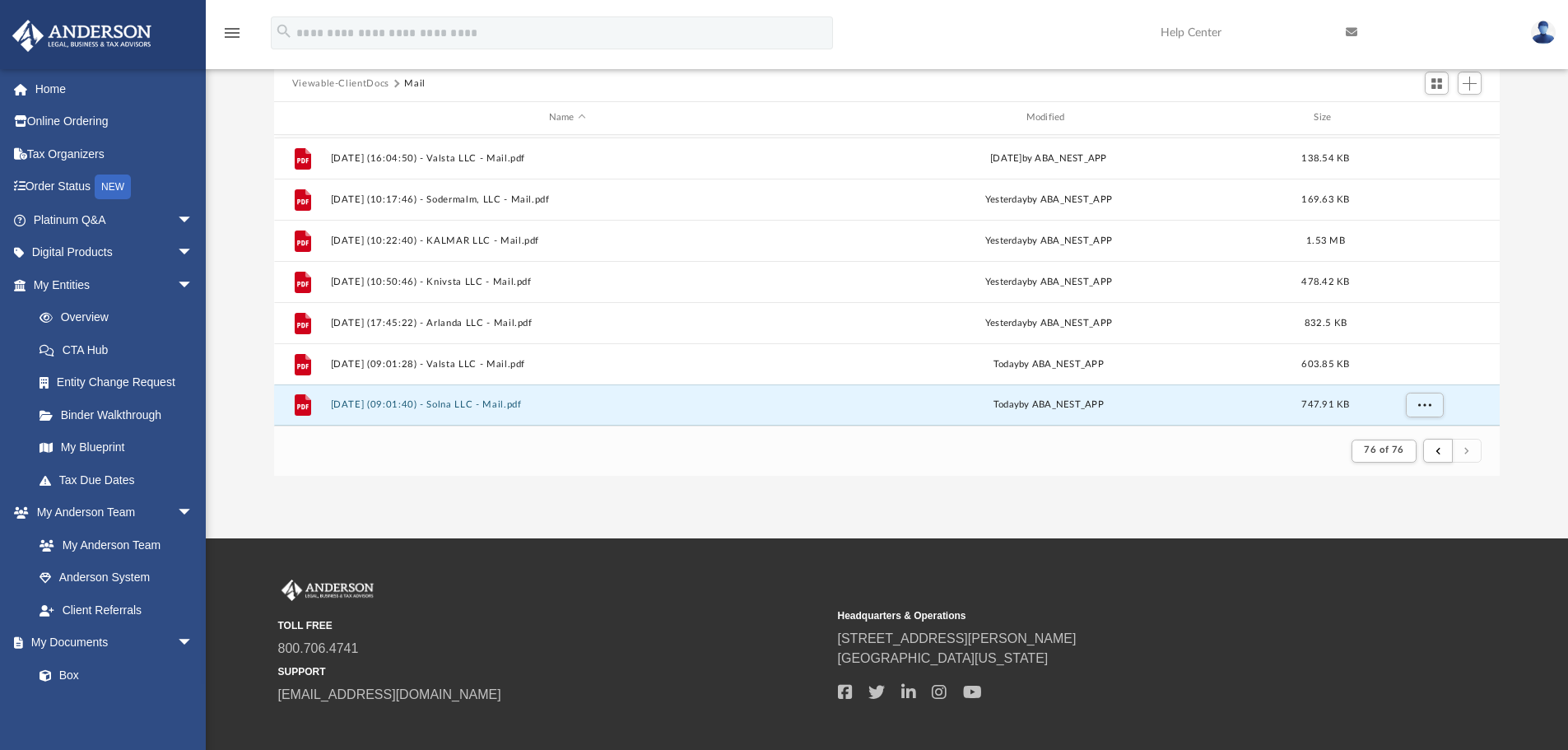
click at [1463, 454] on button "submit" at bounding box center [1467, 451] width 30 height 24
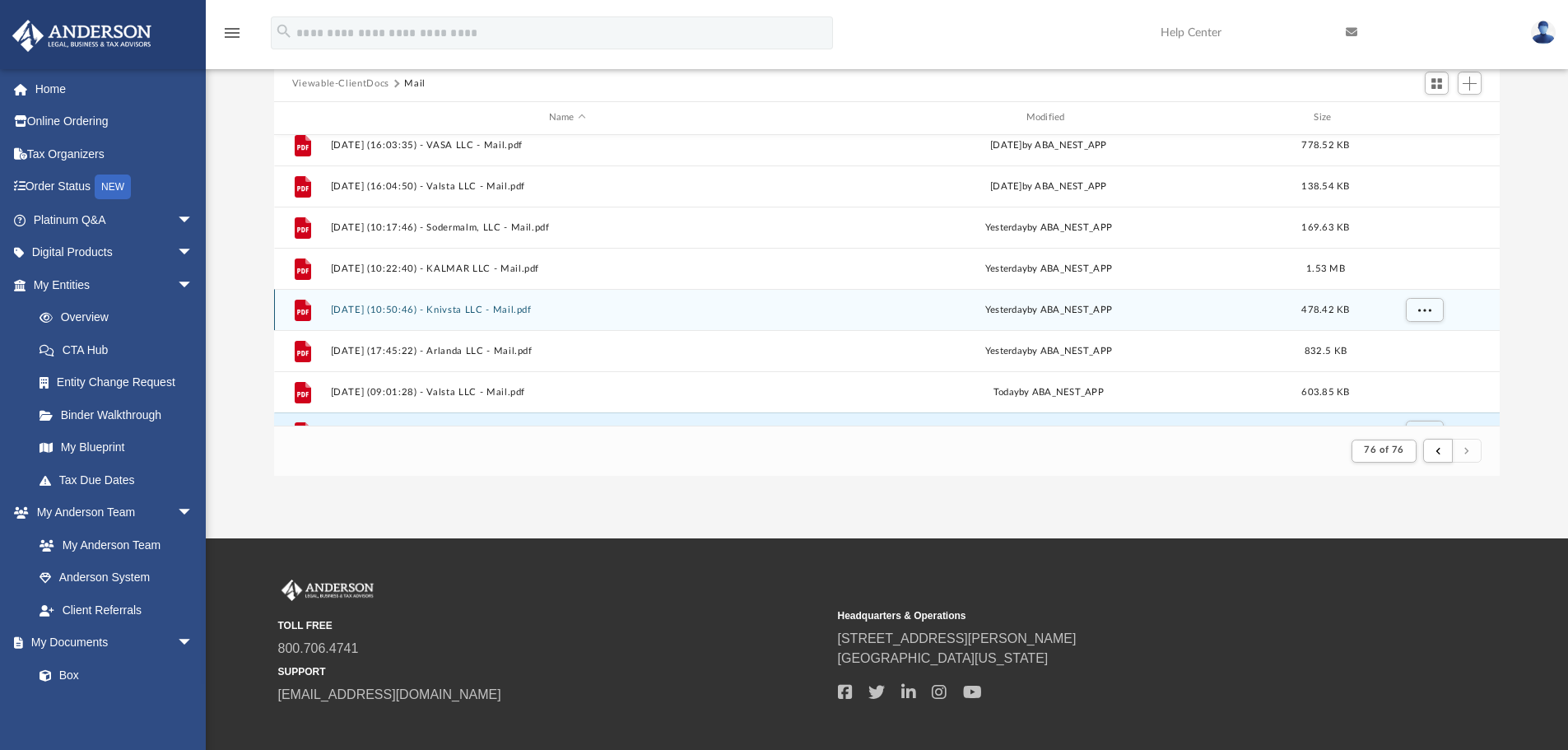
scroll to position [80, 0]
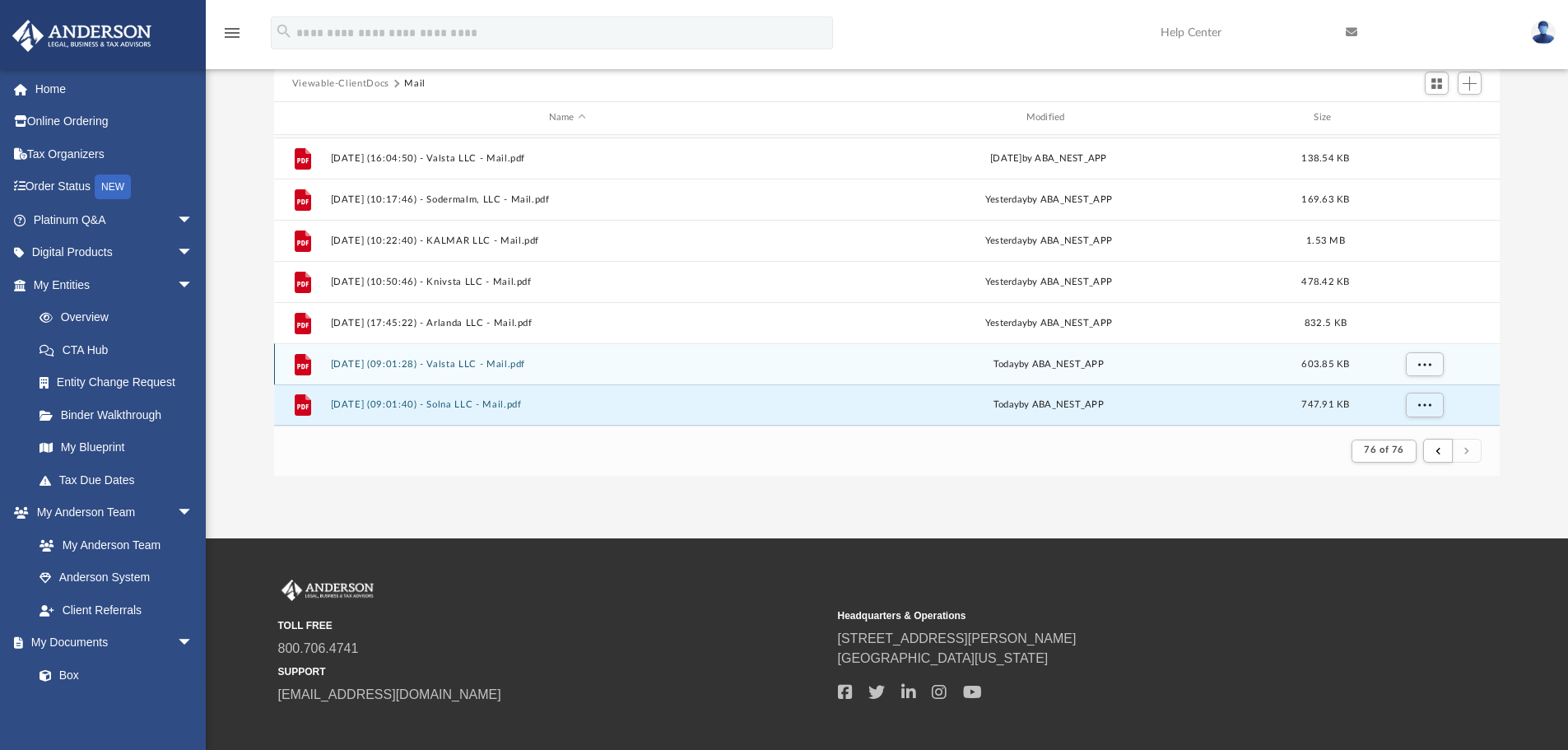
click at [459, 357] on div "File 2025.09.26 (09:01:28) - Valsta LLC - Mail.pdf today by ABA_NEST_APP 603.85…" at bounding box center [887, 363] width 1226 height 41
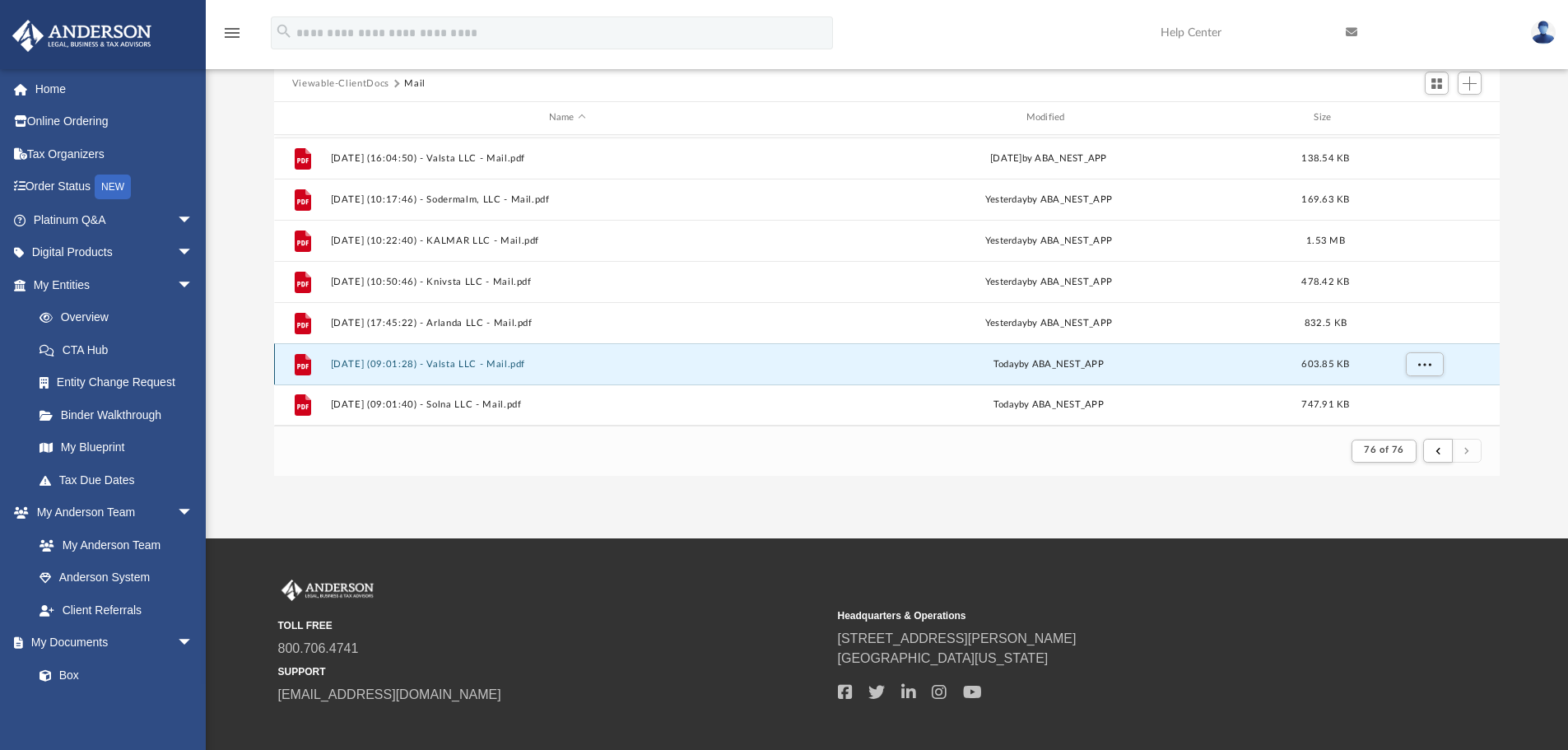
click at [402, 362] on button "[DATE] (09:01:28) - Valsta LLC - Mail.pdf" at bounding box center [567, 364] width 474 height 11
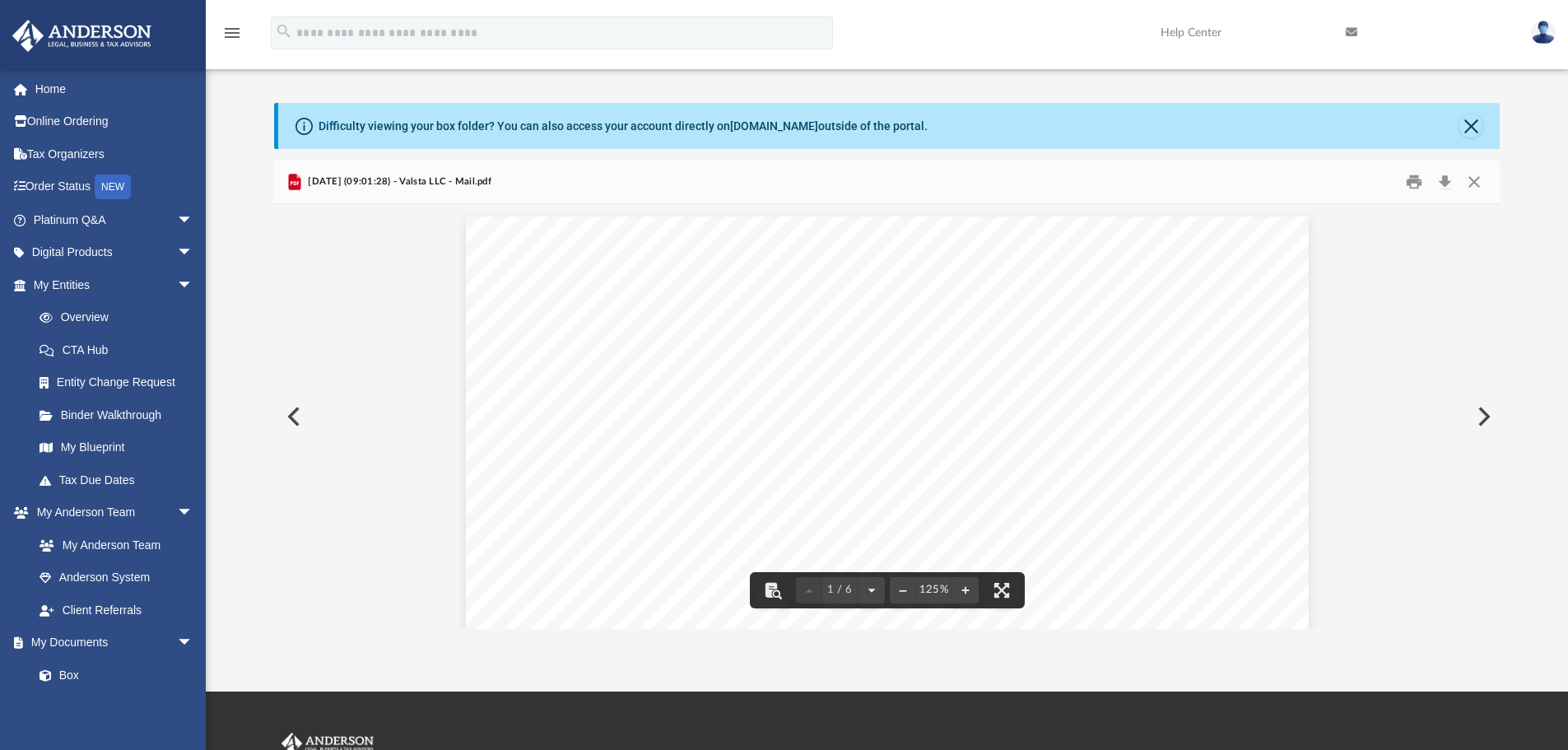
scroll to position [0, 0]
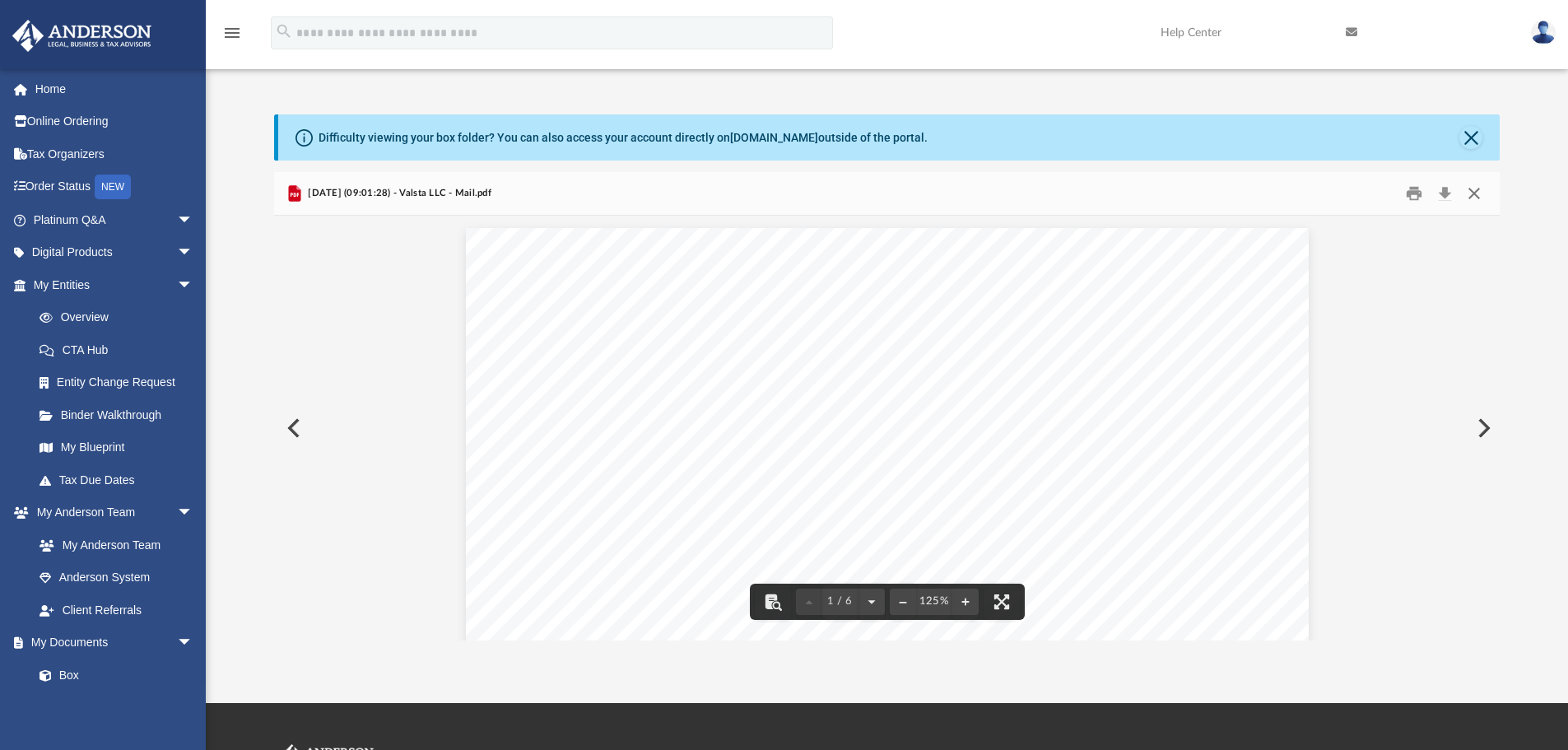
click at [1471, 194] on button "Close" at bounding box center [1474, 193] width 30 height 25
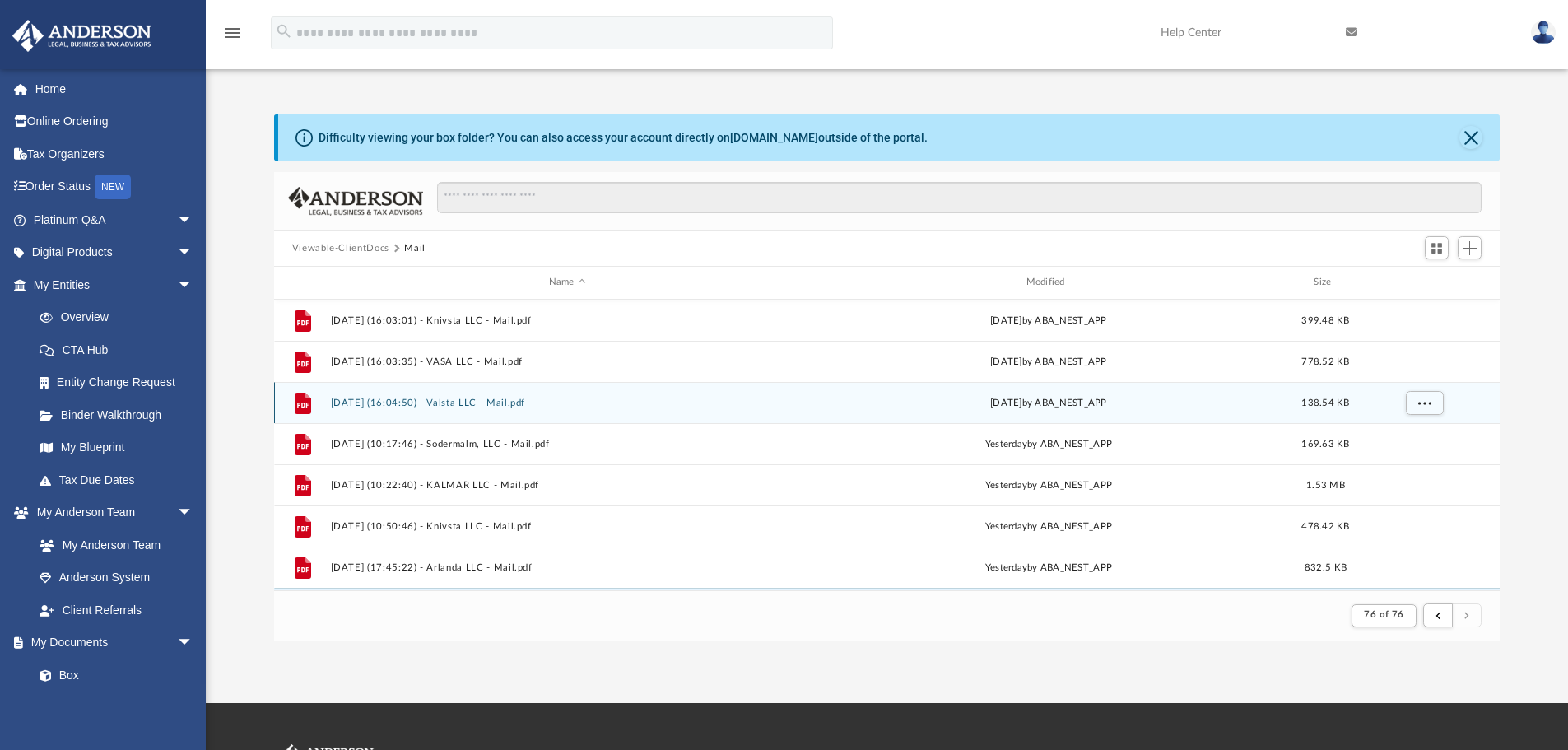
click at [427, 399] on button "[DATE] (16:04:50) - Valsta LLC - Mail.pdf" at bounding box center [567, 403] width 474 height 11
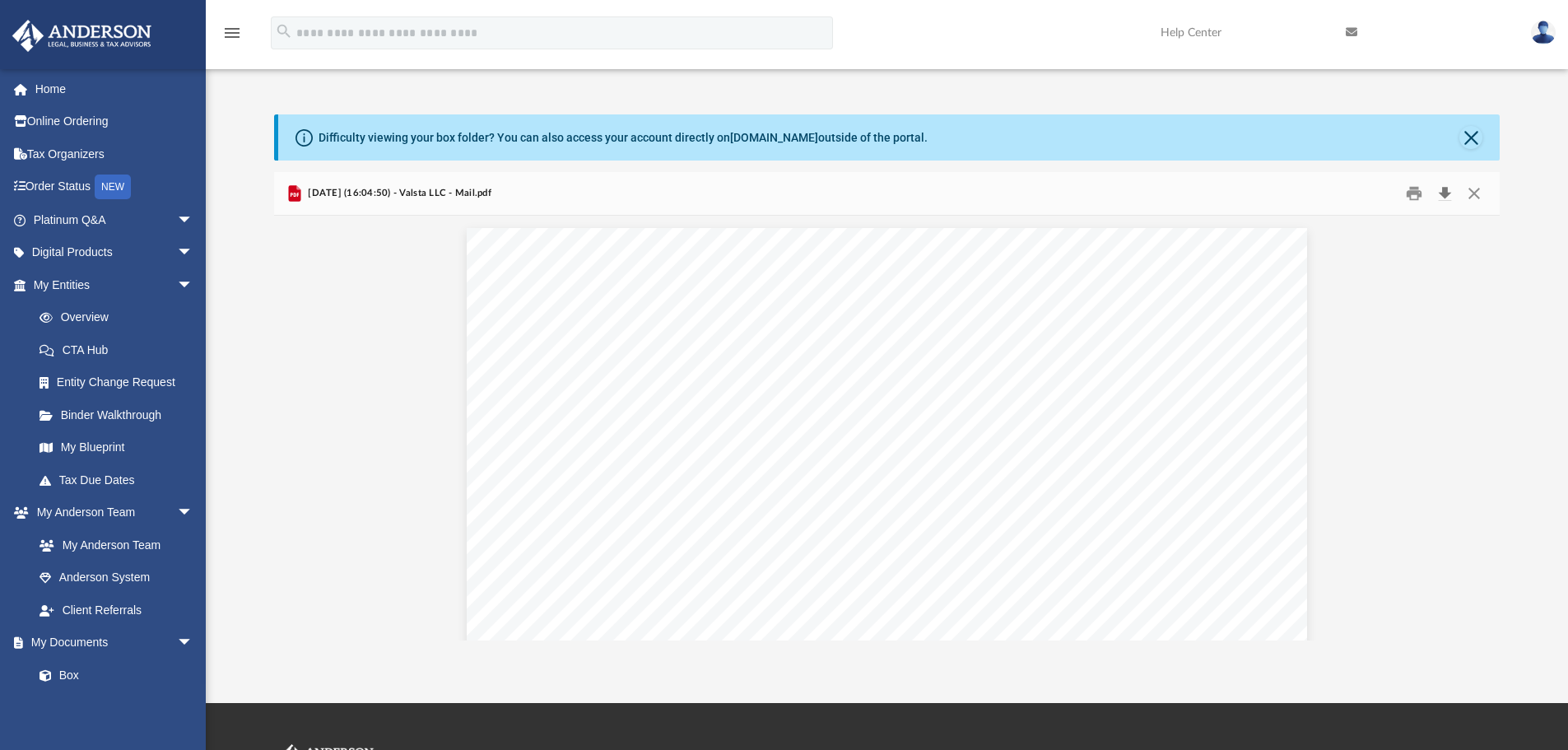
click at [1444, 194] on button "Download" at bounding box center [1444, 193] width 30 height 25
click at [1477, 190] on button "Close" at bounding box center [1474, 193] width 30 height 25
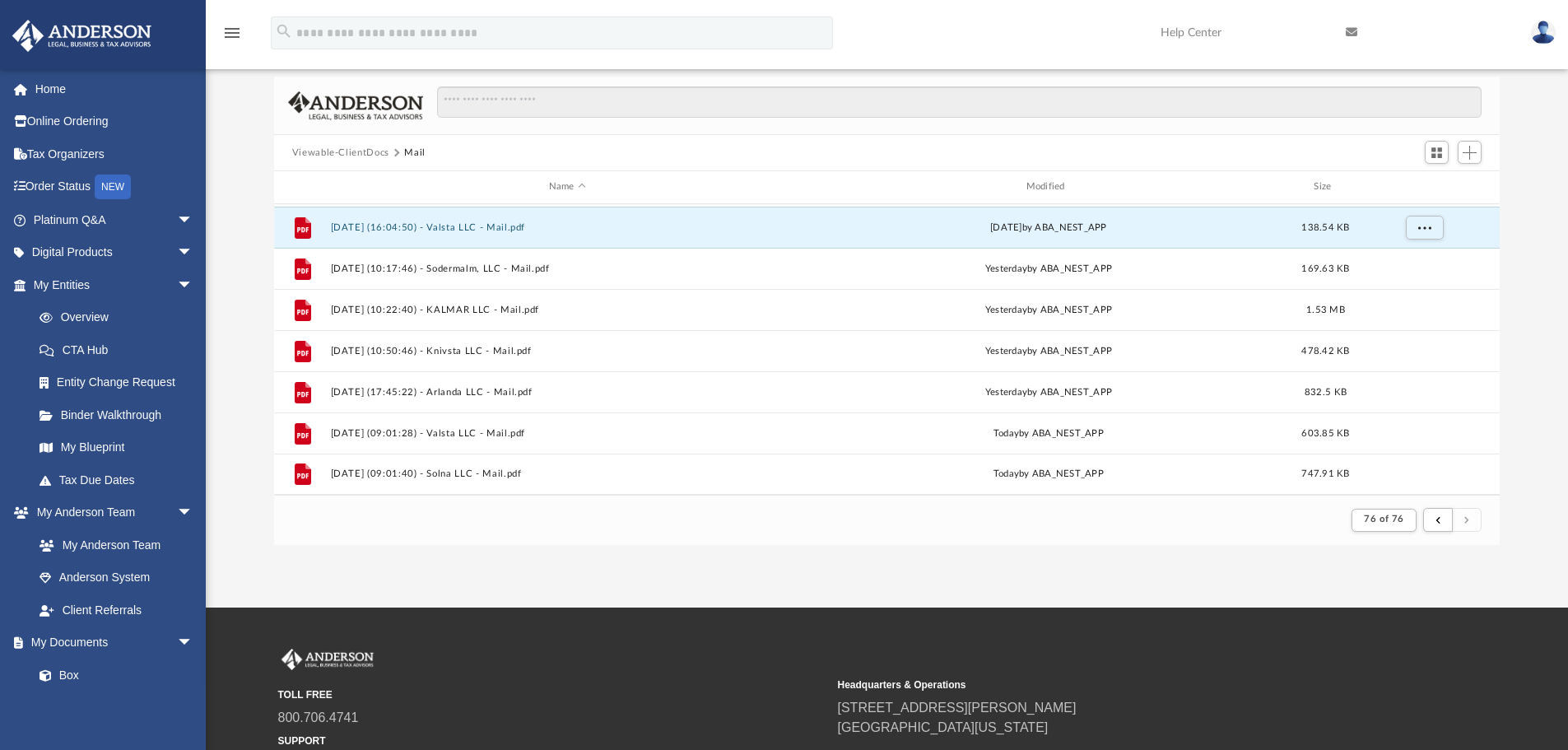
scroll to position [247, 0]
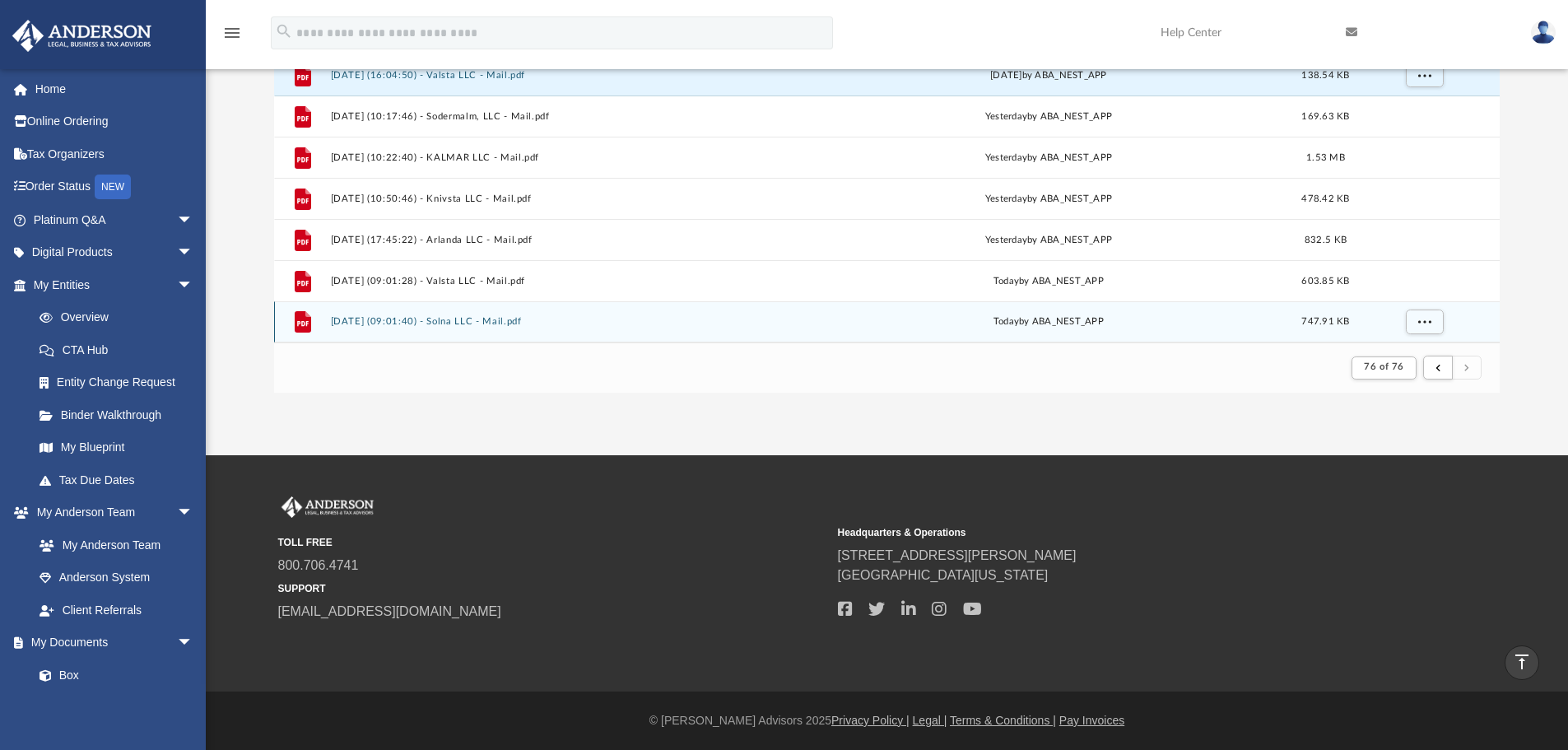
click at [455, 321] on button "[DATE] (09:01:40) - Solna LLC - Mail.pdf" at bounding box center [567, 322] width 474 height 11
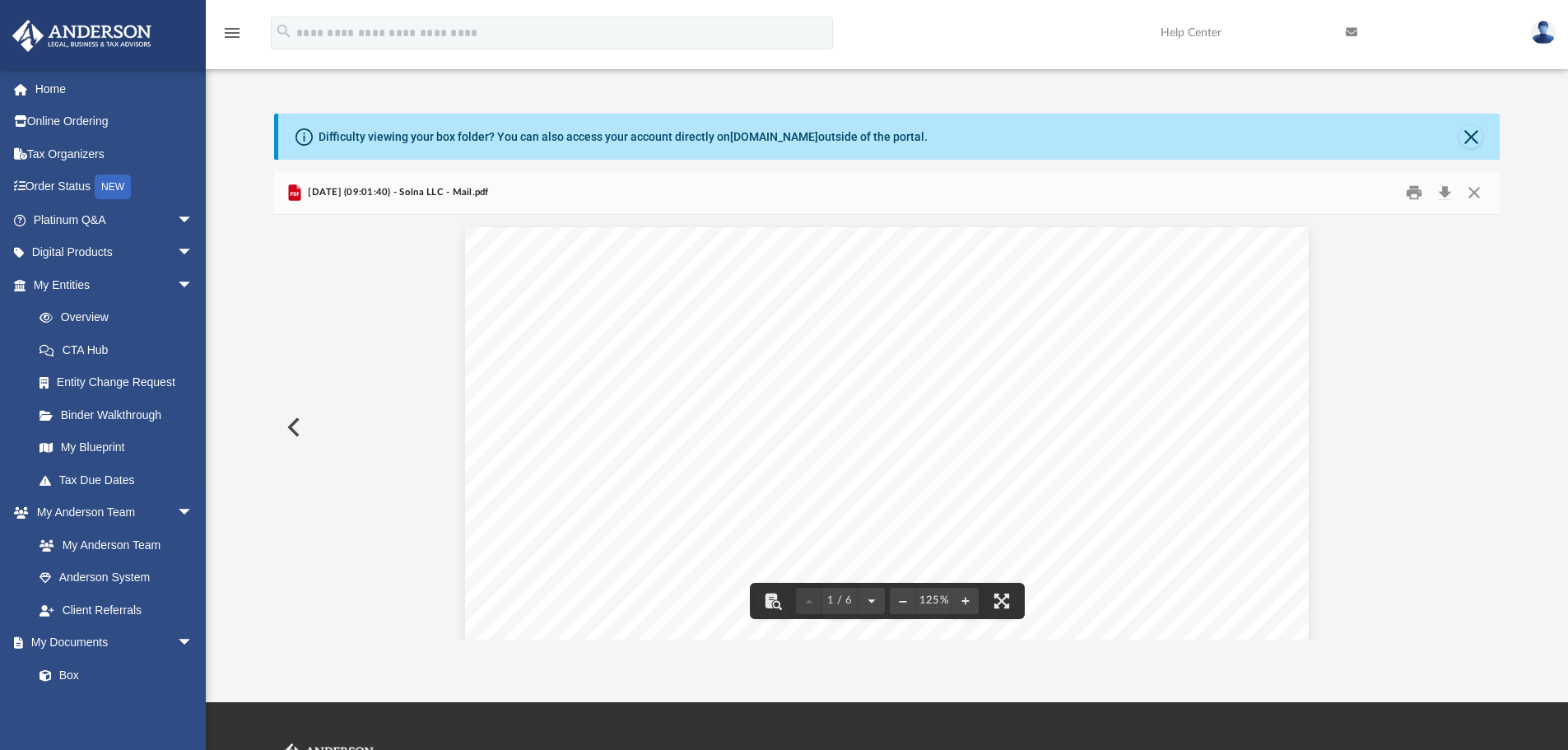
scroll to position [0, 0]
click at [1475, 192] on button "Close" at bounding box center [1474, 193] width 30 height 25
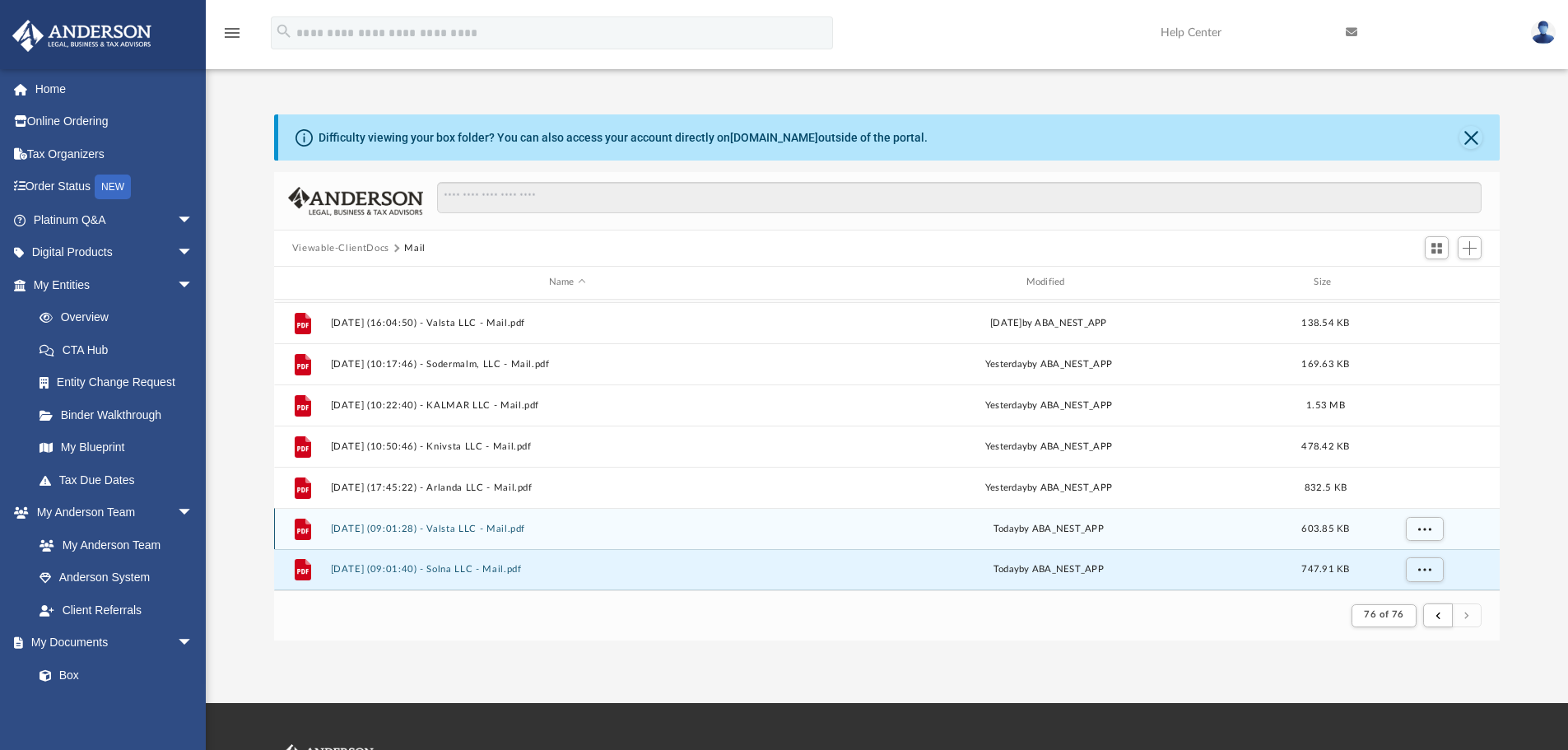
click at [425, 528] on button "[DATE] (09:01:28) - Valsta LLC - Mail.pdf" at bounding box center [567, 529] width 474 height 11
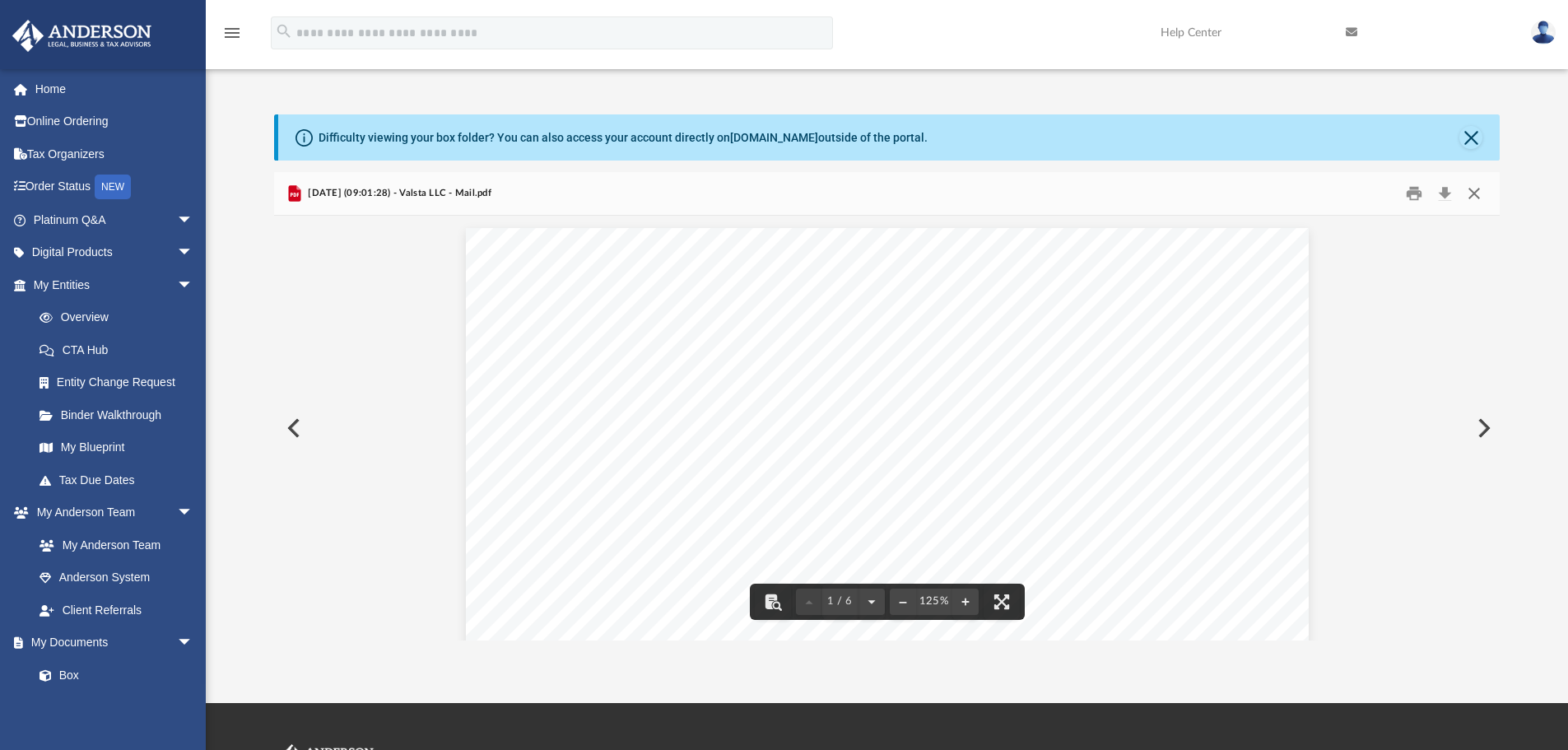
click at [1480, 202] on button "Close" at bounding box center [1474, 193] width 30 height 25
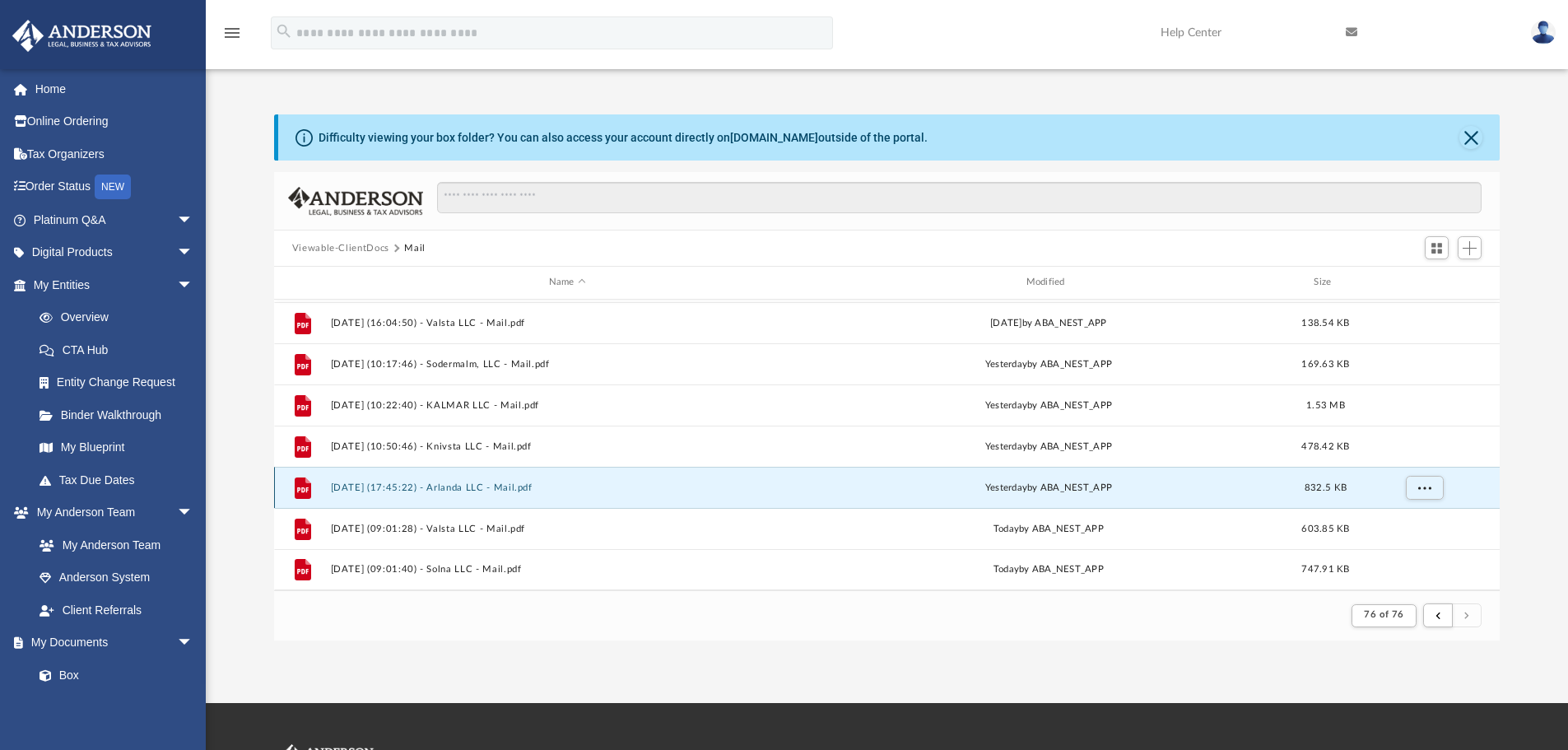
click at [415, 482] on button "[DATE] (17:45:22) - Arlanda LLC - Mail.pdf" at bounding box center [567, 488] width 474 height 11
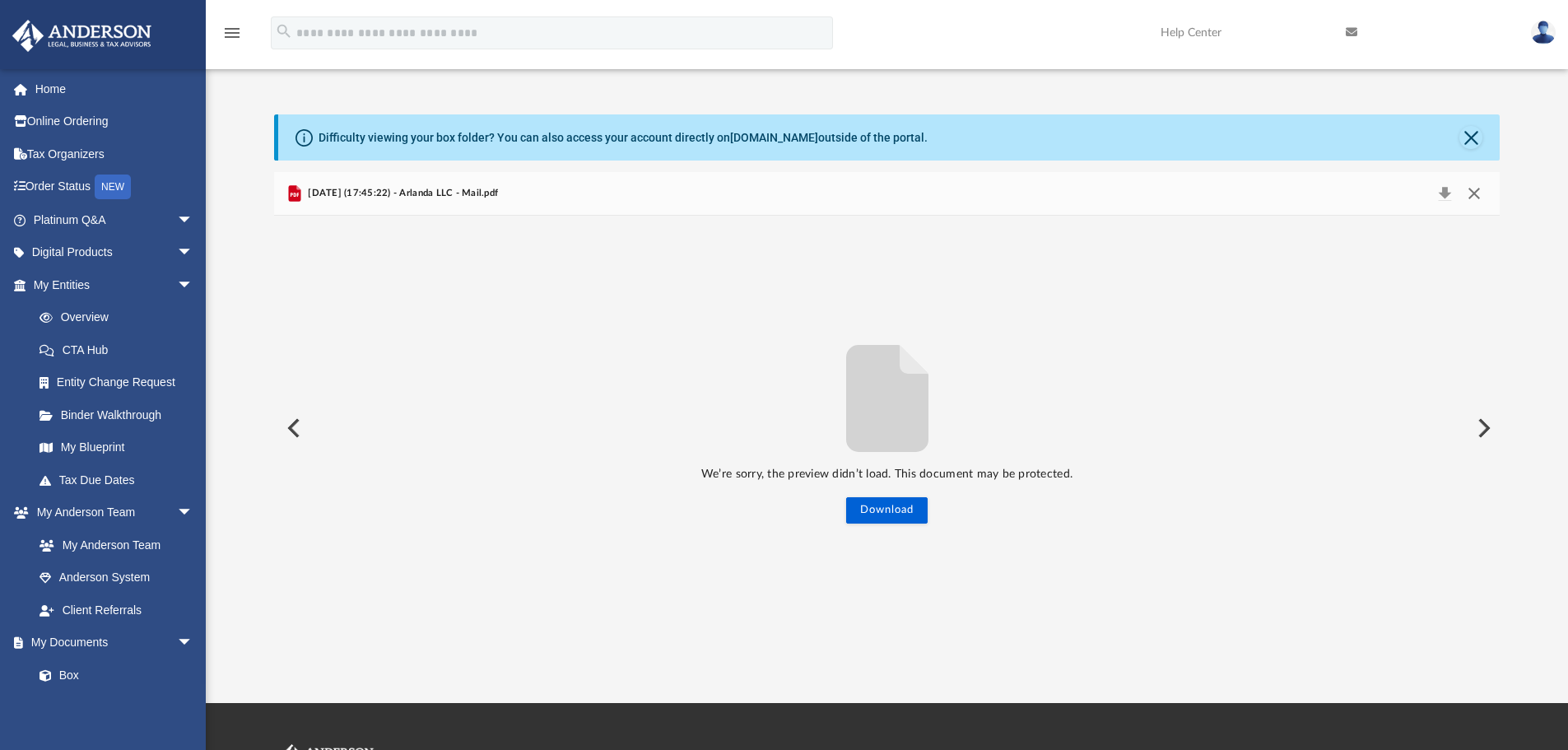
click at [1474, 191] on button "Close" at bounding box center [1474, 193] width 30 height 23
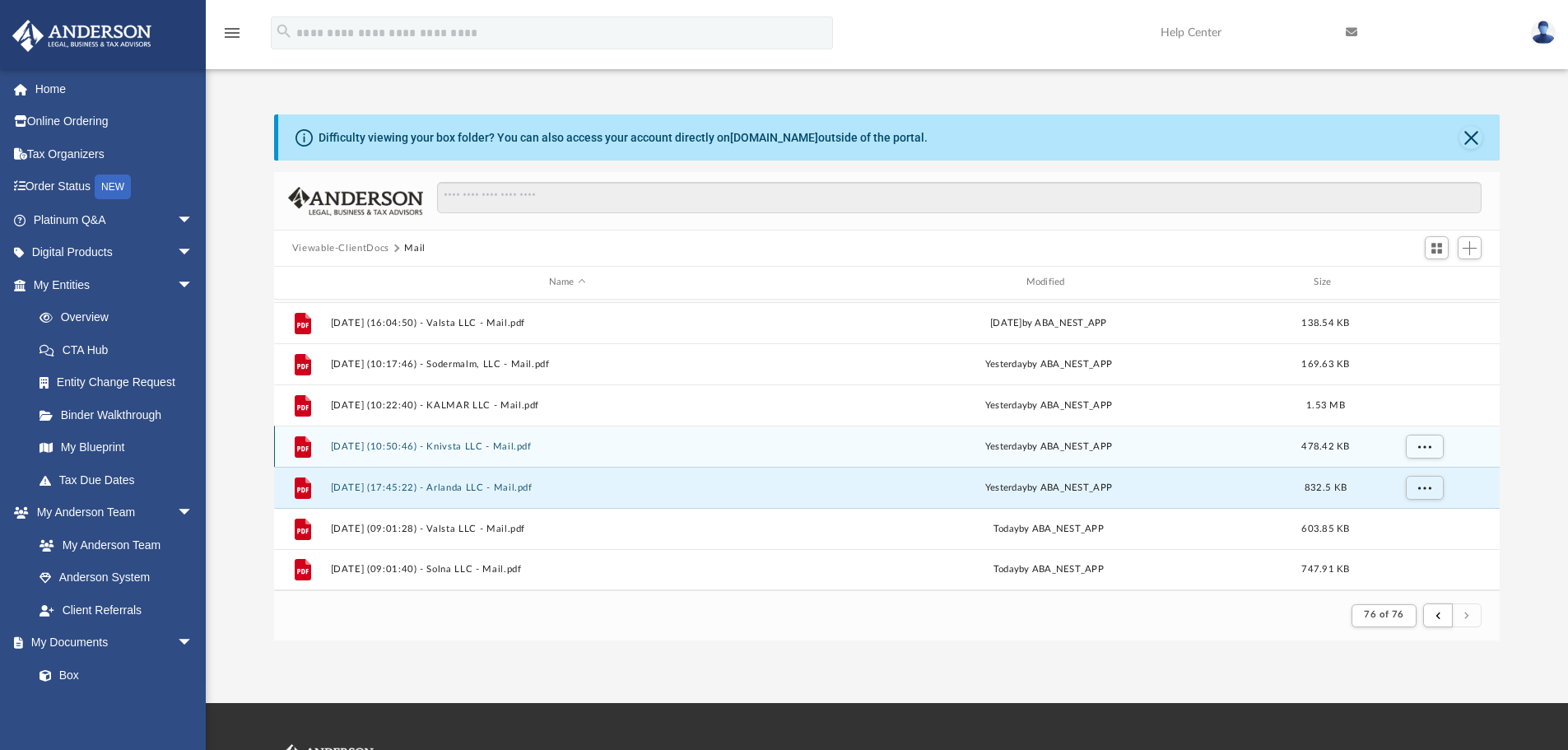
click at [415, 440] on div "File 2025.09.25 (10:50:46) - Knivsta LLC - Mail.pdf yesterday by ABA_NEST_APP 4…" at bounding box center [887, 446] width 1226 height 41
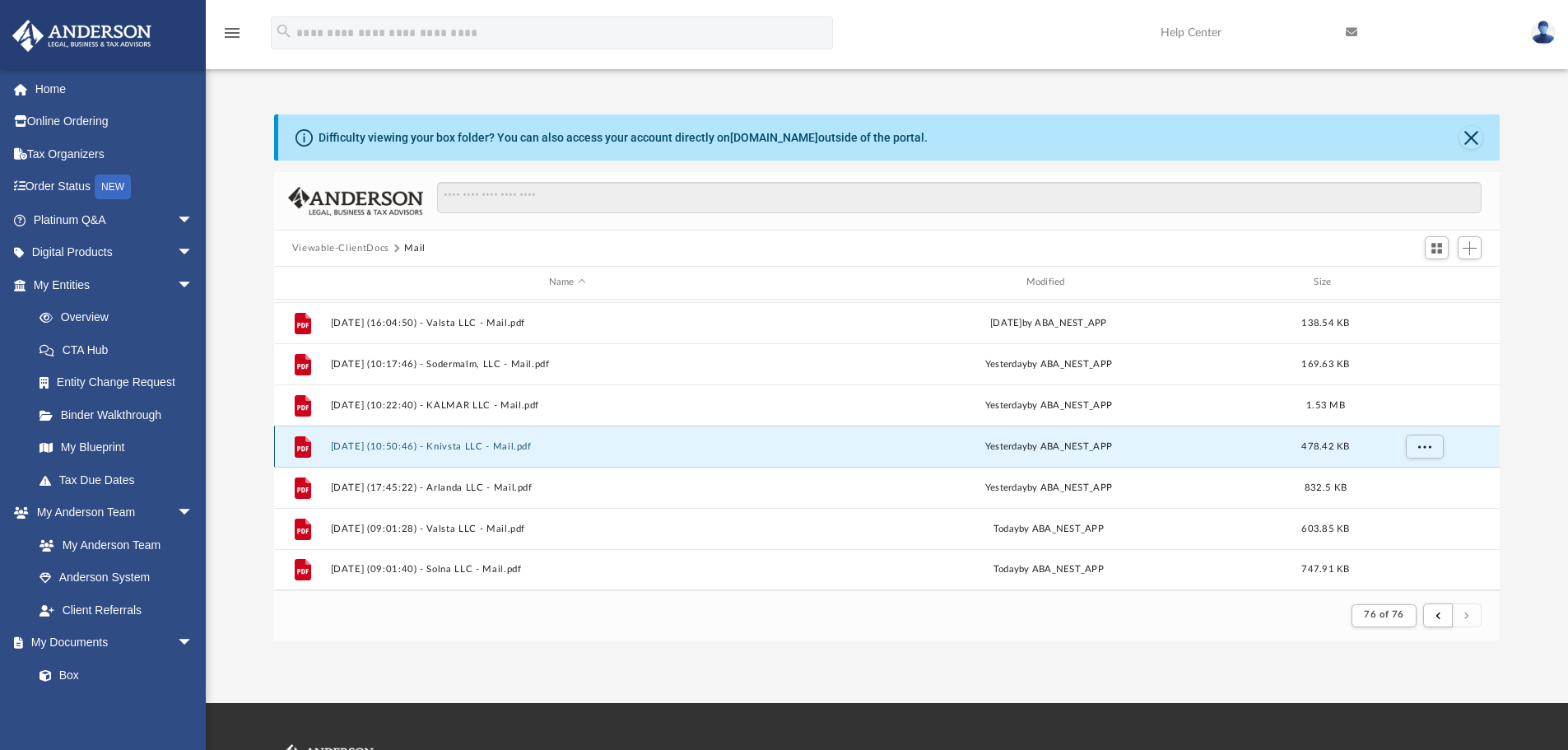
click at [409, 445] on button "[DATE] (10:50:46) - Knivsta LLC - Mail.pdf" at bounding box center [567, 447] width 474 height 11
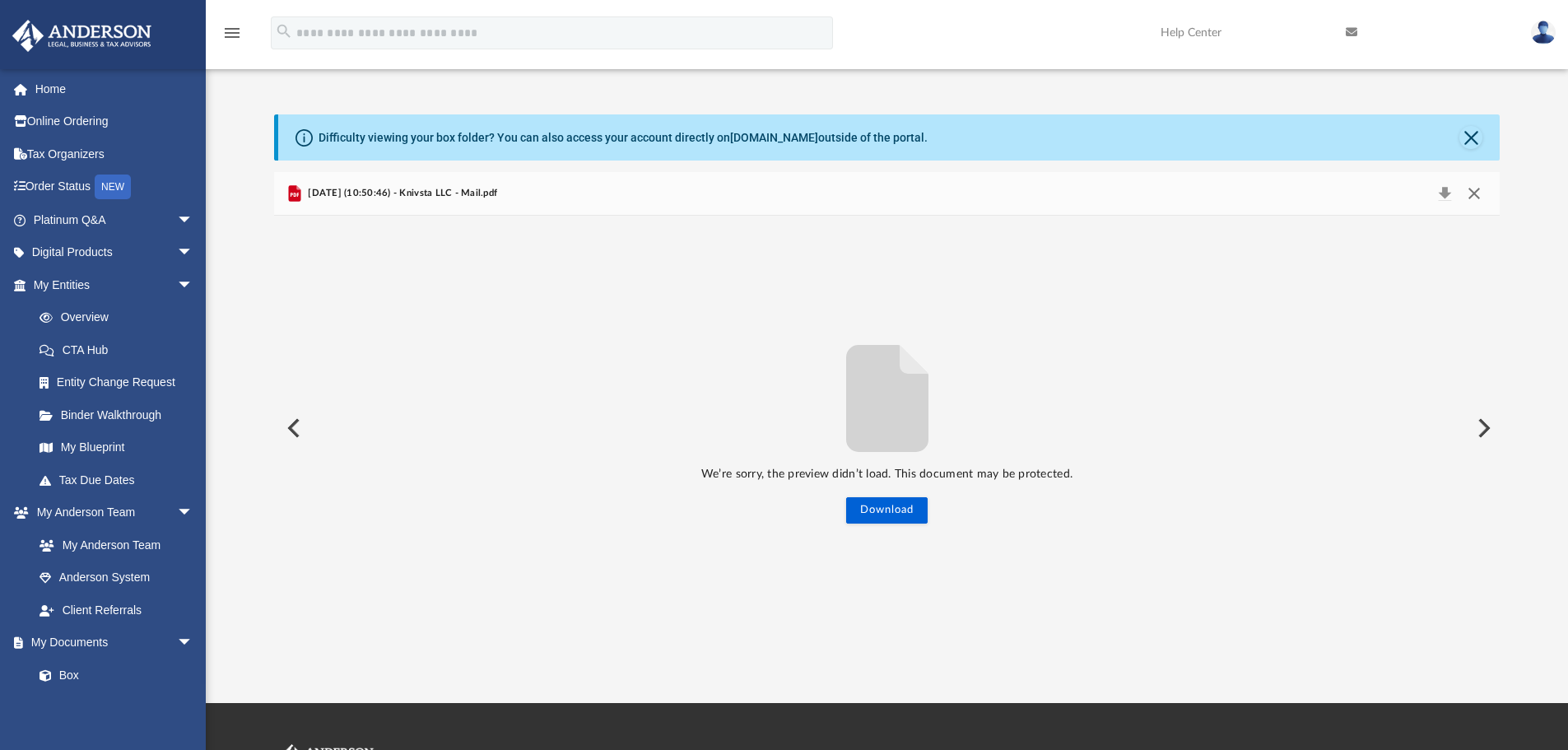
click at [1482, 192] on button "Close" at bounding box center [1474, 193] width 30 height 23
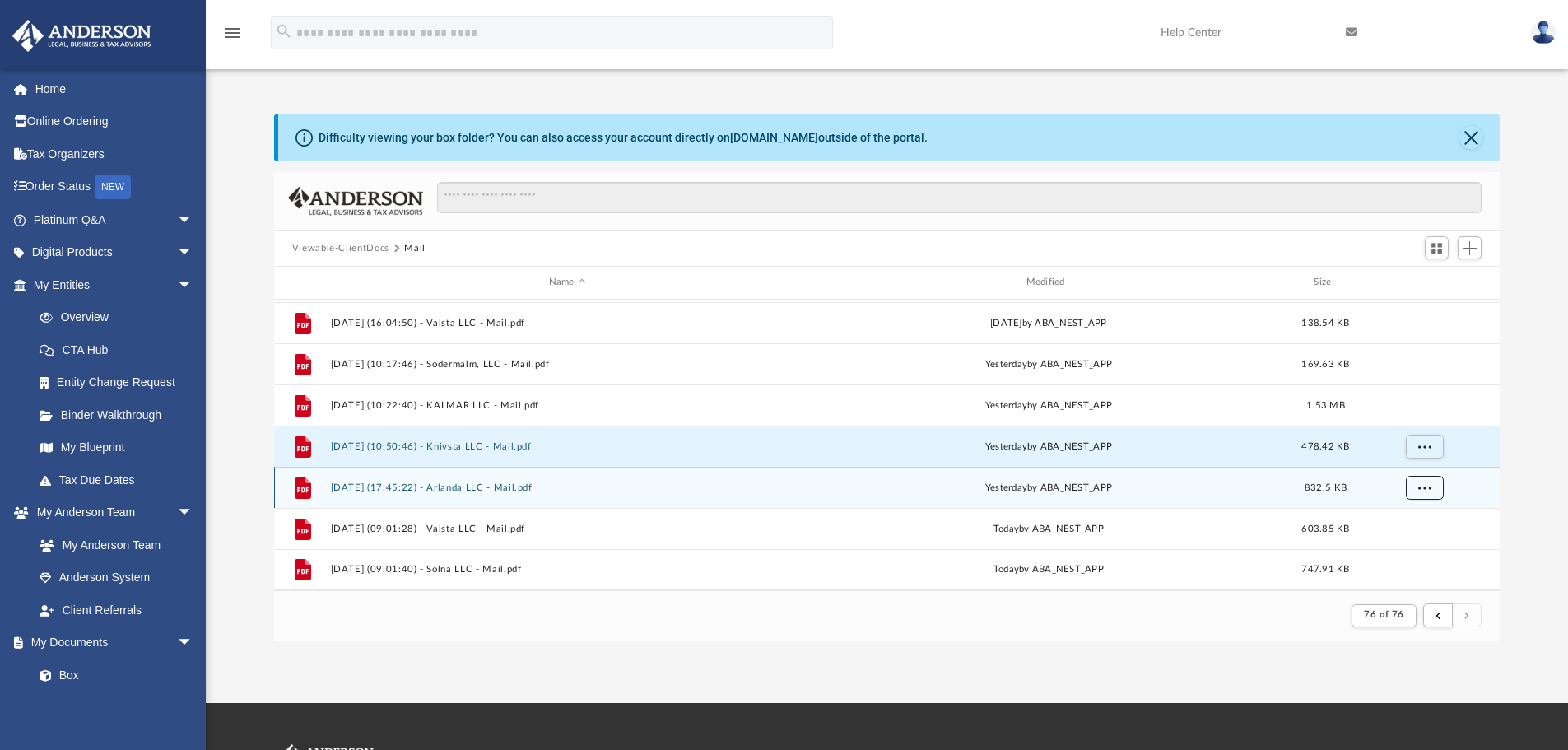
click at [1425, 490] on span "More options" at bounding box center [1424, 487] width 13 height 9
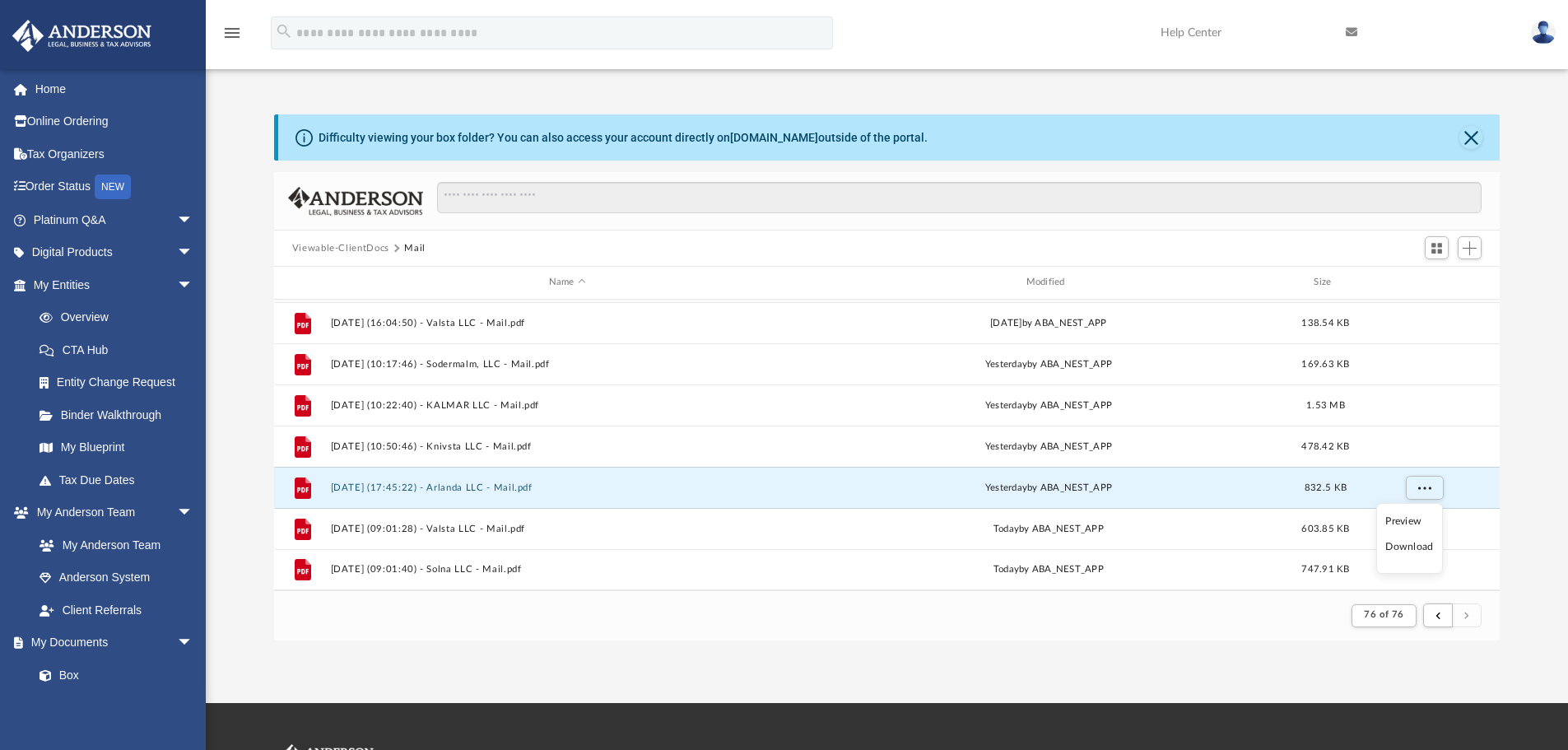
click at [1411, 523] on li "Preview" at bounding box center [1408, 521] width 47 height 18
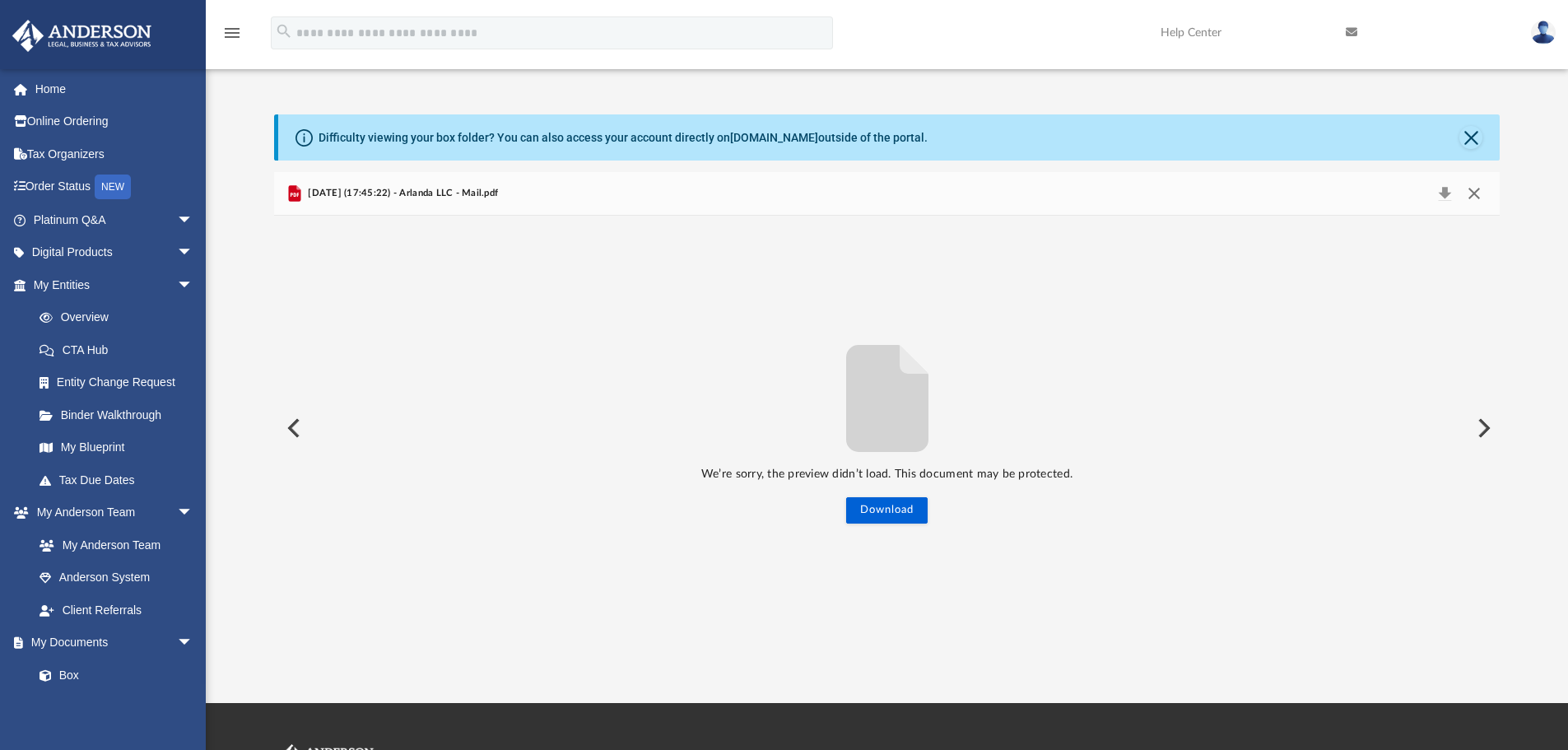
click at [1475, 191] on button "Close" at bounding box center [1474, 193] width 30 height 23
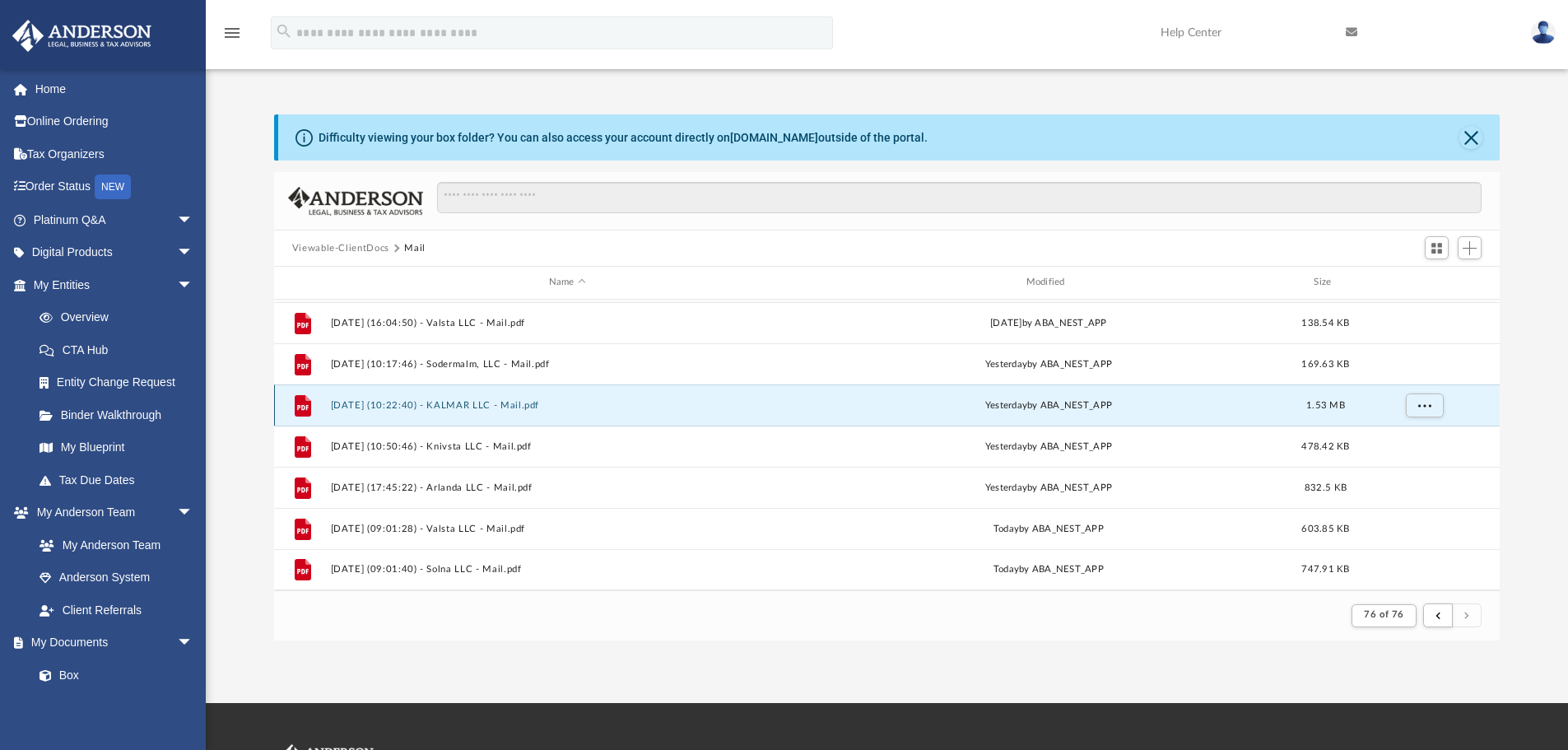
click at [471, 405] on button "[DATE] (10:22:40) - KALMAR LLC - Mail.pdf" at bounding box center [567, 405] width 474 height 11
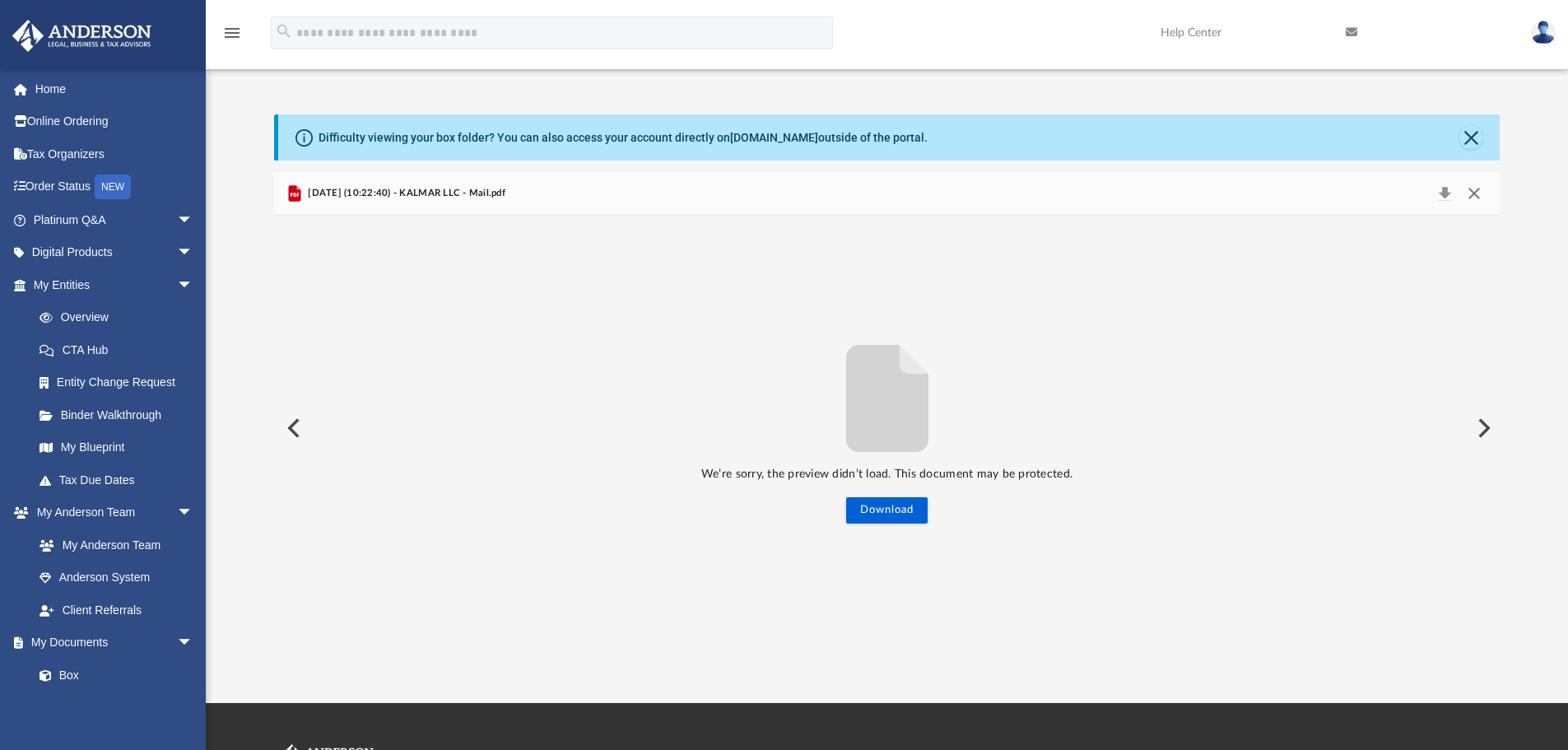
click at [1480, 197] on button "Close" at bounding box center [1474, 193] width 30 height 23
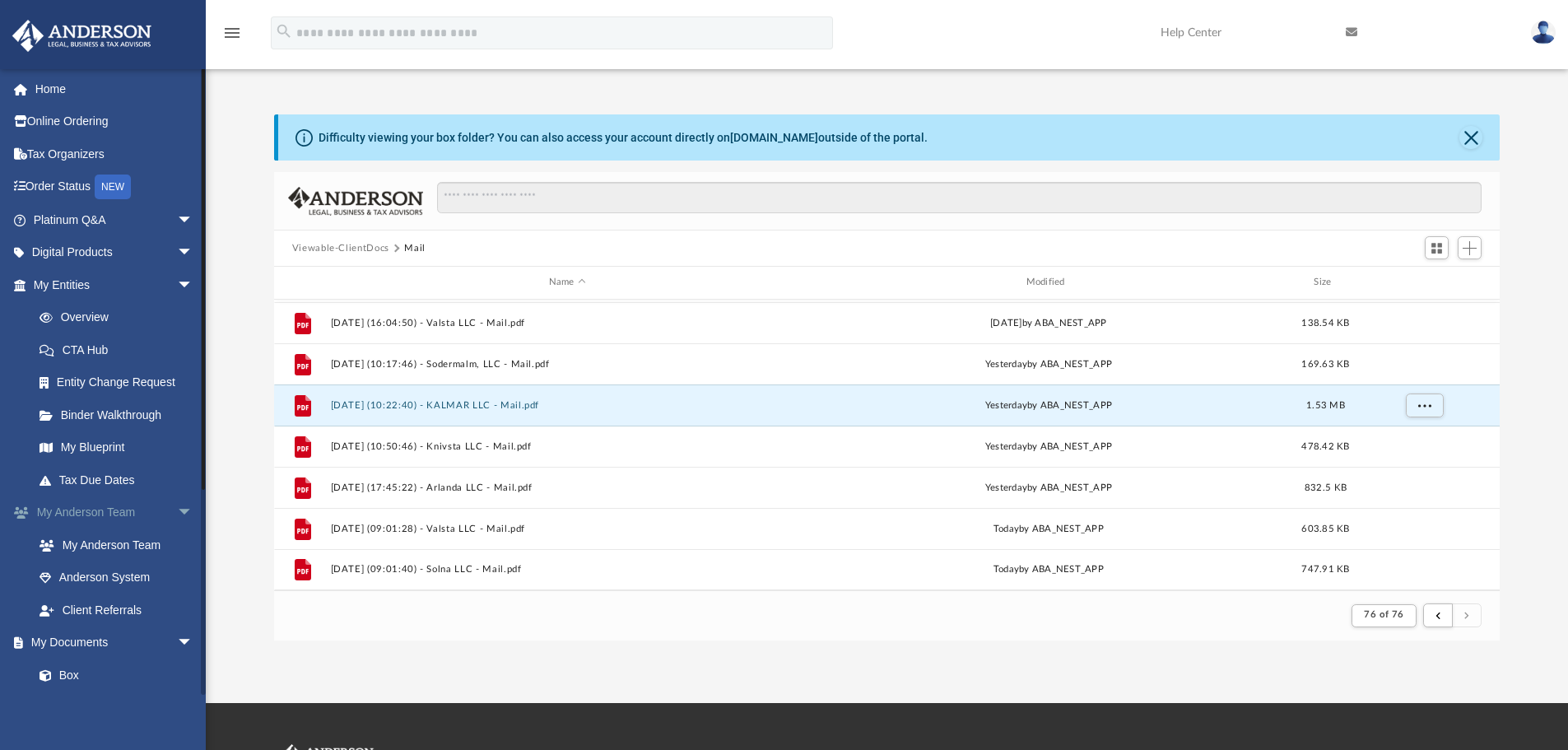
click at [177, 513] on span "arrow_drop_down" at bounding box center [192, 513] width 33 height 33
click at [61, 571] on link "Box" at bounding box center [121, 577] width 195 height 33
click at [91, 481] on link "Tax Due Dates" at bounding box center [121, 479] width 195 height 33
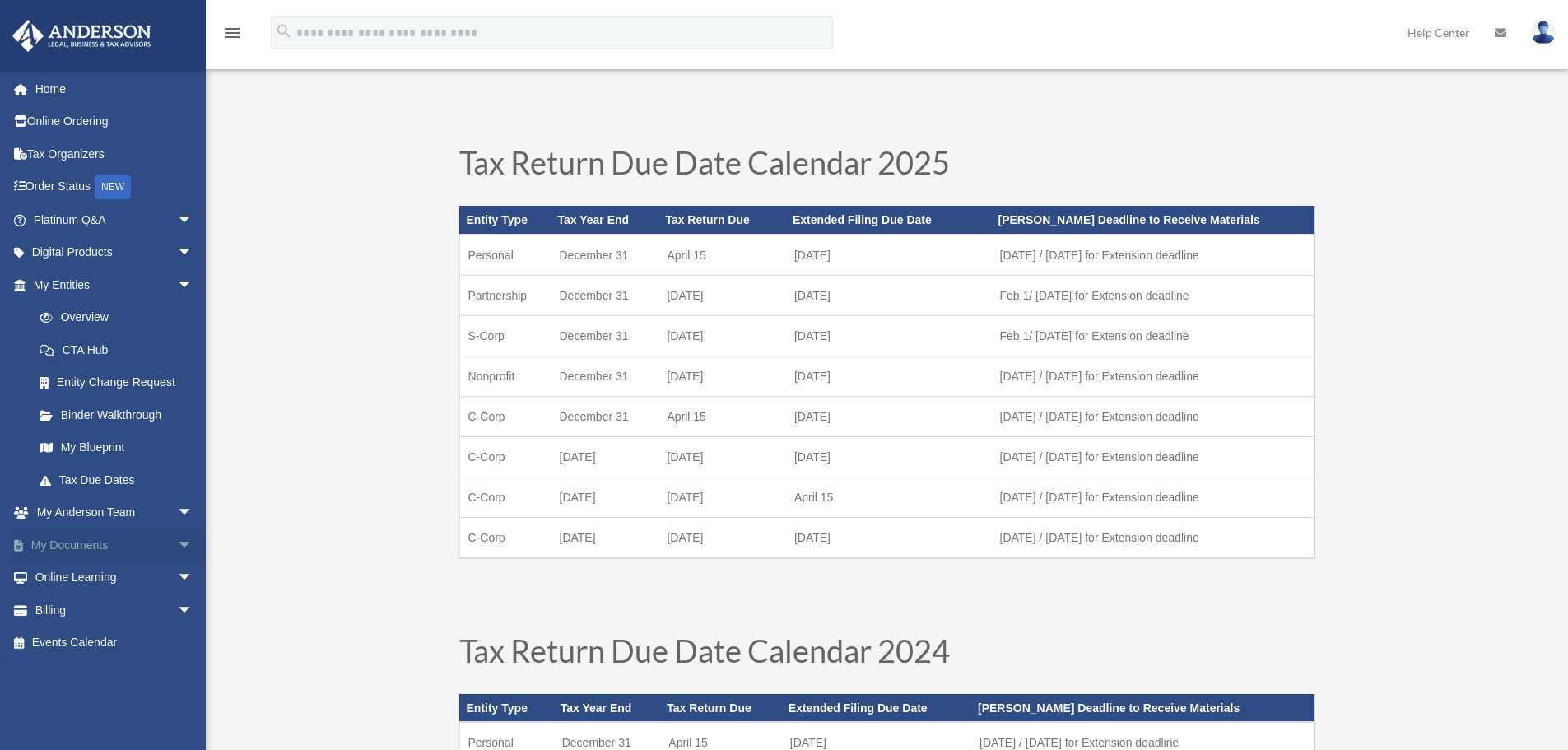
click at [177, 541] on span "arrow_drop_down" at bounding box center [192, 545] width 33 height 33
click at [72, 573] on link "Box" at bounding box center [121, 577] width 195 height 33
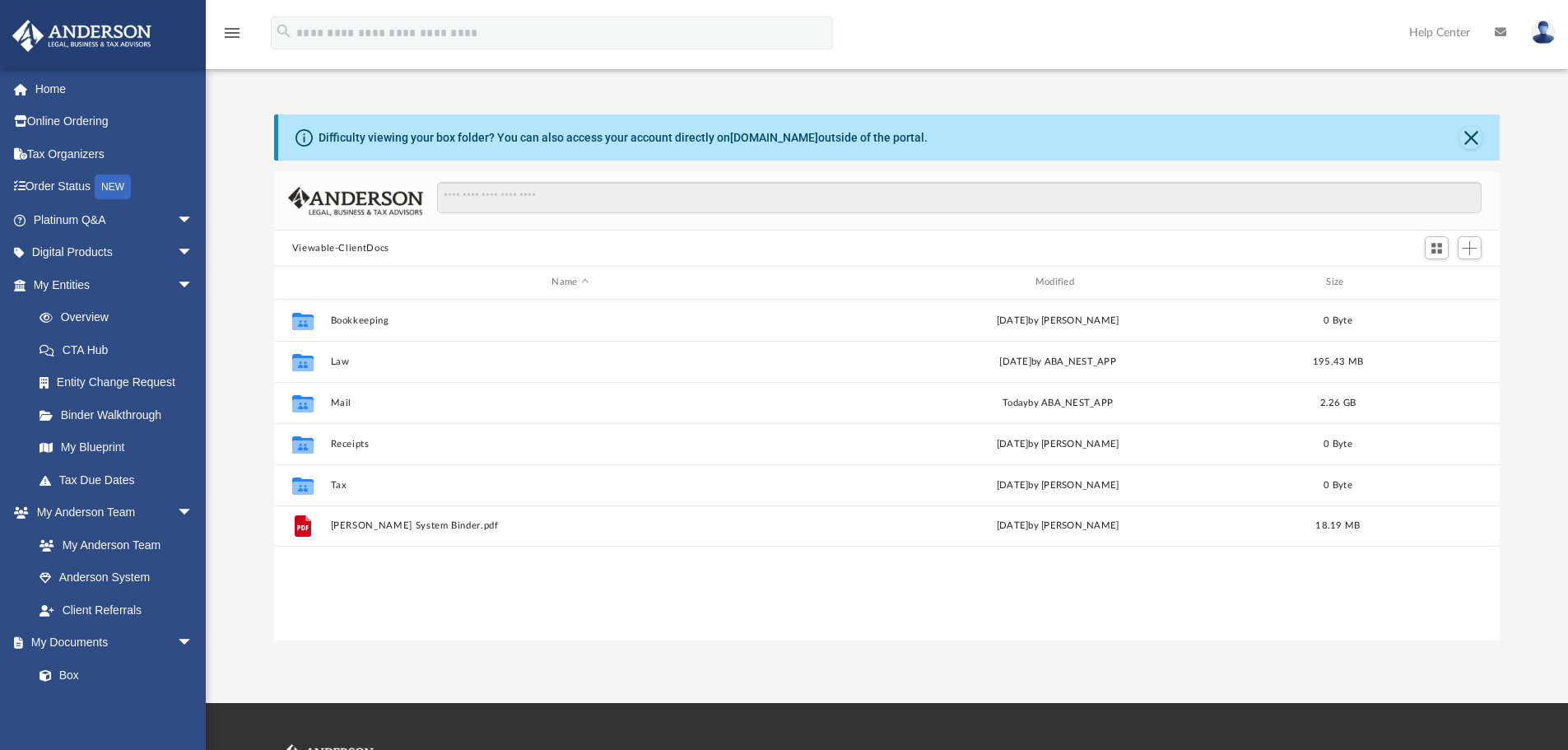
scroll to position [362, 1213]
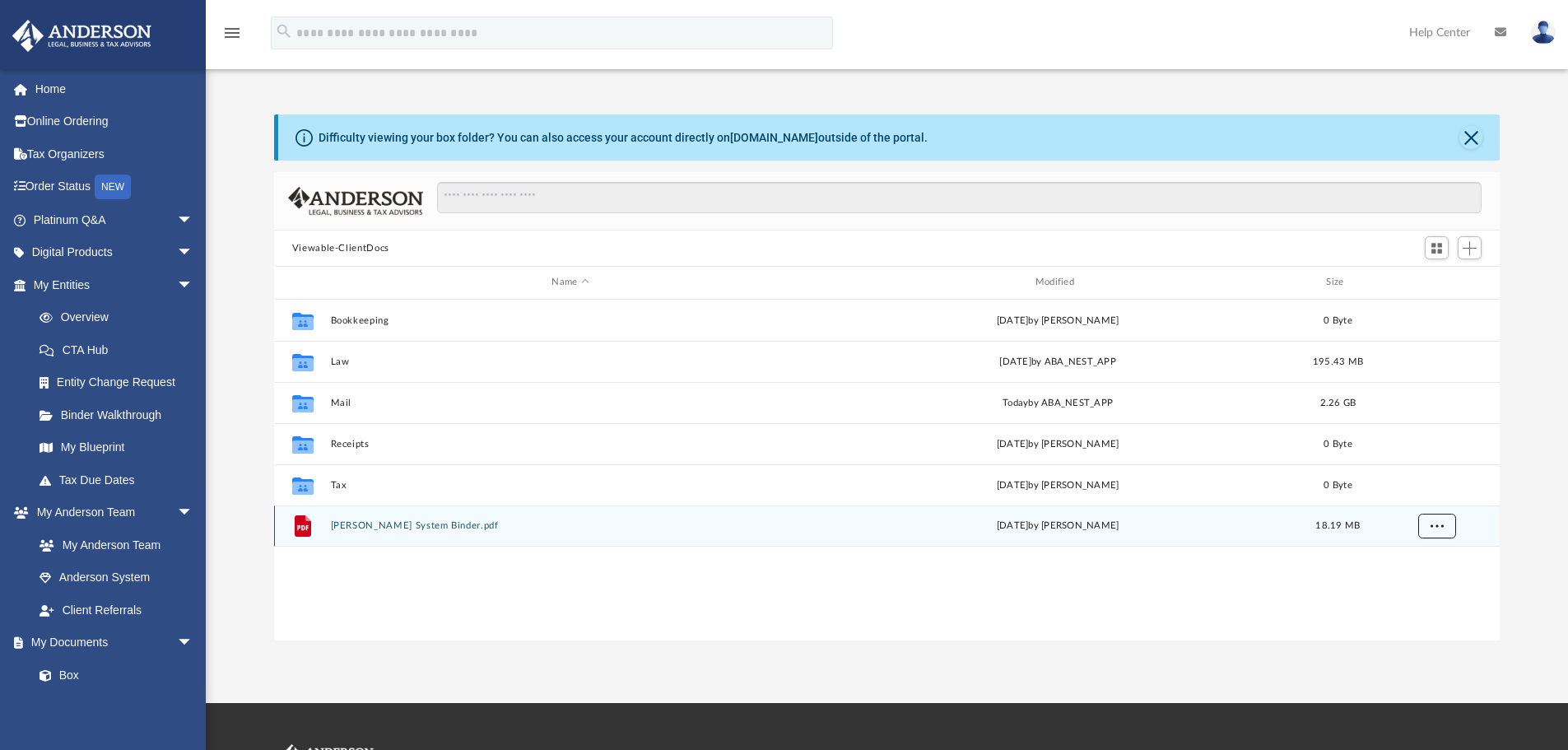
click at [1437, 523] on span "More options" at bounding box center [1436, 525] width 13 height 9
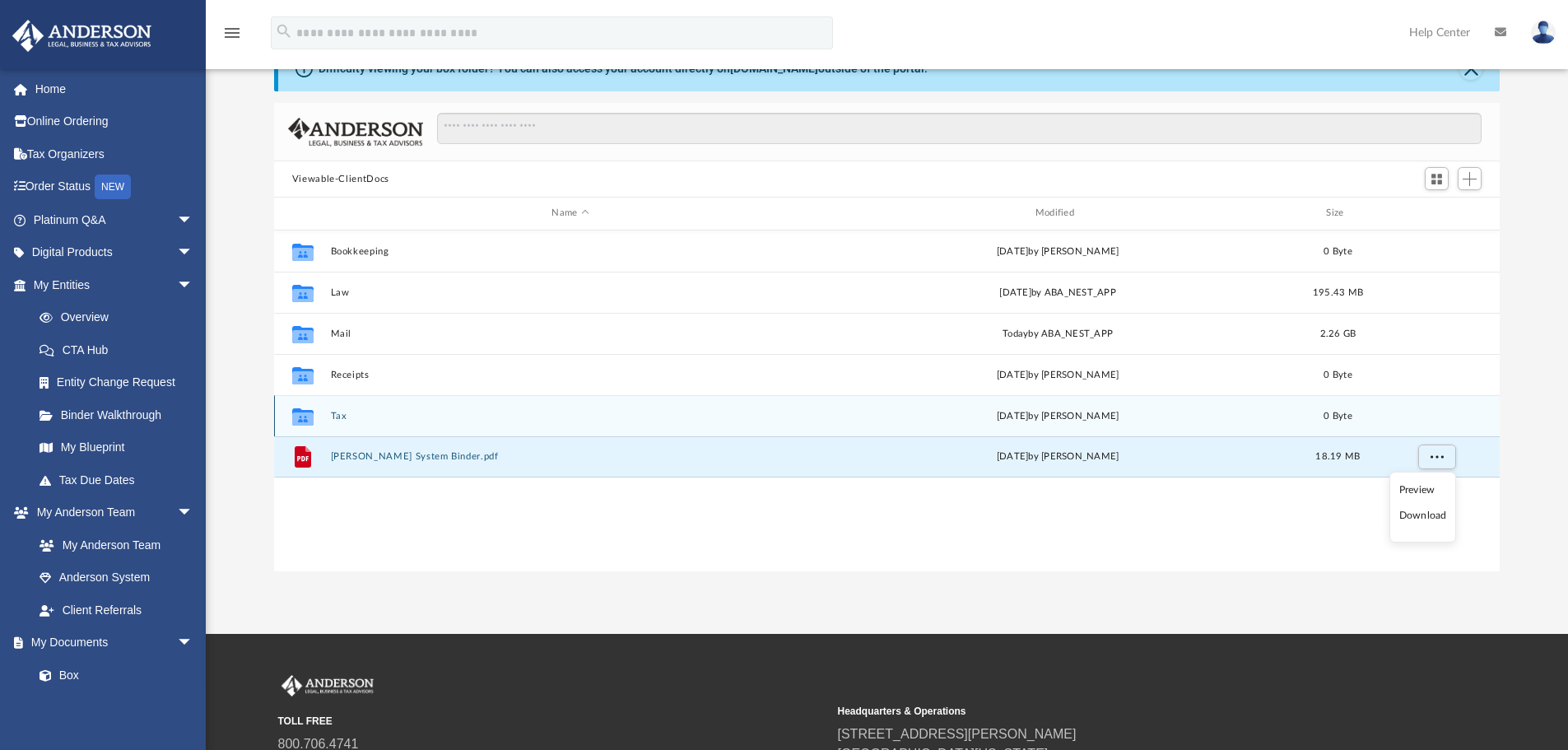
scroll to position [0, 0]
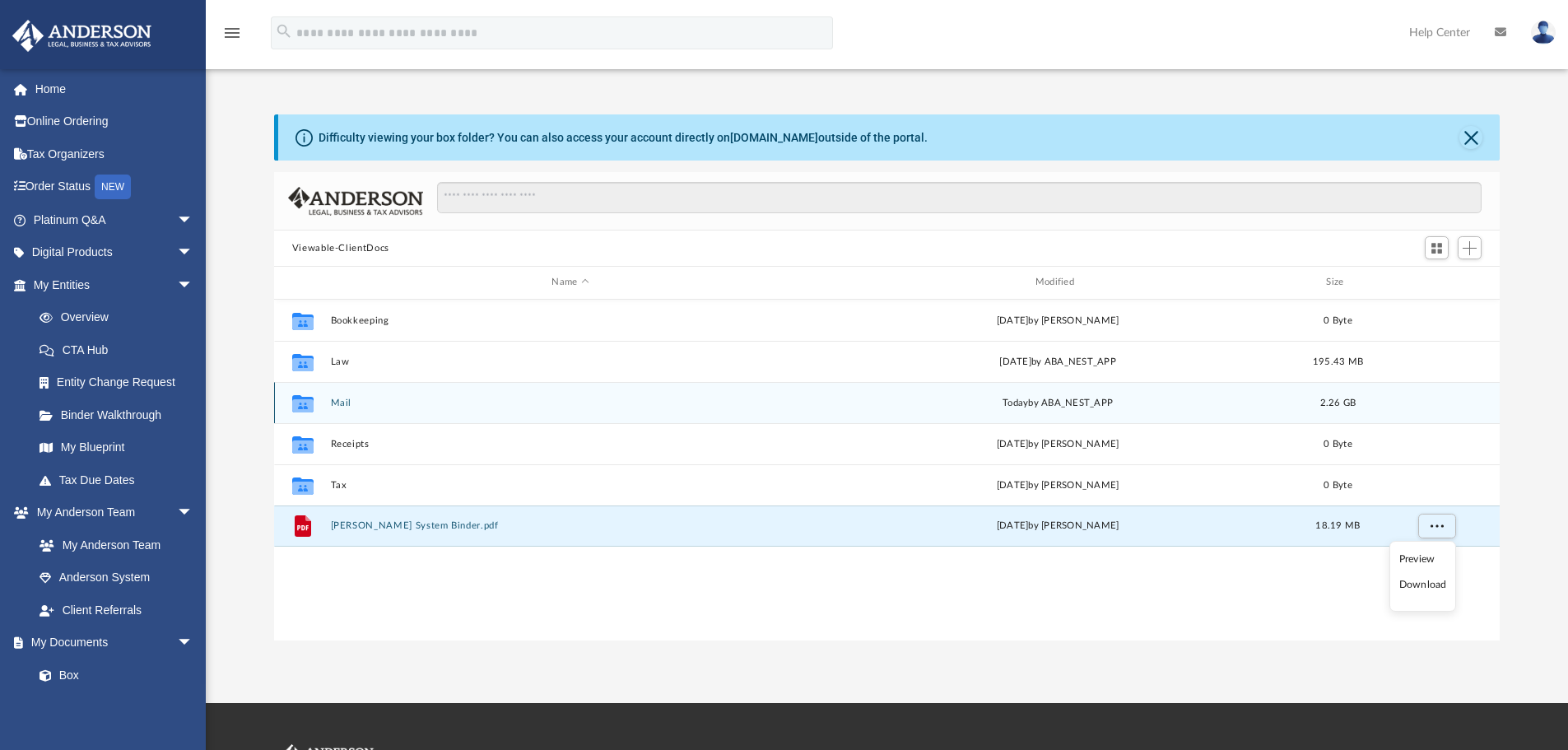
click at [373, 410] on div "Collaborated Folder Mail today by ABA_NEST_APP 2.26 GB" at bounding box center [887, 402] width 1226 height 41
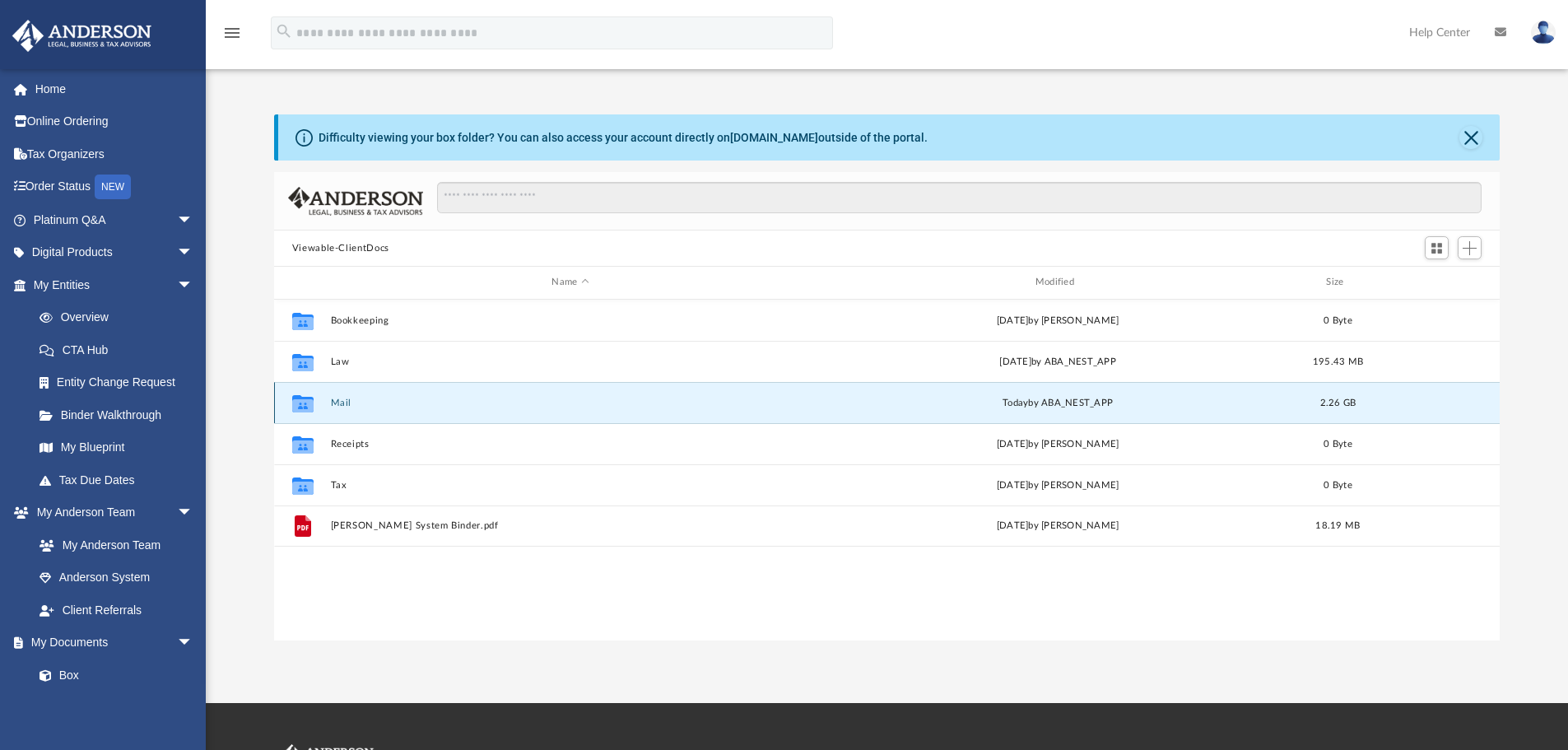
click at [348, 405] on button "Mail" at bounding box center [570, 403] width 480 height 11
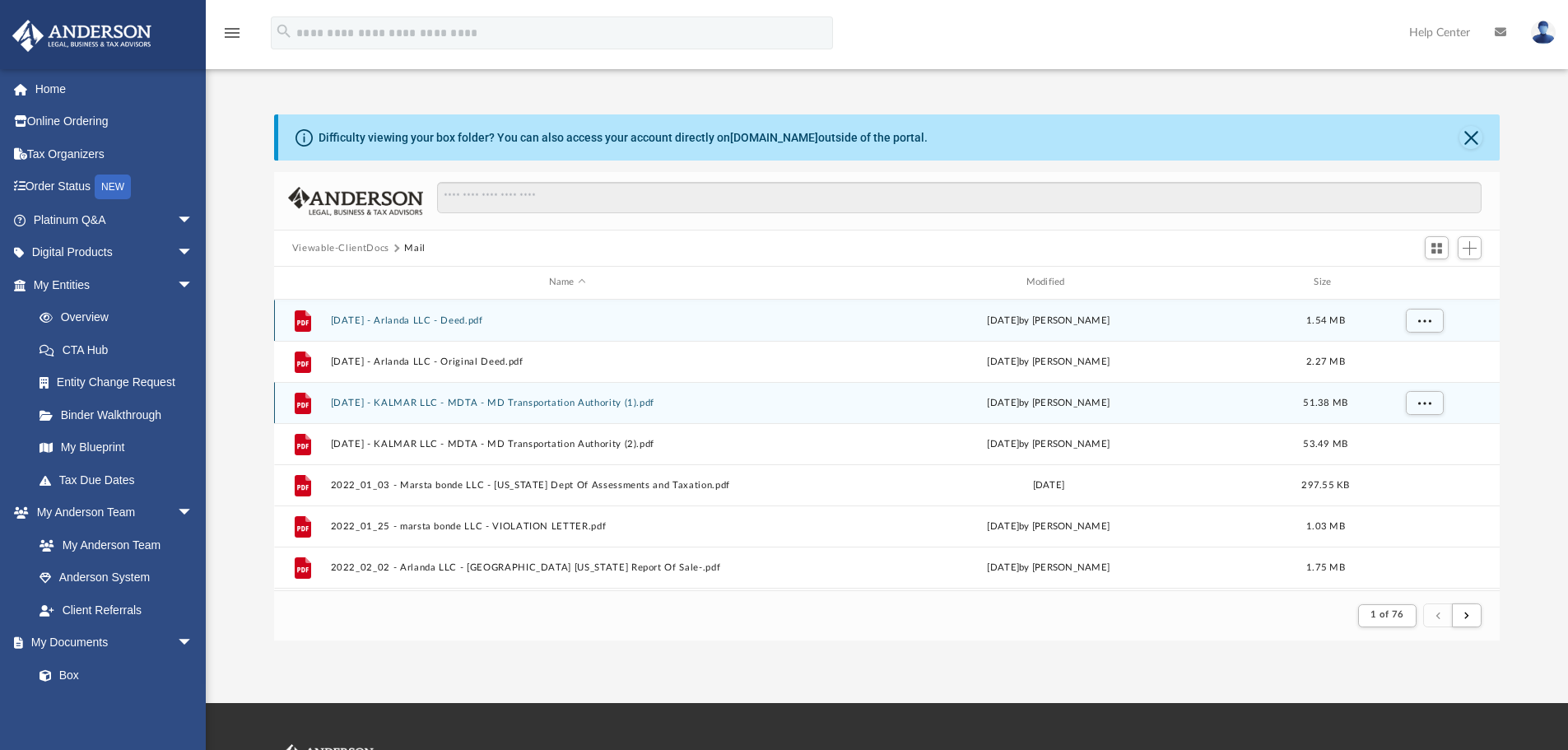
scroll to position [311, 1213]
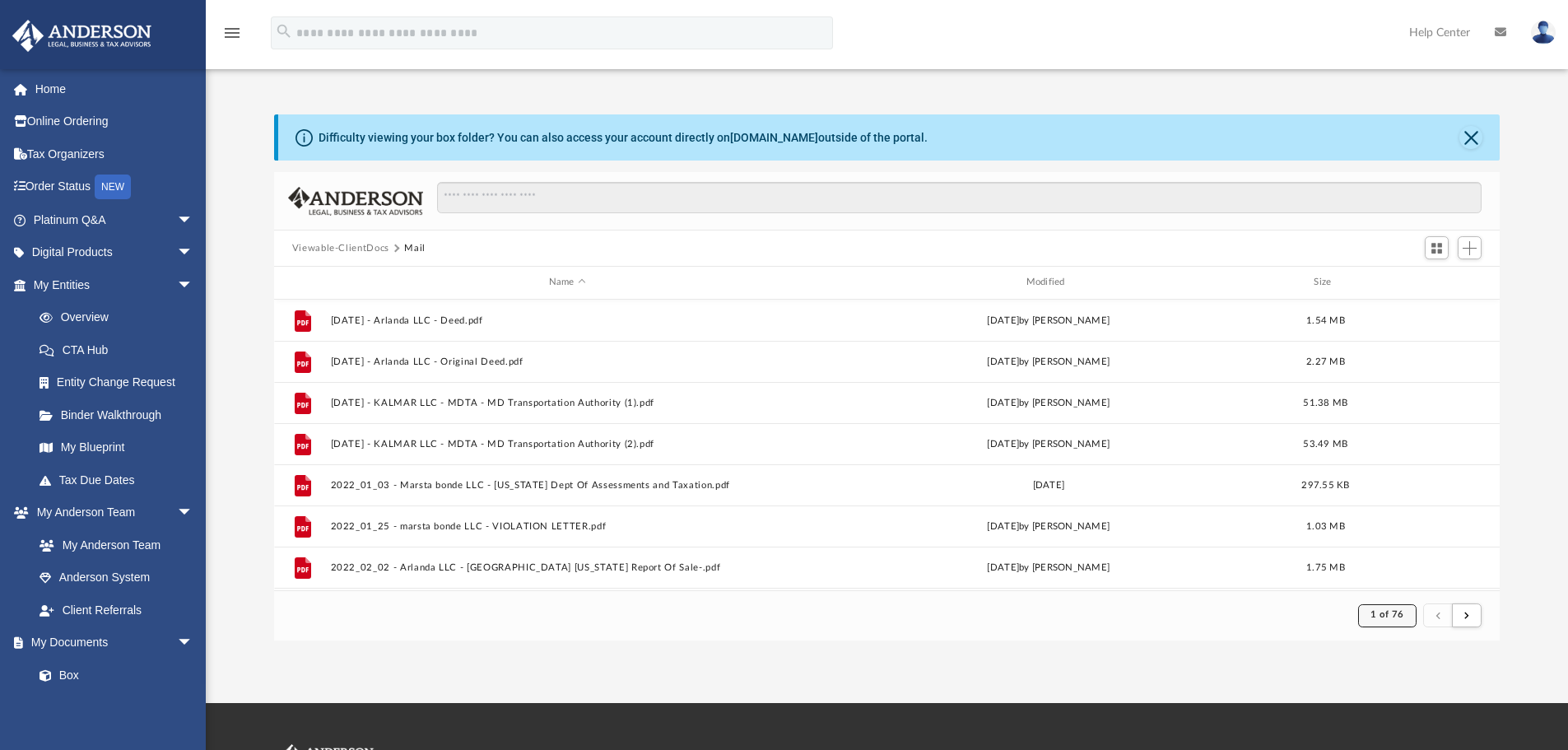
click at [1382, 621] on button "1 of 76" at bounding box center [1387, 615] width 59 height 23
click at [1395, 575] on li "76" at bounding box center [1401, 573] width 12 height 18
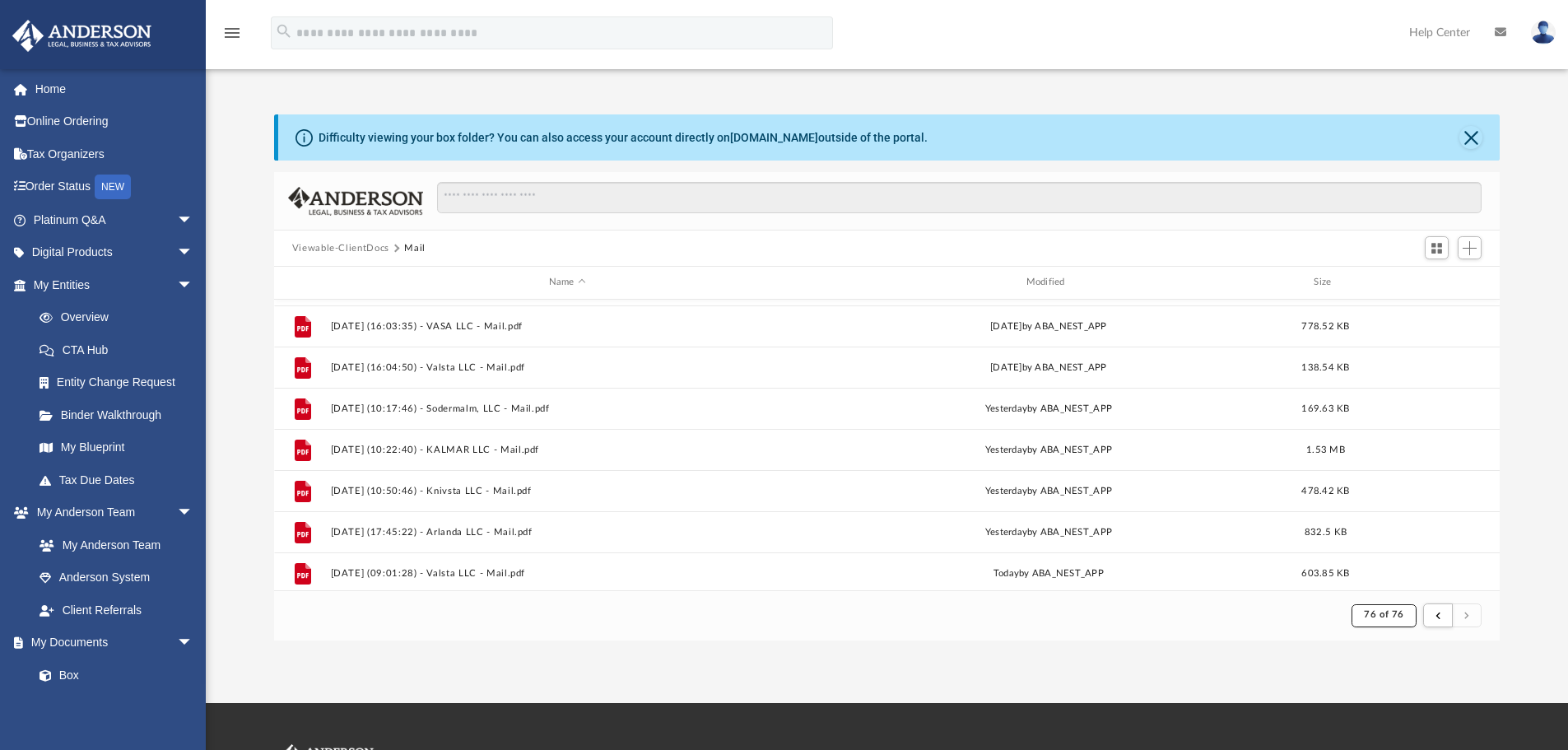
scroll to position [0, 0]
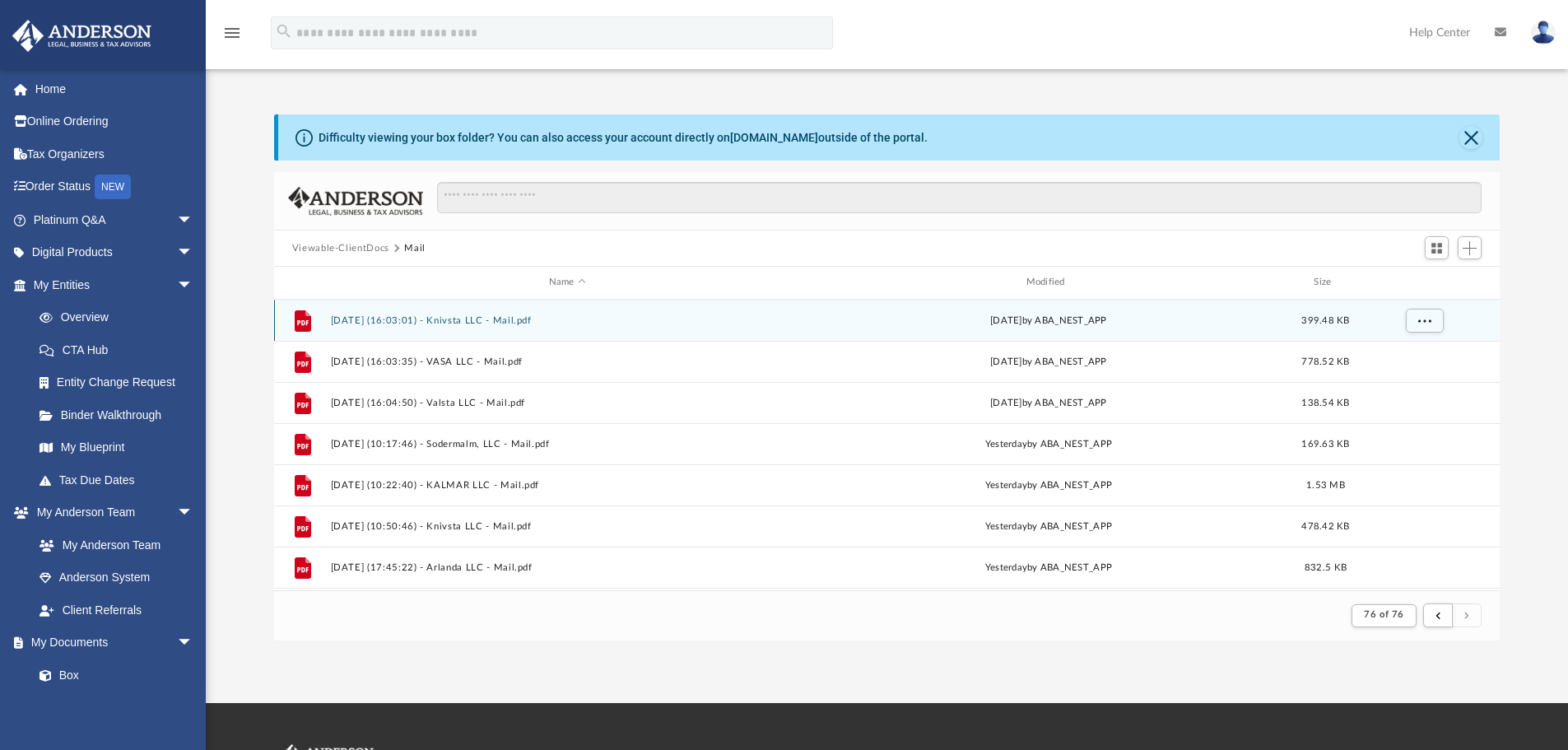
click at [424, 325] on button "2025.09.24 (16:03:01) - Knivsta LLC - Mail.pdf" at bounding box center [567, 321] width 474 height 11
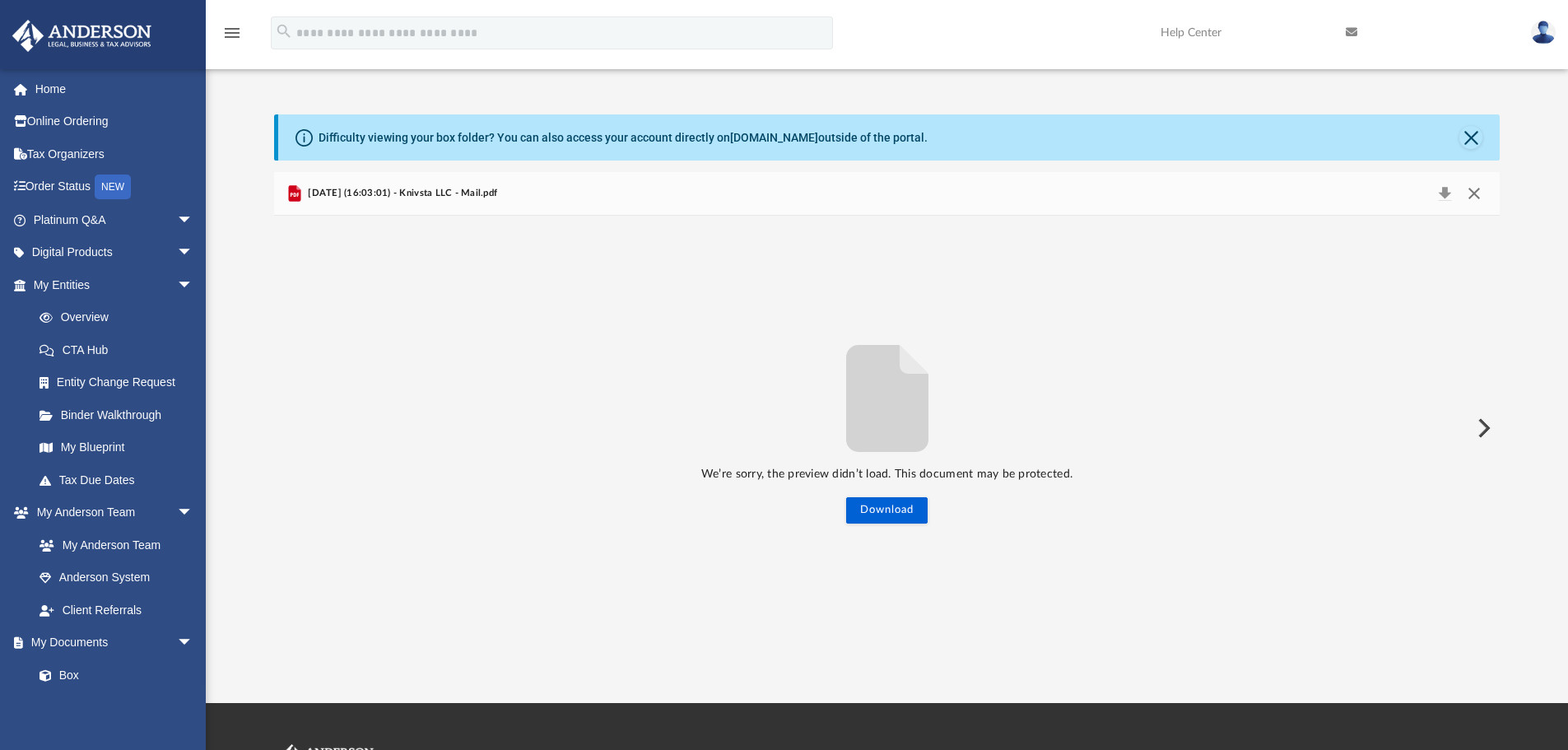
click at [1483, 191] on button "Close" at bounding box center [1474, 193] width 30 height 23
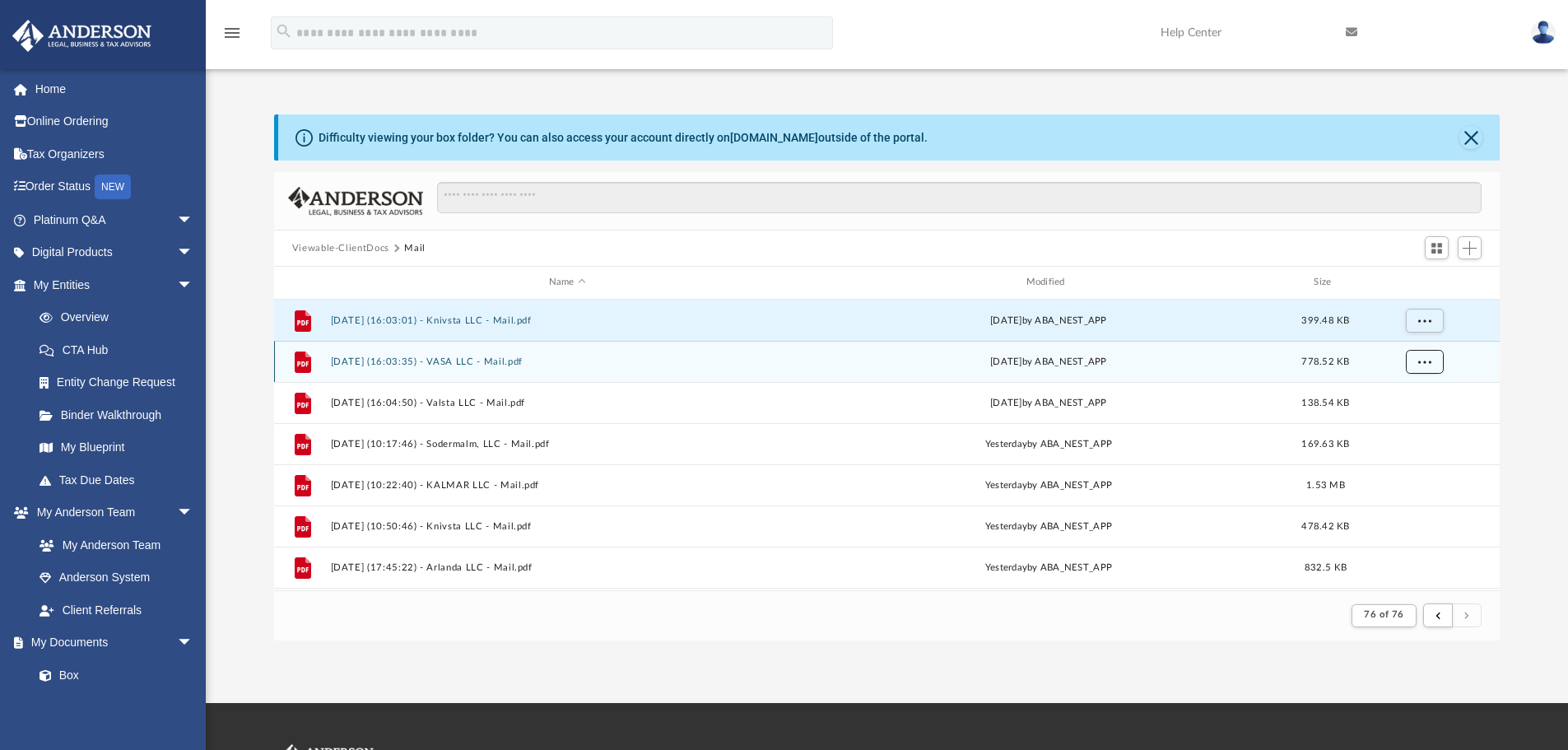
click at [1429, 361] on span "More options" at bounding box center [1424, 361] width 13 height 9
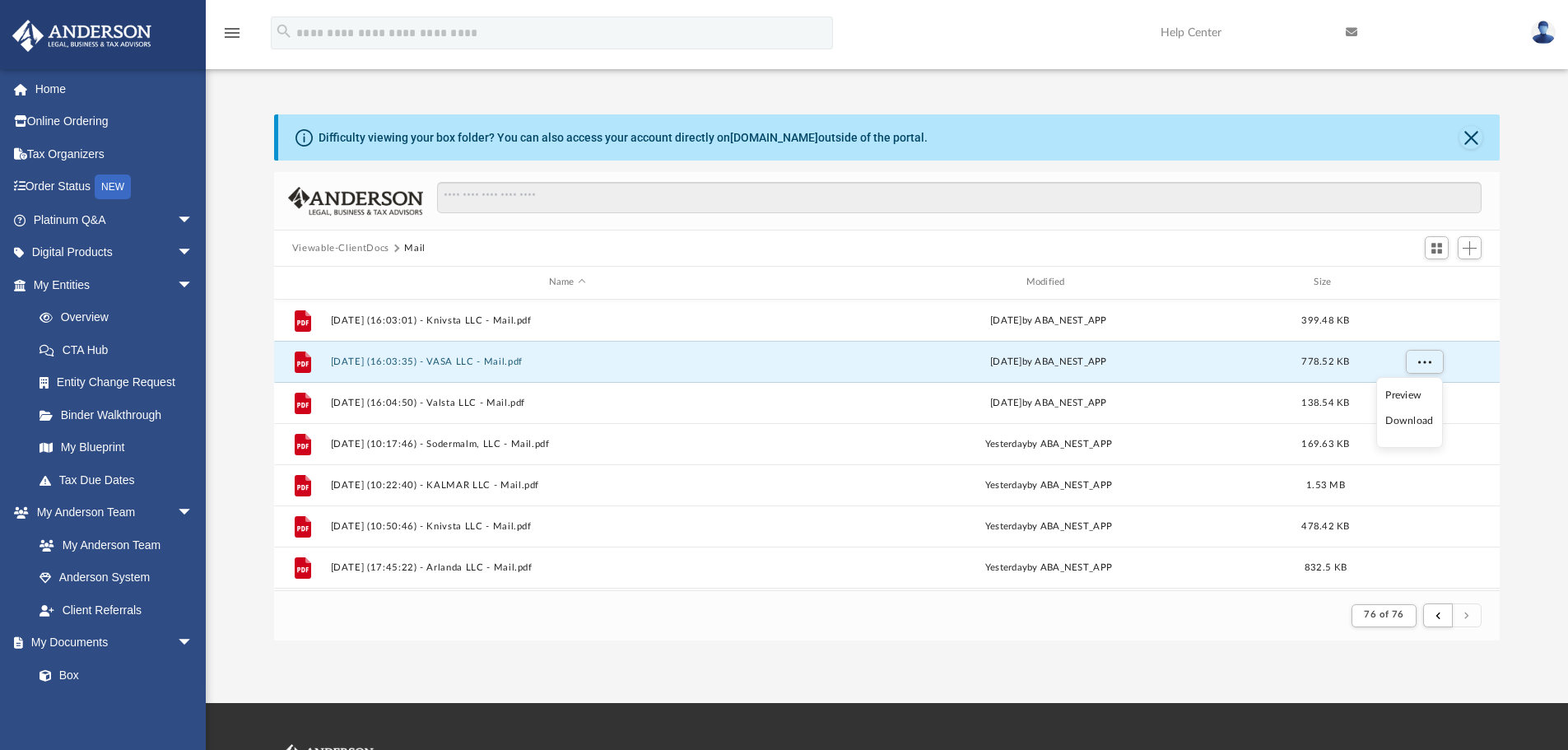
click at [1412, 399] on li "Preview" at bounding box center [1408, 395] width 47 height 18
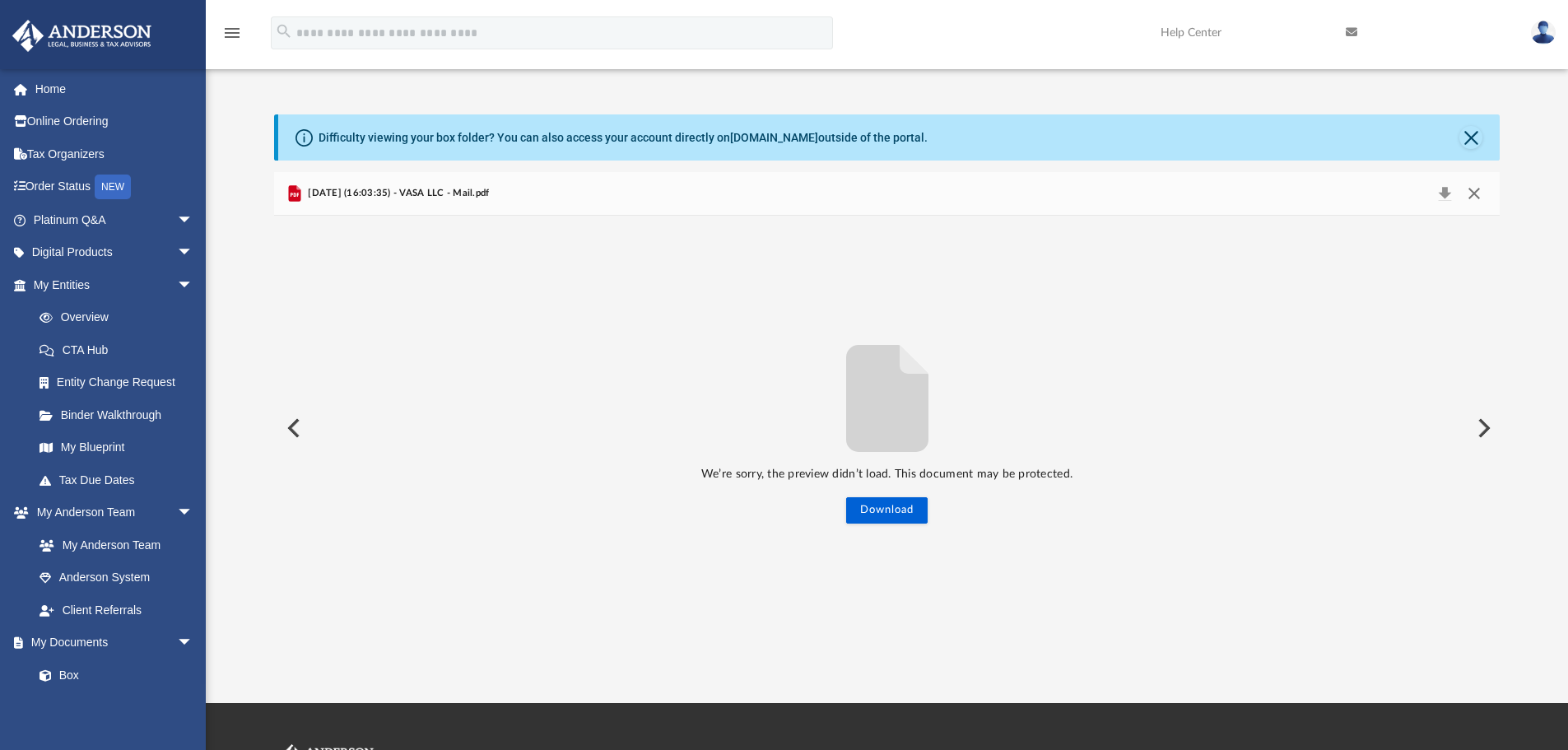
click at [1475, 192] on button "Close" at bounding box center [1474, 193] width 30 height 23
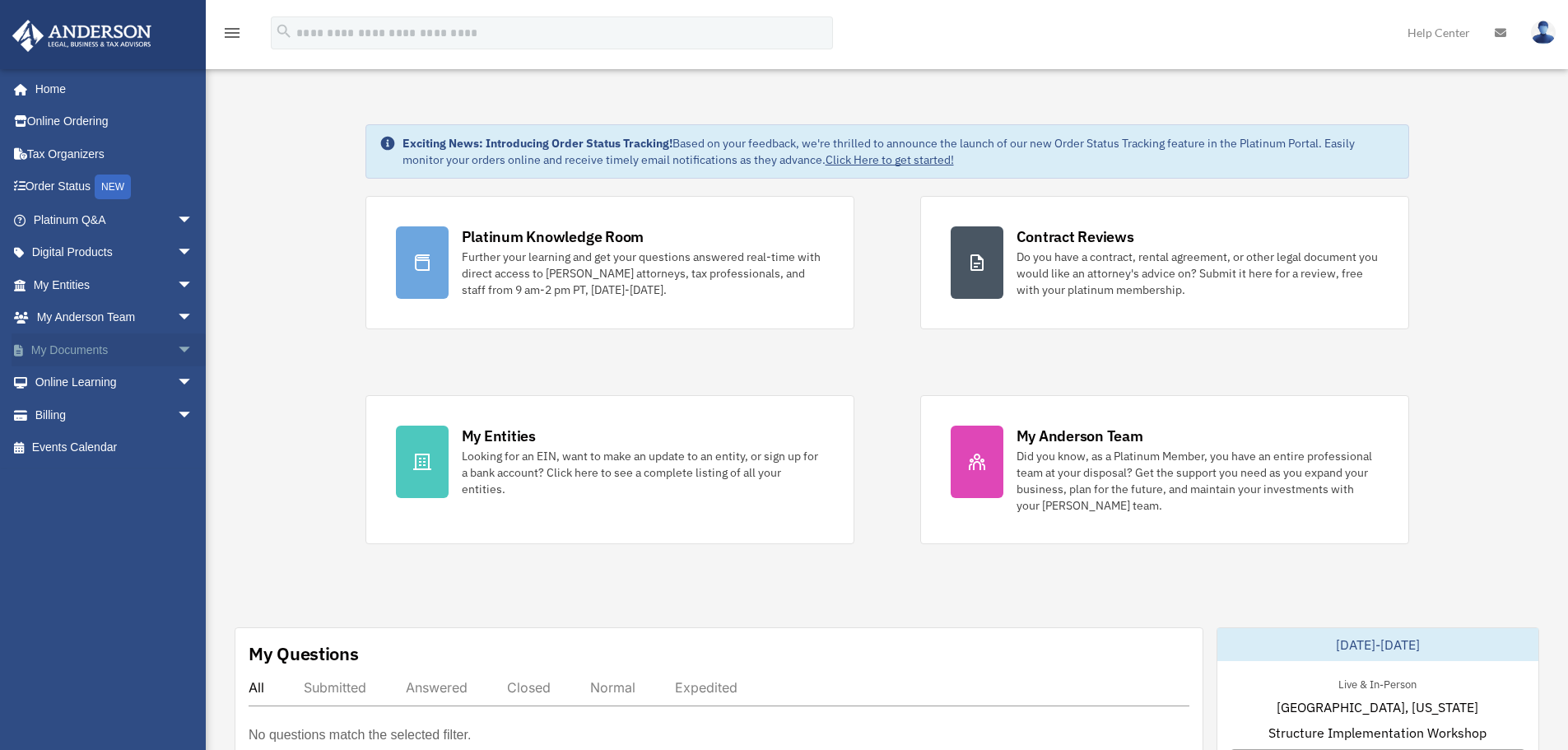
click at [59, 348] on link "My Documents arrow_drop_down" at bounding box center [114, 349] width 206 height 33
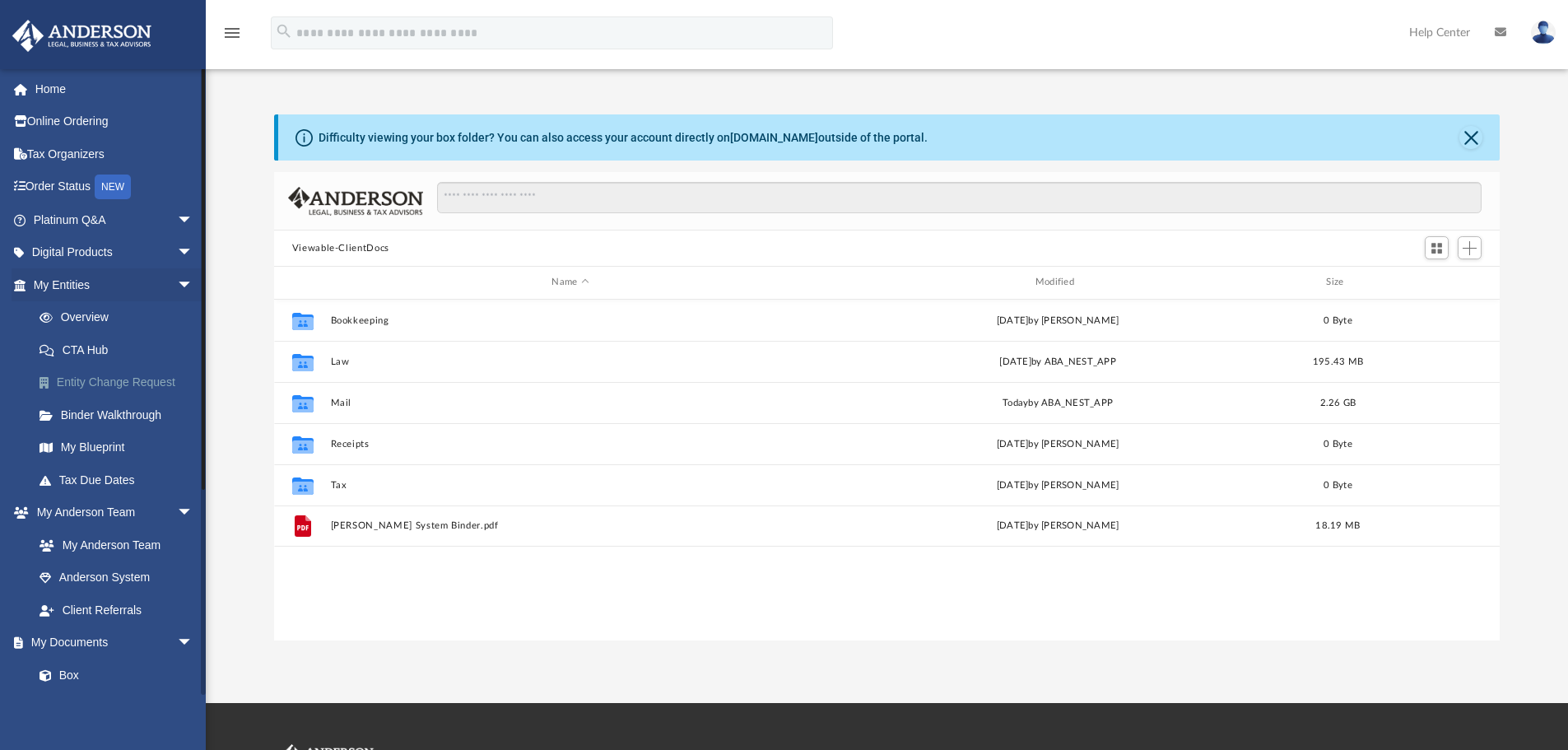
scroll to position [362, 1213]
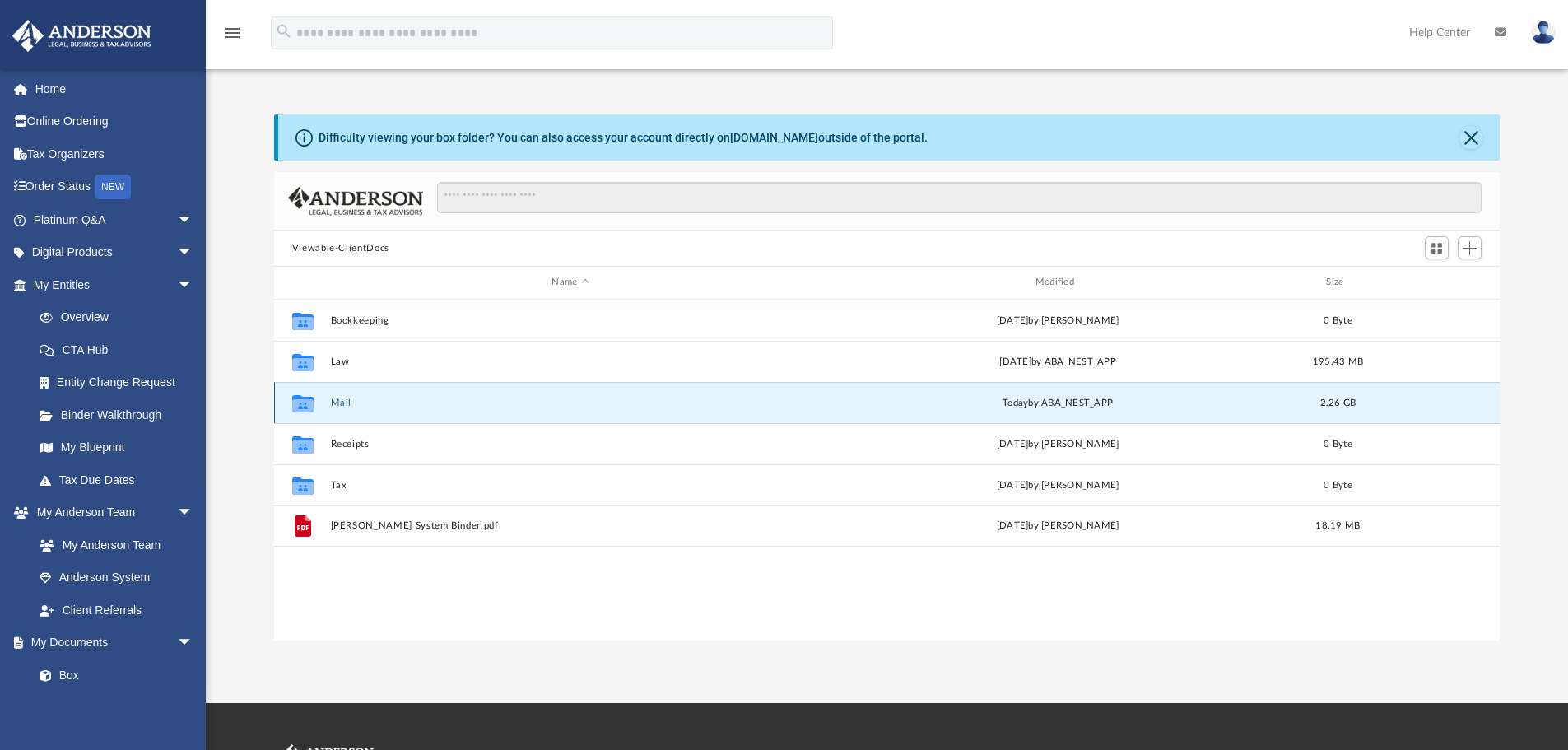
click at [351, 407] on button "Mail" at bounding box center [570, 403] width 480 height 11
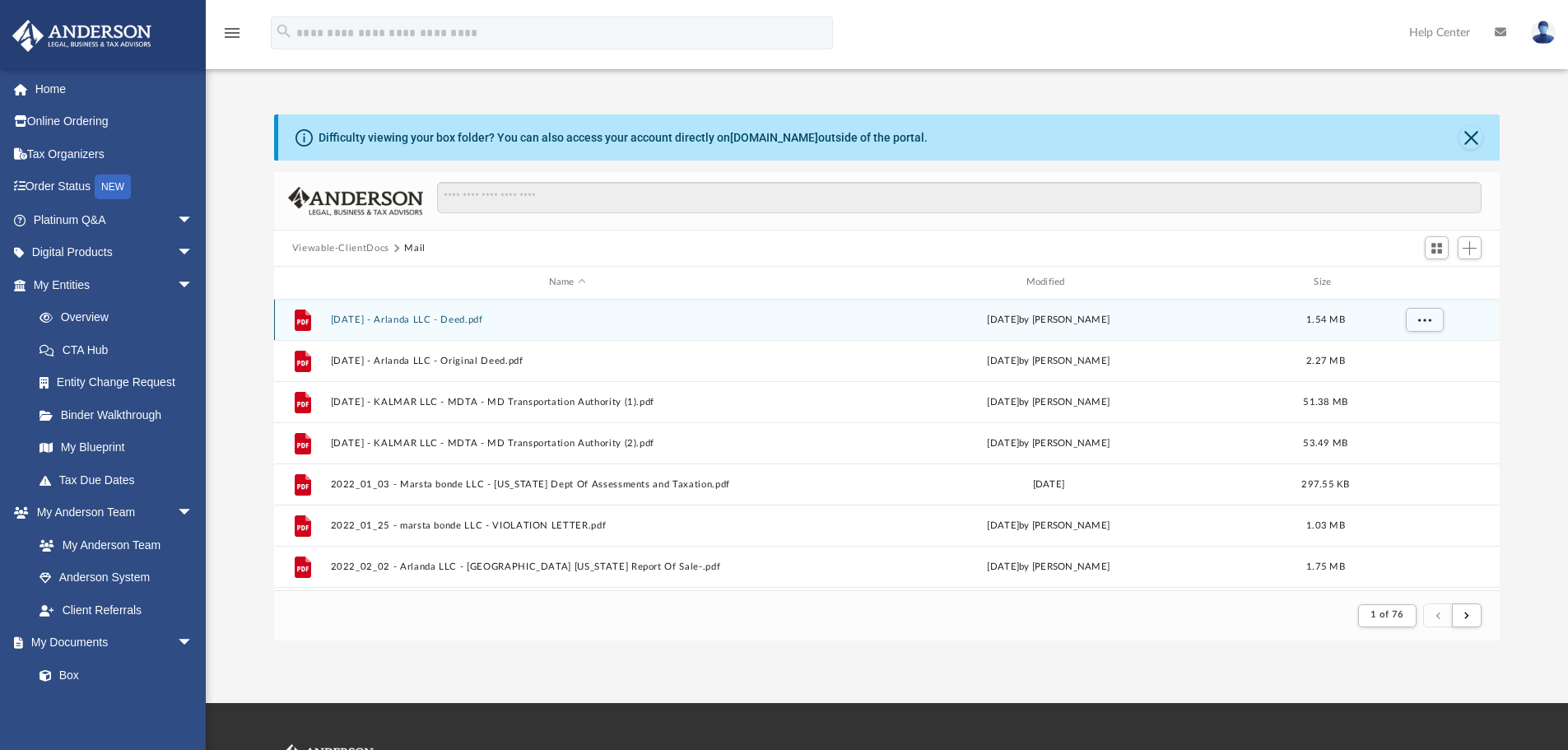
scroll to position [0, 0]
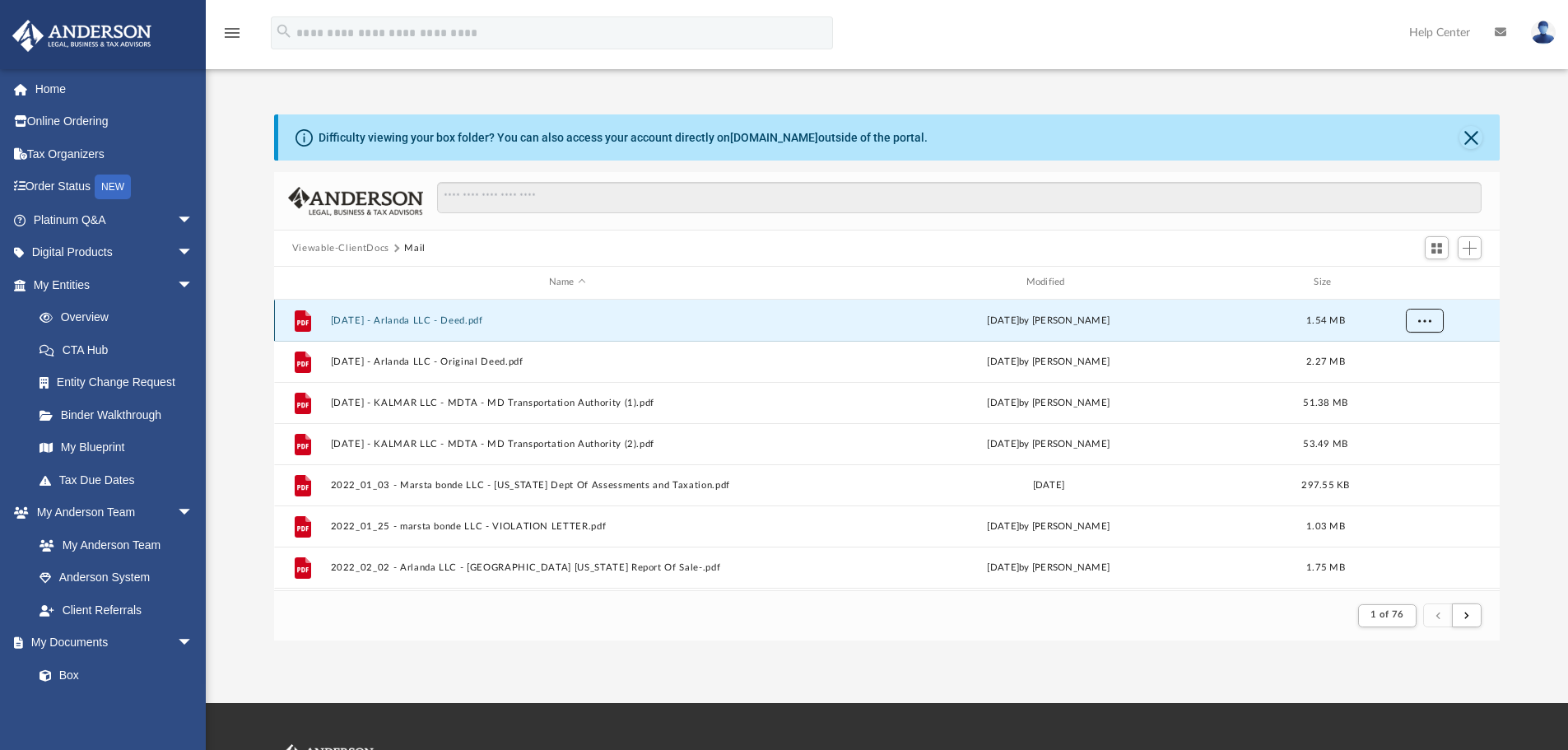
click at [1423, 322] on span "More options" at bounding box center [1424, 320] width 13 height 9
click at [1416, 351] on li "Preview" at bounding box center [1408, 354] width 47 height 18
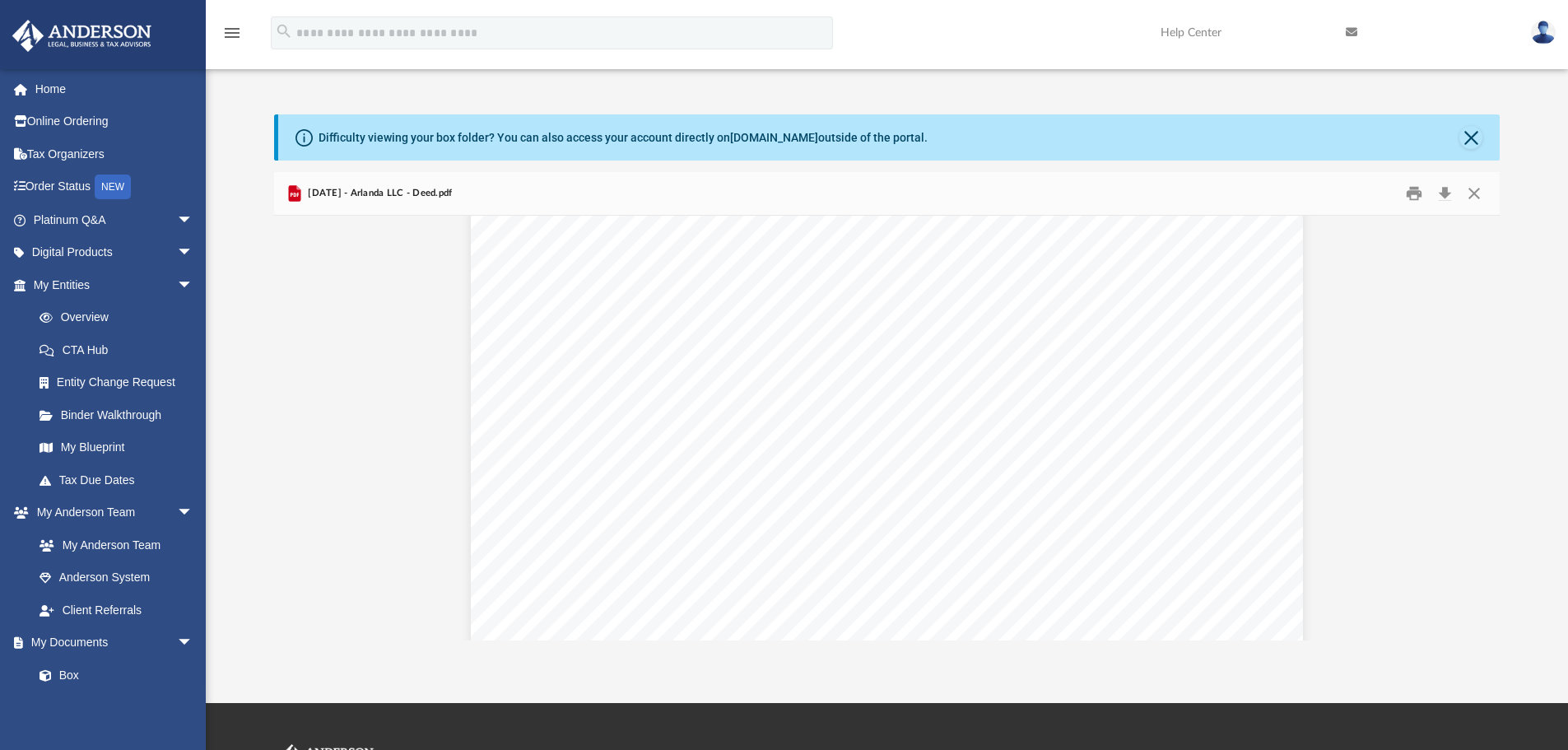
scroll to position [3762, 0]
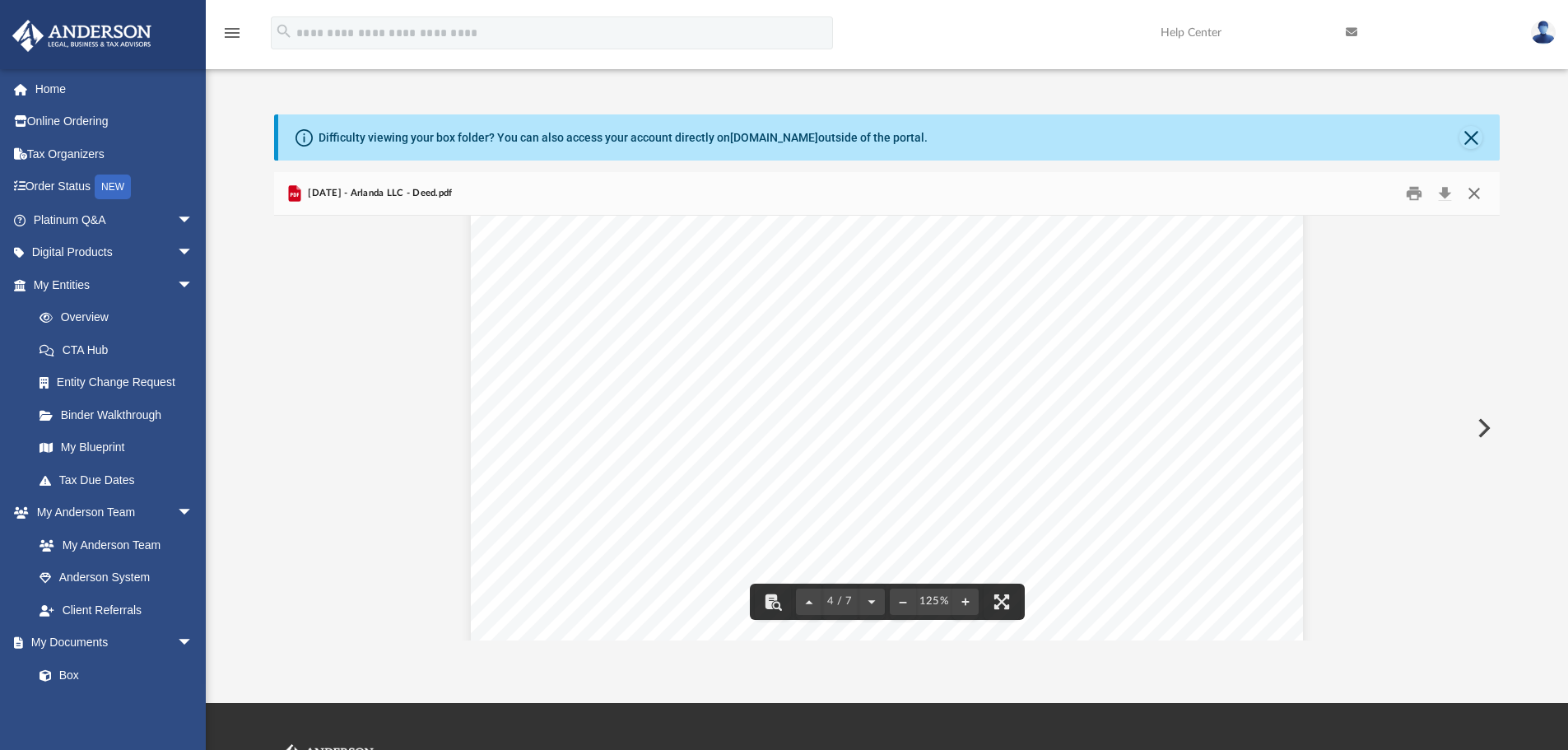
click at [1473, 188] on button "Close" at bounding box center [1474, 193] width 30 height 25
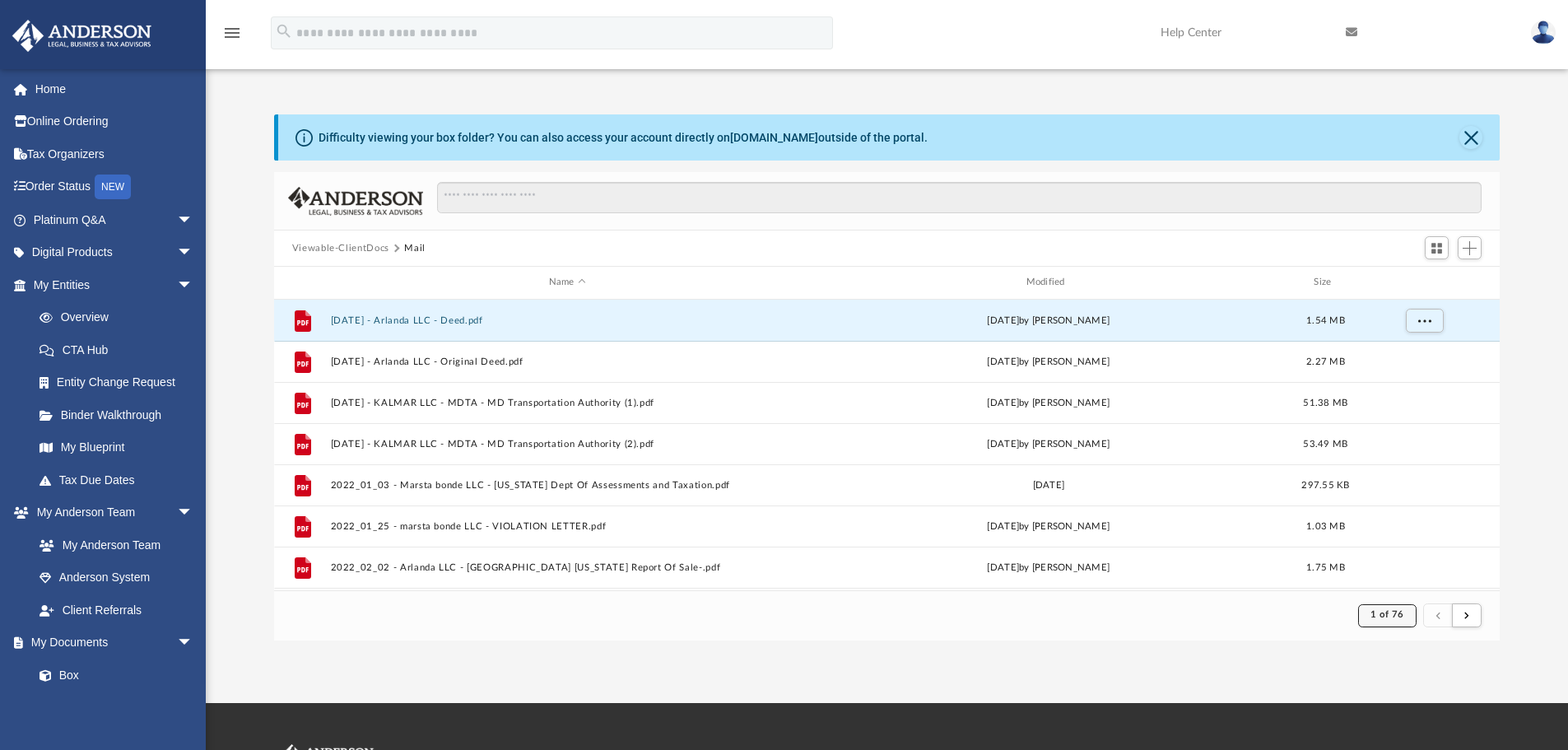
click at [1399, 604] on button "1 of 76" at bounding box center [1387, 615] width 59 height 23
click at [1395, 573] on li "76" at bounding box center [1401, 573] width 12 height 18
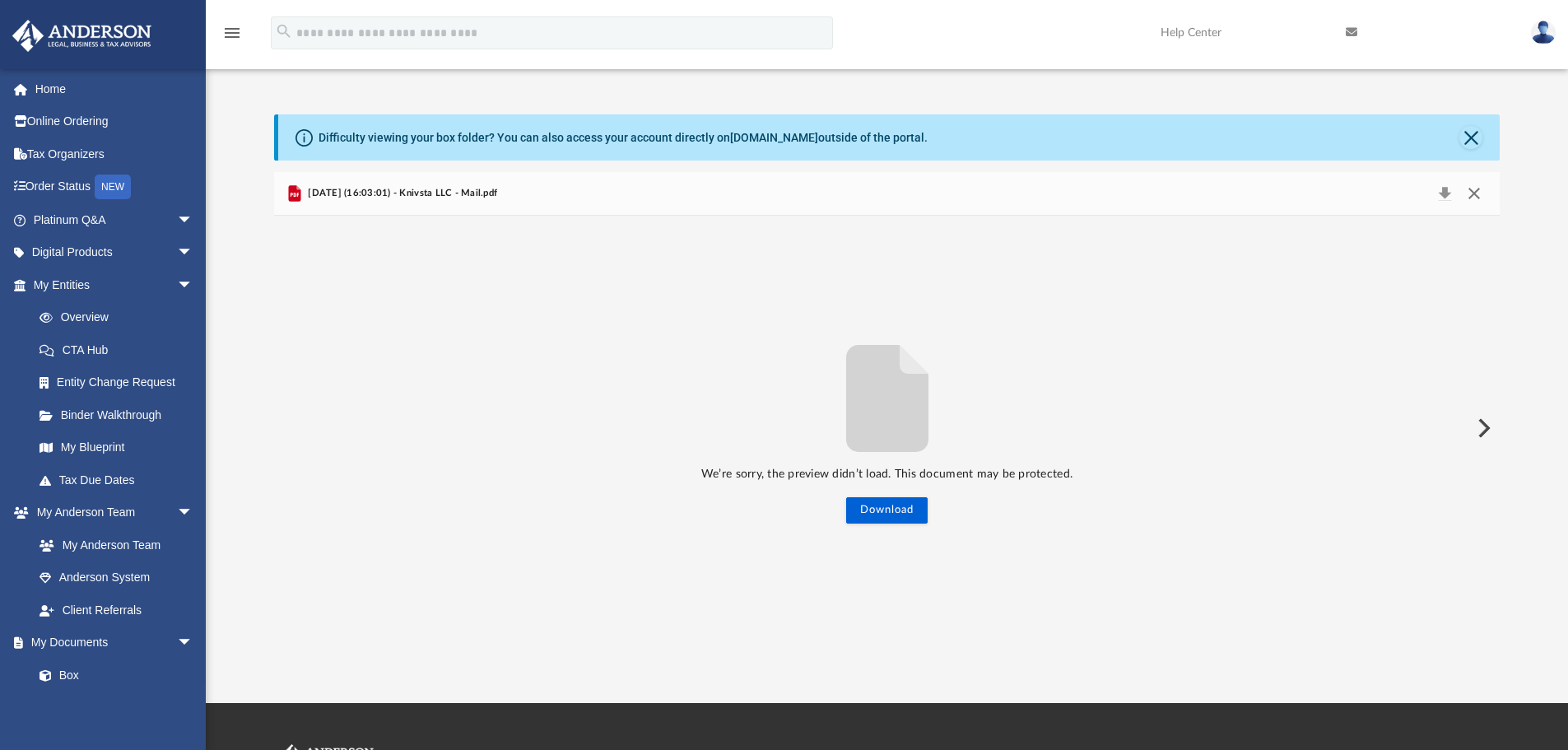
click at [1479, 194] on button "Close" at bounding box center [1474, 193] width 30 height 23
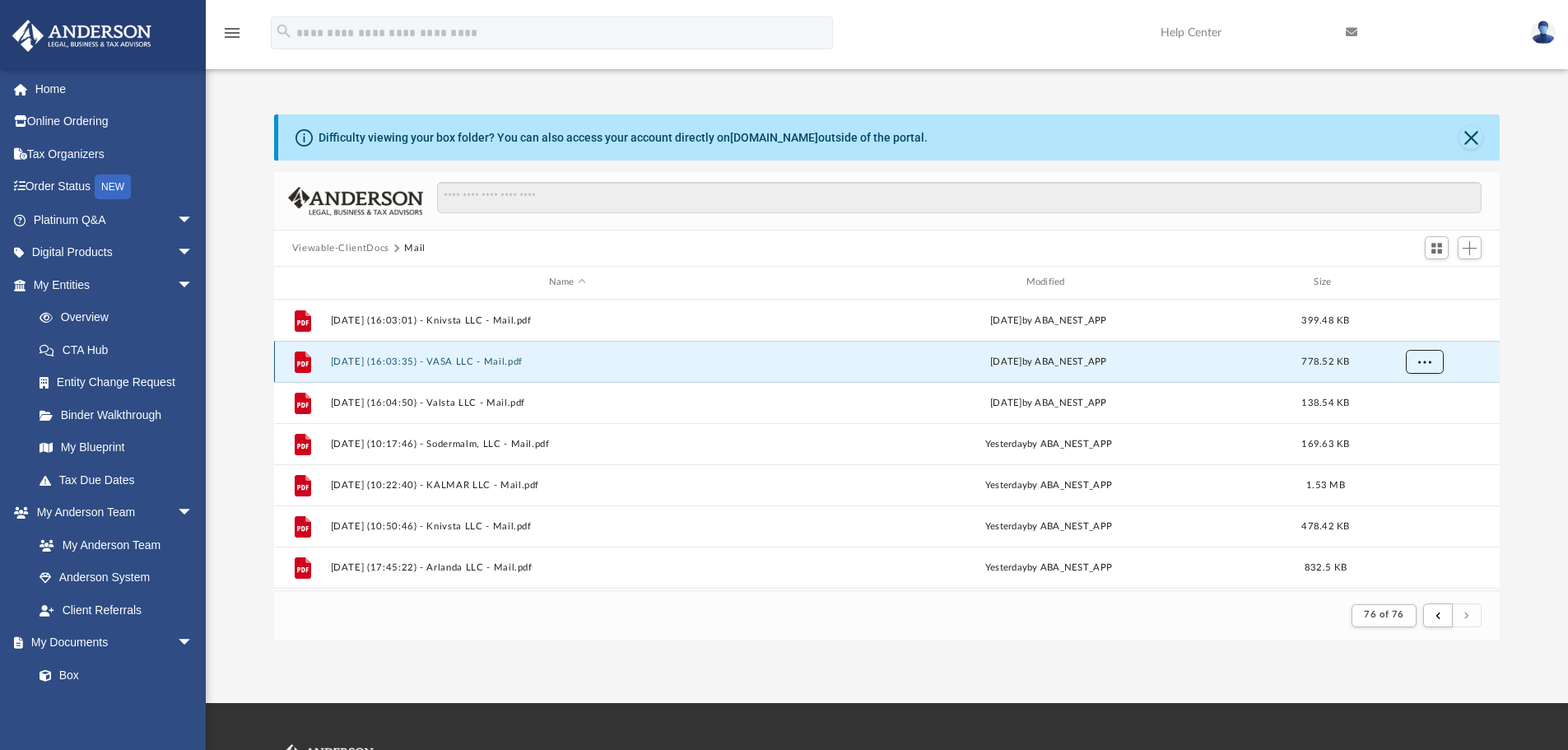
click at [1421, 356] on span "More options" at bounding box center [1424, 361] width 13 height 9
click at [1402, 399] on li "Preview" at bounding box center [1408, 395] width 47 height 18
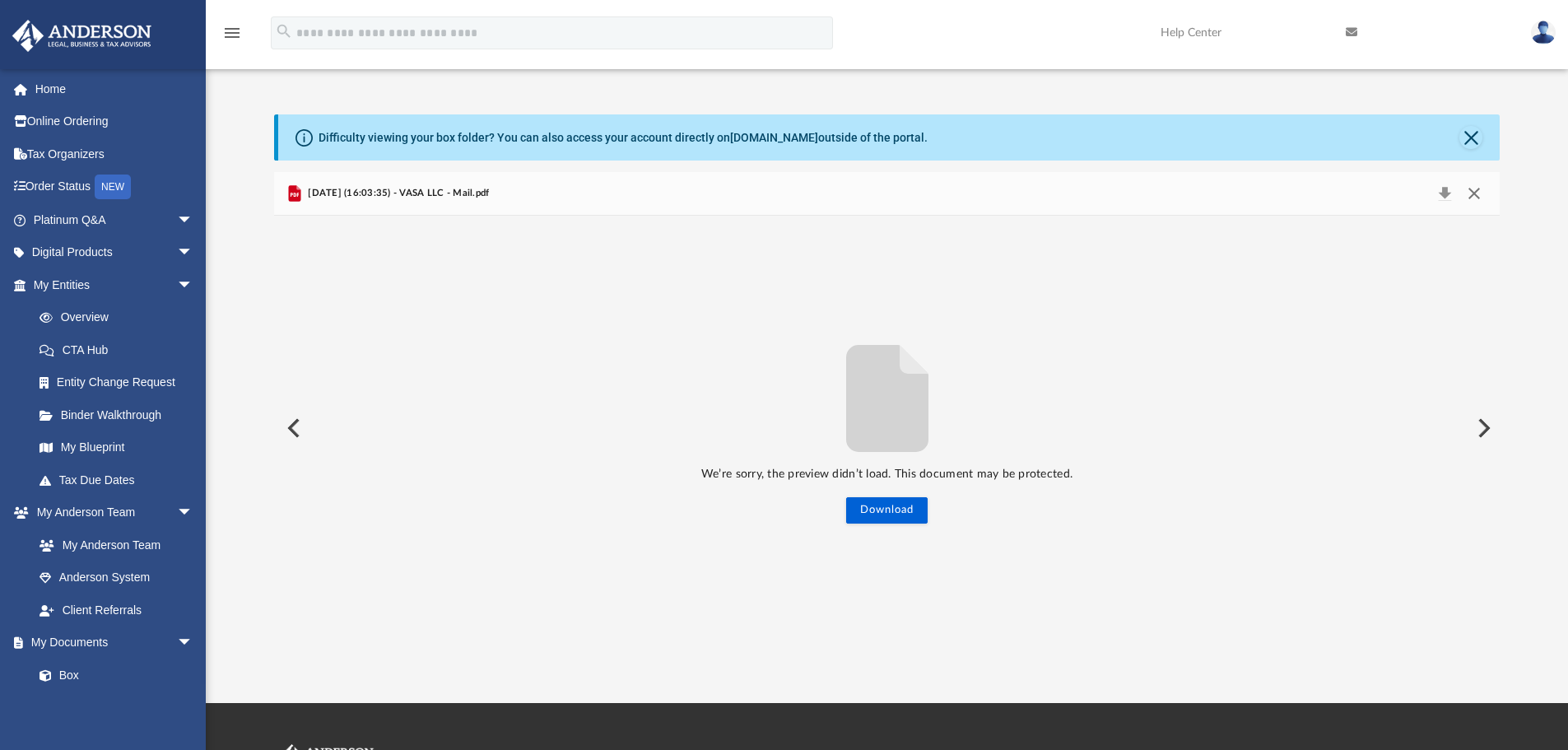
click at [1477, 197] on button "Close" at bounding box center [1474, 193] width 30 height 23
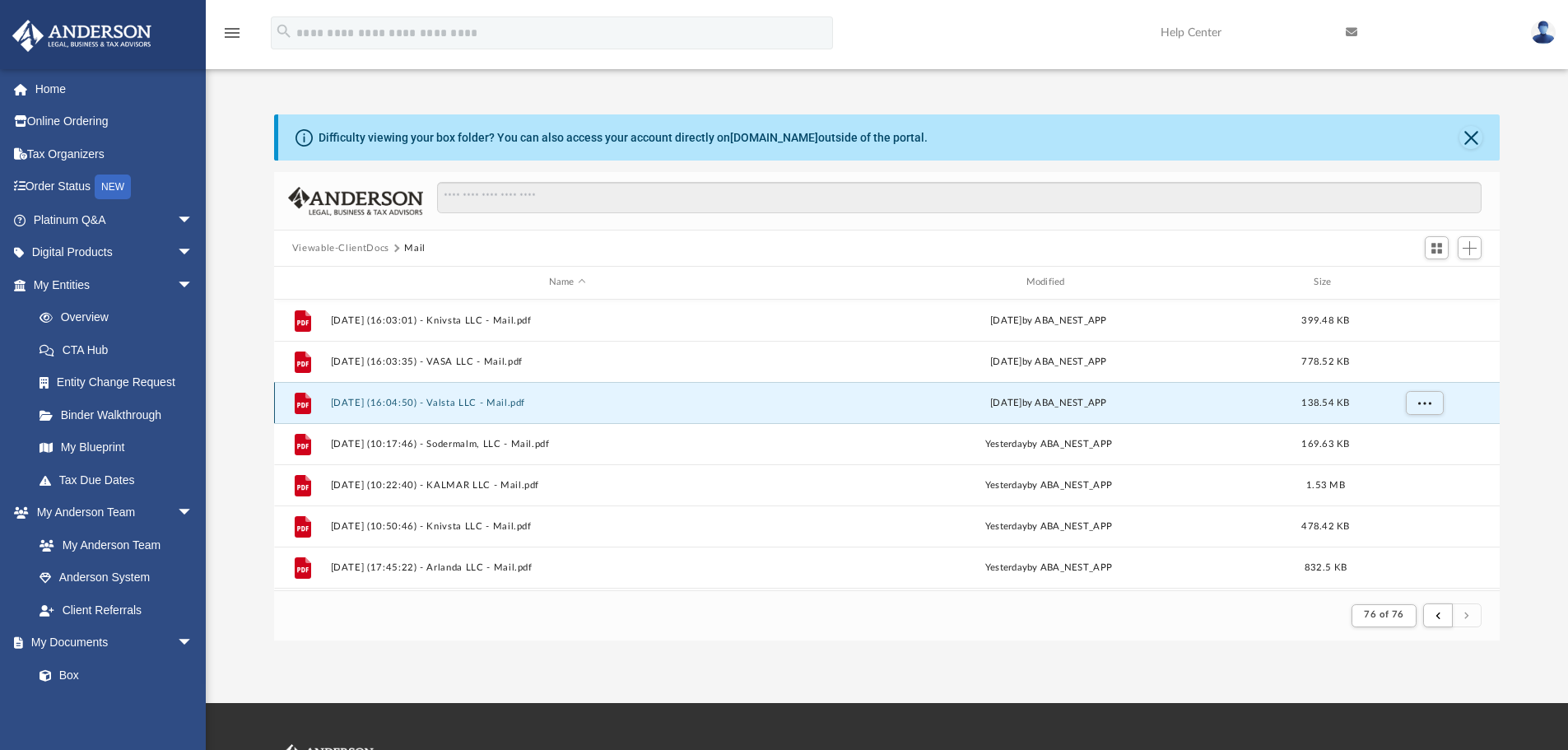
click at [406, 403] on button "[DATE] (16:04:50) - Valsta LLC - Mail.pdf" at bounding box center [567, 403] width 474 height 11
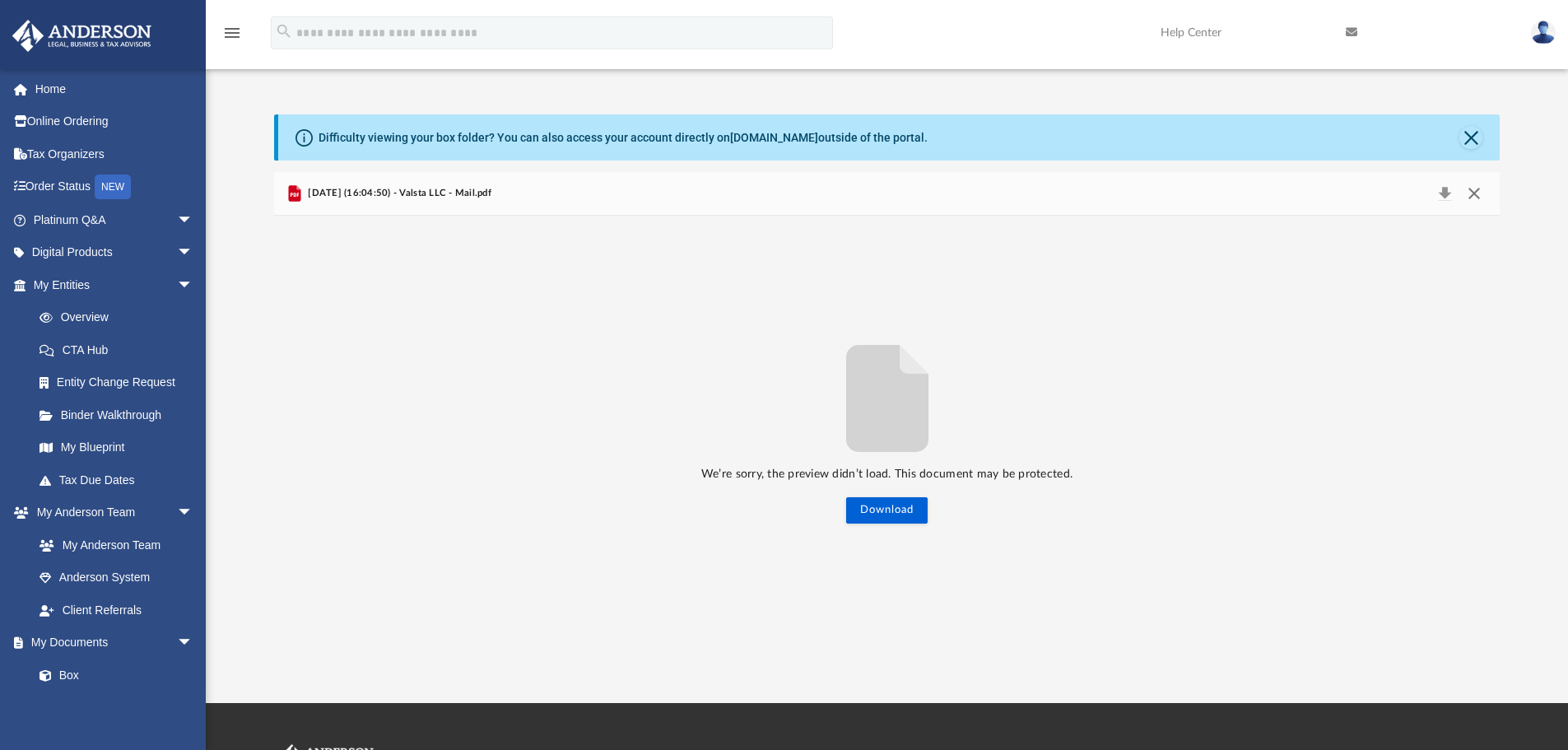
click at [1473, 196] on button "Close" at bounding box center [1474, 193] width 30 height 23
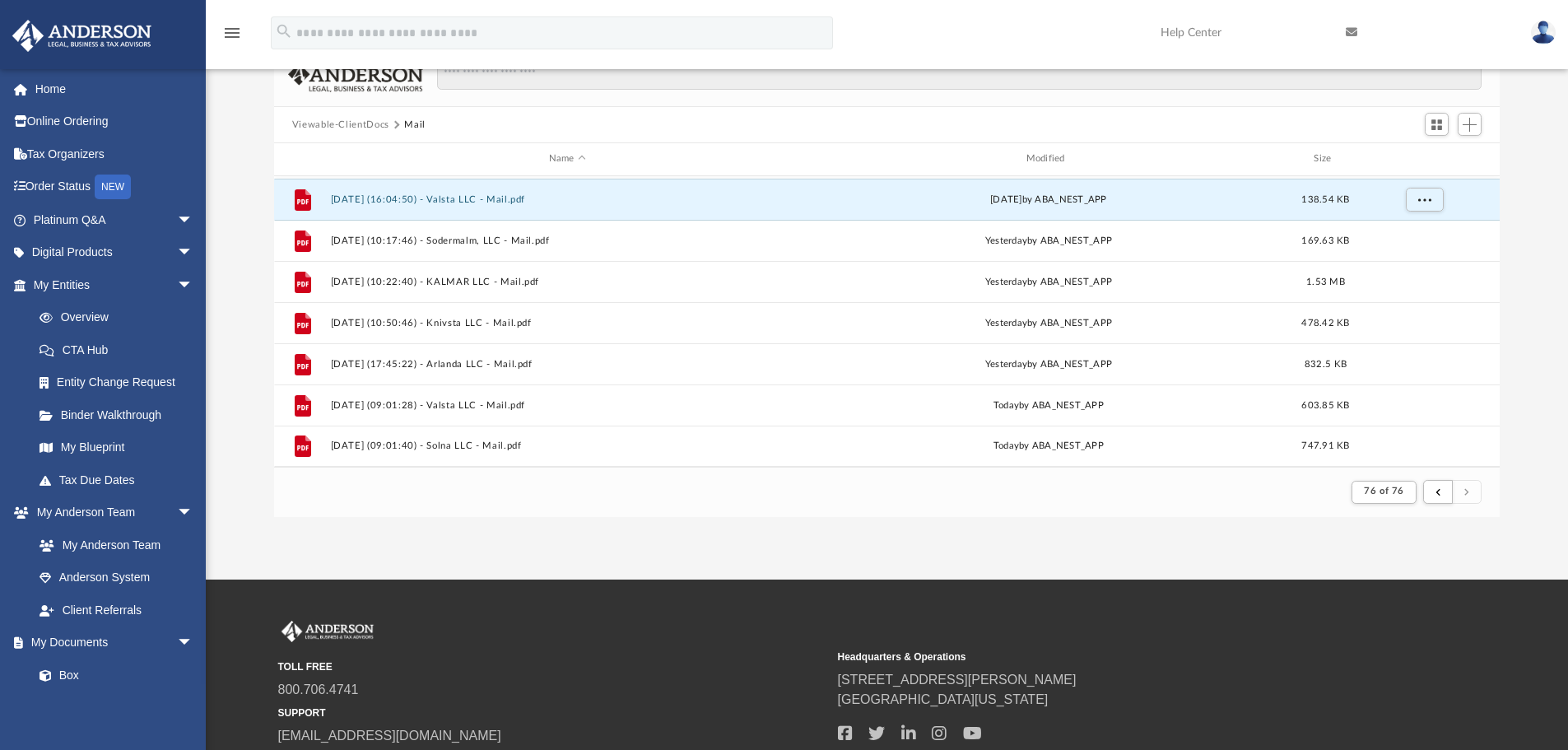
scroll to position [247, 0]
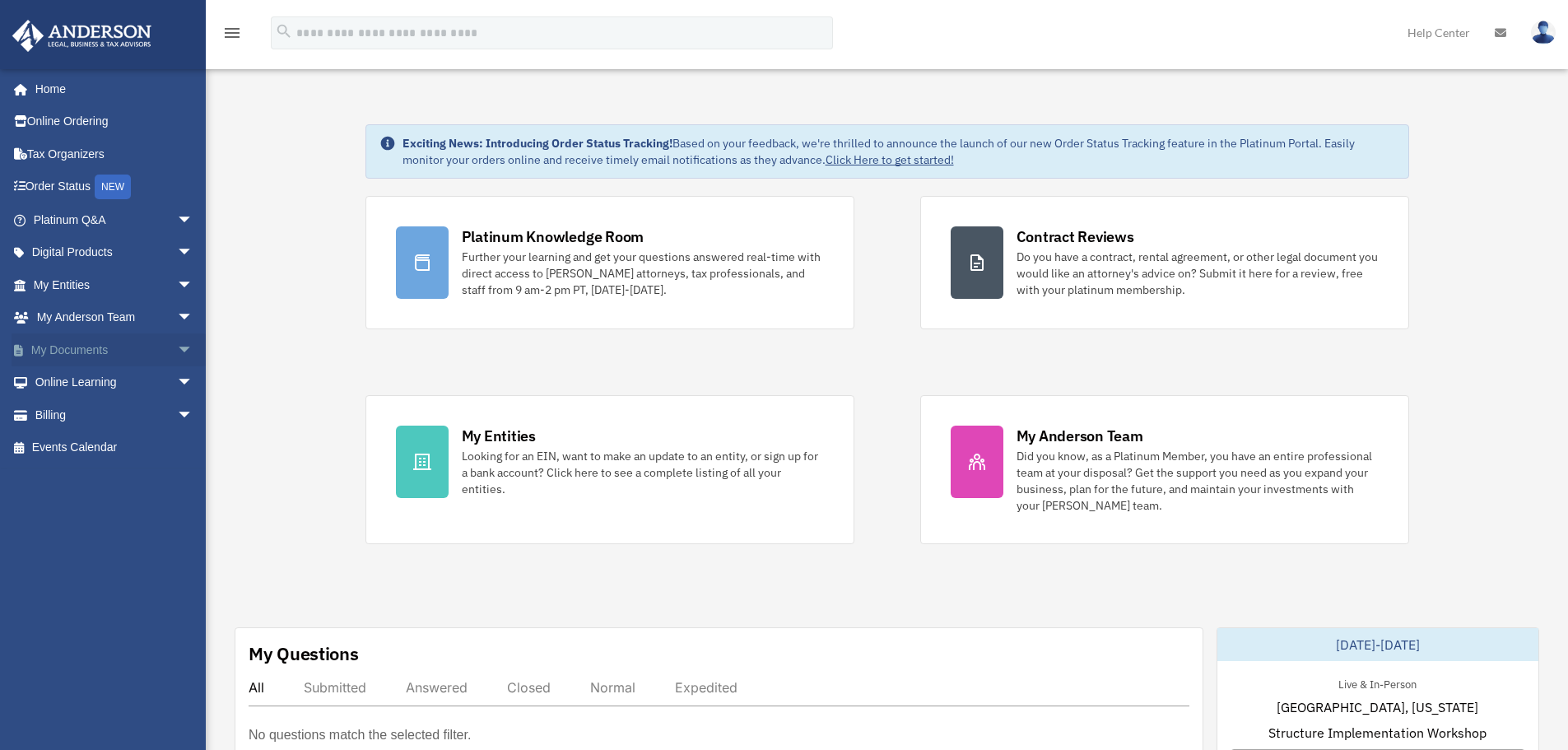
click at [70, 345] on link "My Documents arrow_drop_down" at bounding box center [114, 349] width 206 height 33
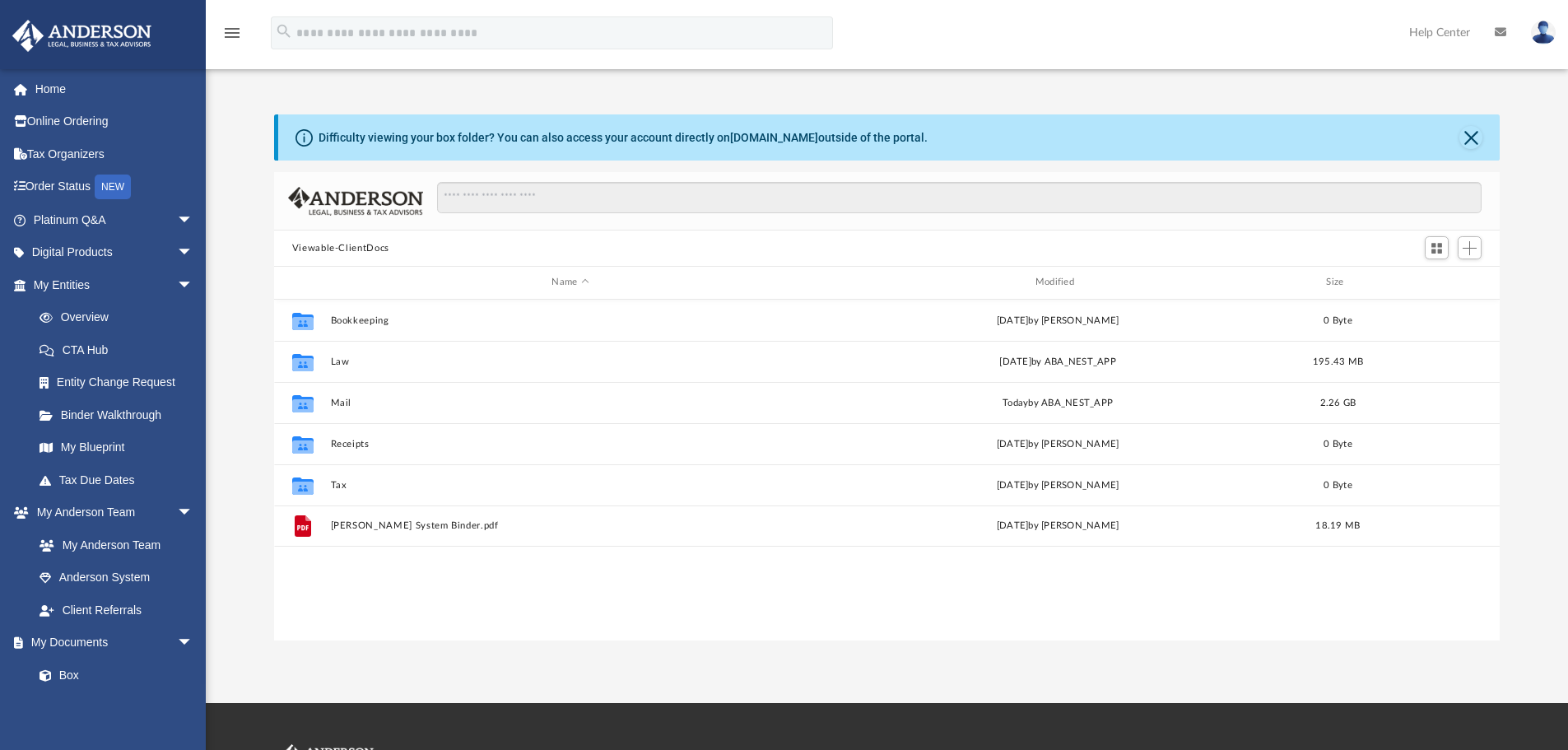
scroll to position [362, 1213]
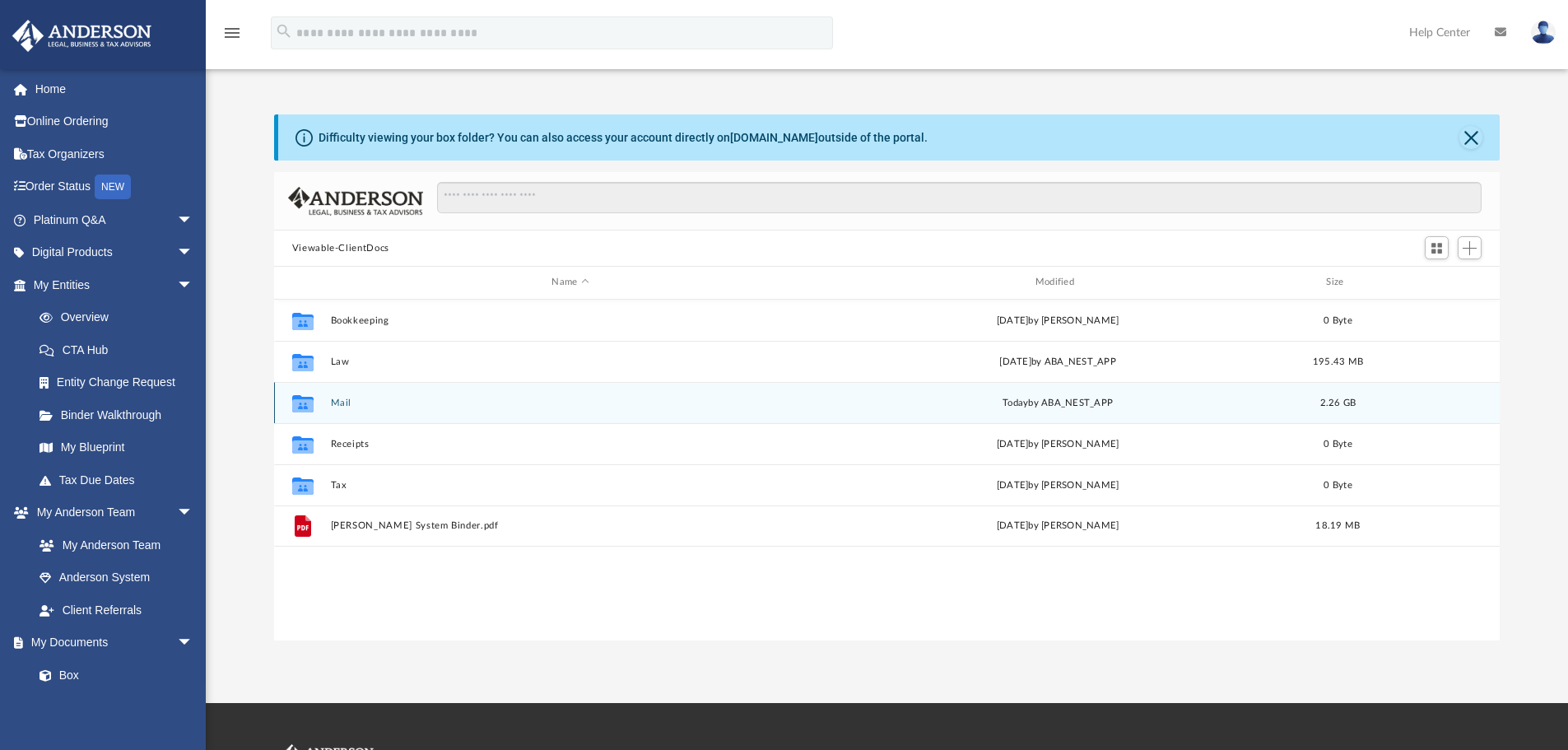
click at [349, 408] on button "Mail" at bounding box center [570, 403] width 480 height 11
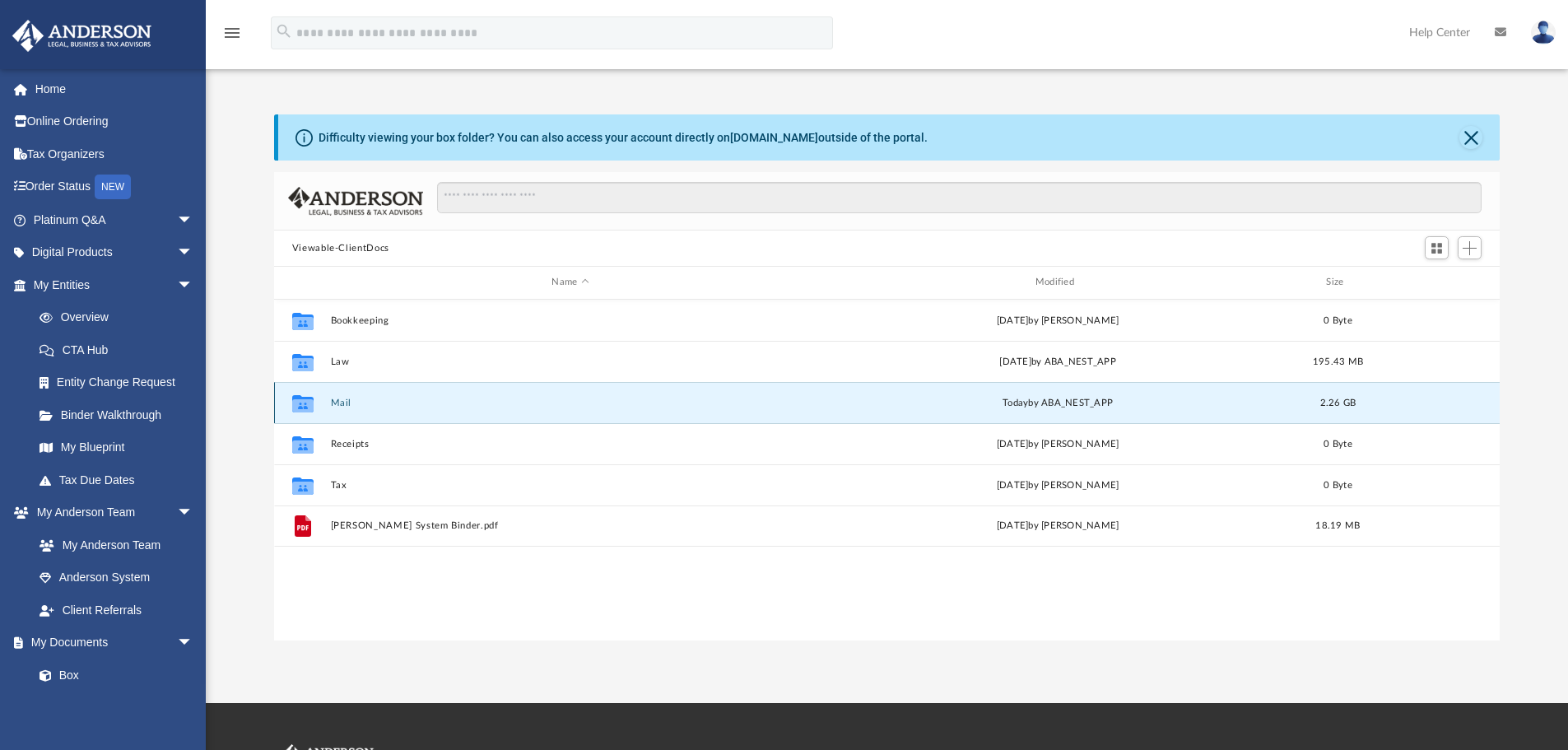
click at [349, 408] on button "Mail" at bounding box center [570, 403] width 480 height 11
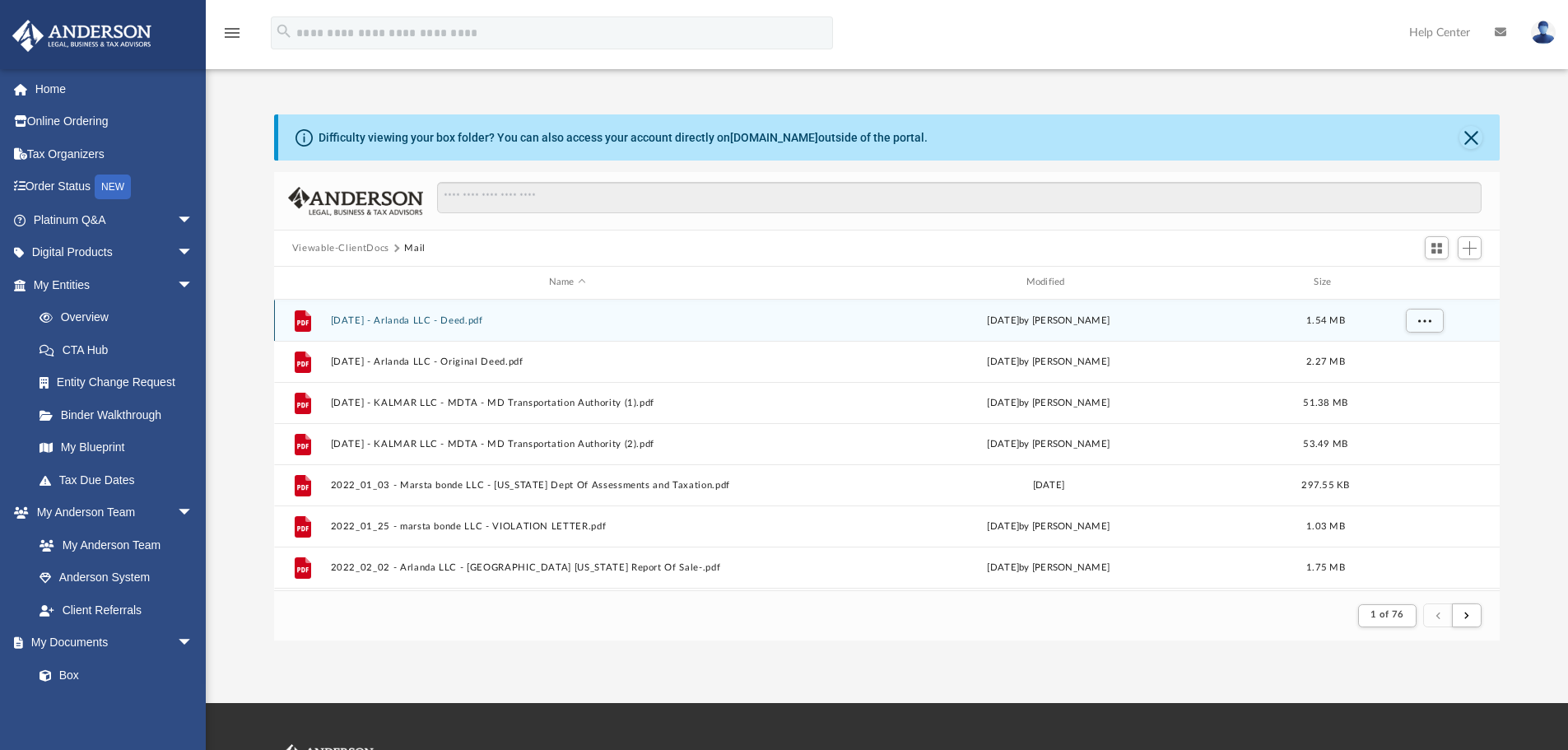
scroll to position [311, 1213]
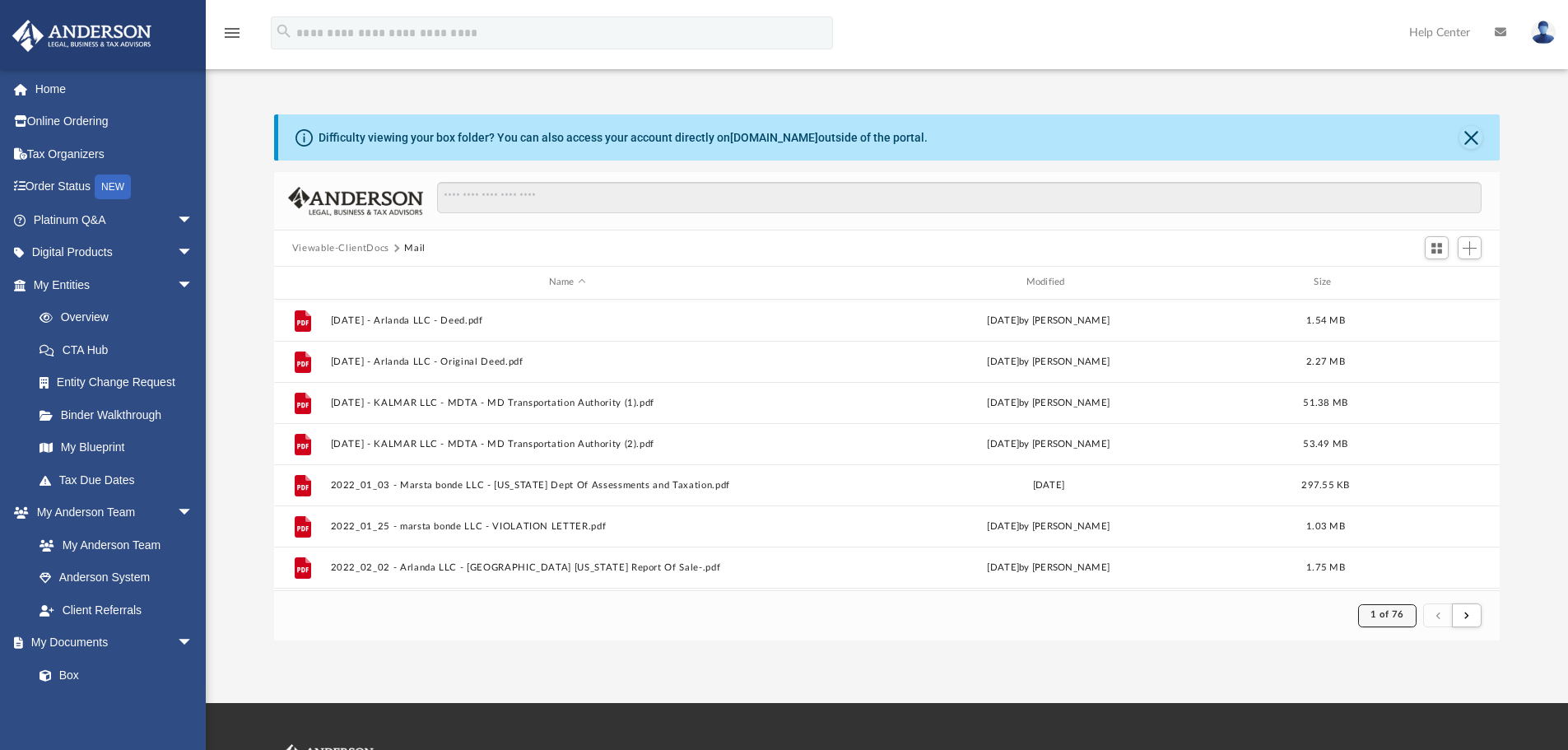
click at [1381, 612] on span "1 of 76" at bounding box center [1387, 614] width 33 height 9
click at [1395, 575] on li "76" at bounding box center [1401, 573] width 12 height 18
